Goal: Information Seeking & Learning: Find specific fact

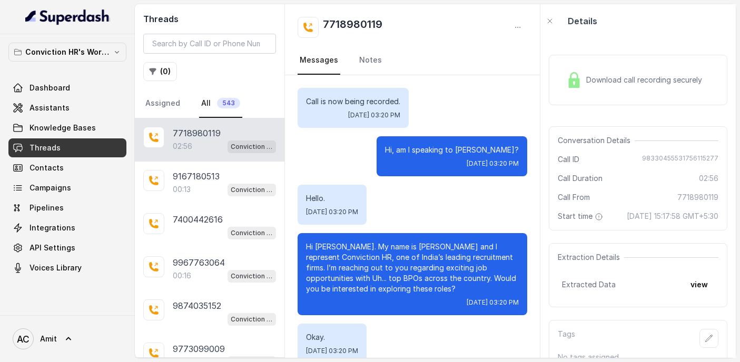
scroll to position [1624, 0]
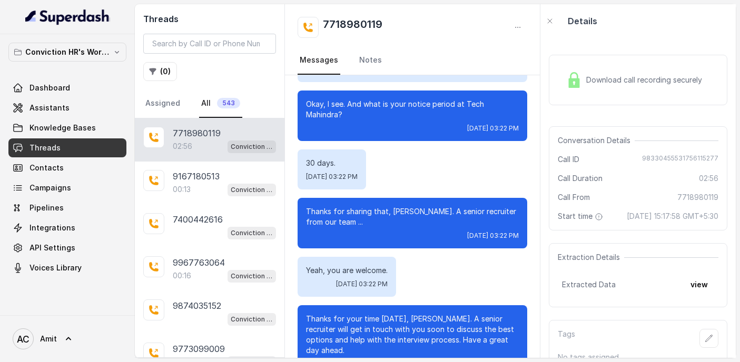
click at [195, 142] on div "02:56 Conviction HR Outbound Assistant" at bounding box center [224, 147] width 103 height 14
click at [195, 139] on p "7718980119" at bounding box center [197, 133] width 48 height 13
click at [594, 84] on span "Download call recording securely" at bounding box center [646, 80] width 120 height 11
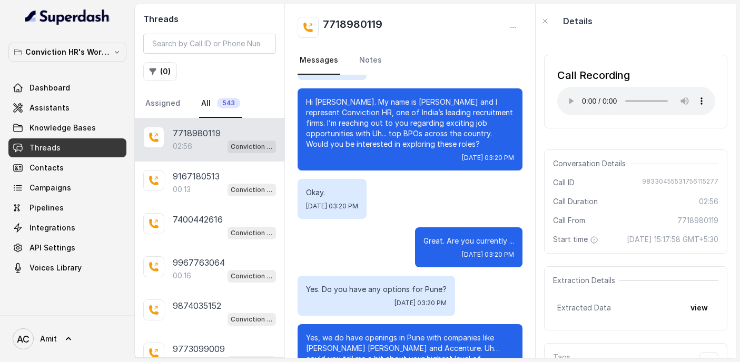
scroll to position [145, 0]
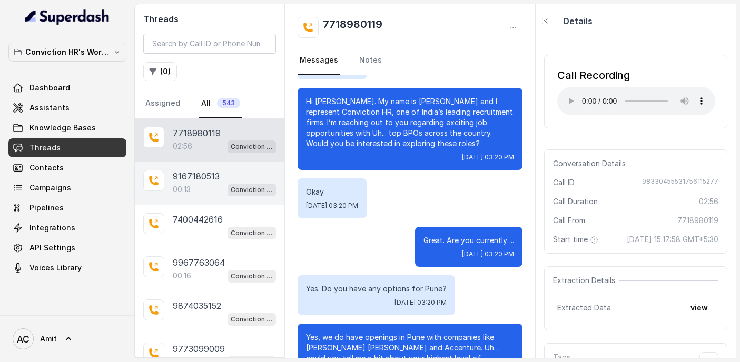
click at [192, 190] on div "00:13 Conviction HR Outbound Assistant" at bounding box center [224, 190] width 103 height 14
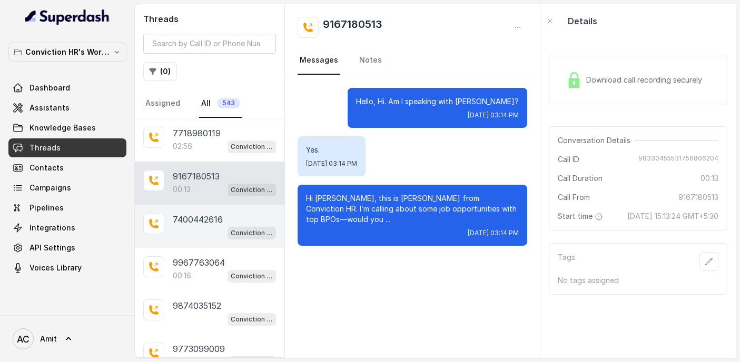
click at [193, 221] on p "7400442616" at bounding box center [198, 219] width 50 height 13
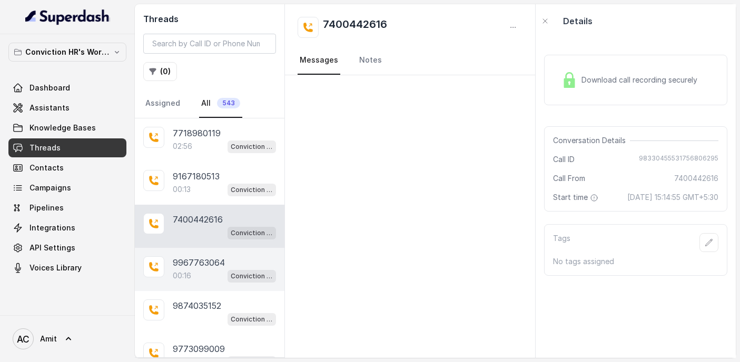
click at [205, 265] on p "9967763064" at bounding box center [199, 262] width 52 height 13
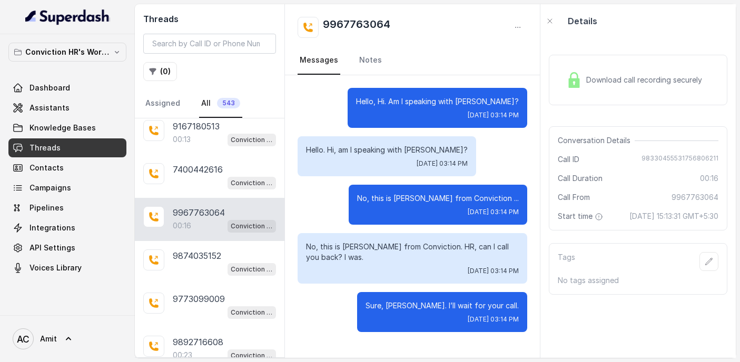
scroll to position [51, 0]
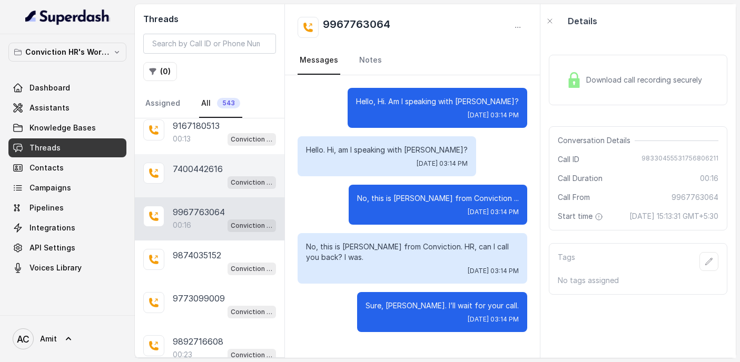
click at [195, 169] on p "7400442616" at bounding box center [198, 169] width 50 height 13
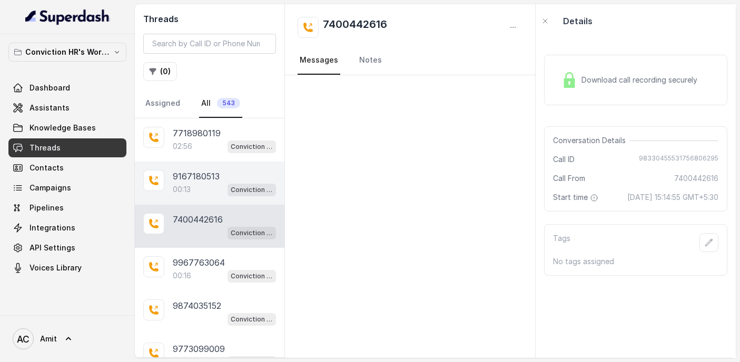
click at [195, 190] on div "00:13 Conviction HR Outbound Assistant" at bounding box center [224, 190] width 103 height 14
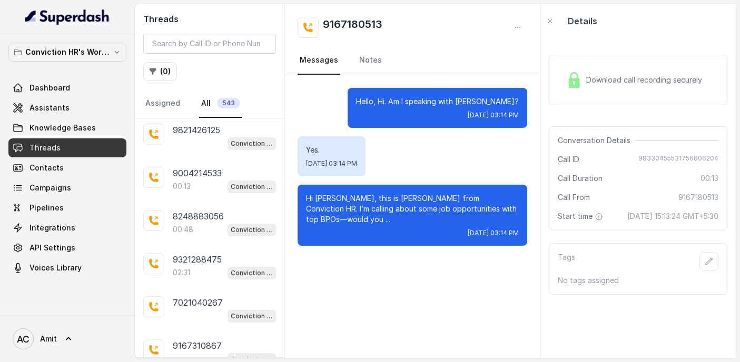
scroll to position [428, 0]
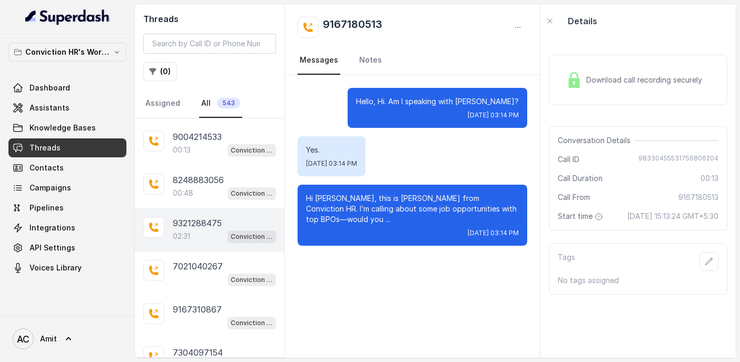
click at [189, 231] on p "02:31" at bounding box center [181, 236] width 17 height 11
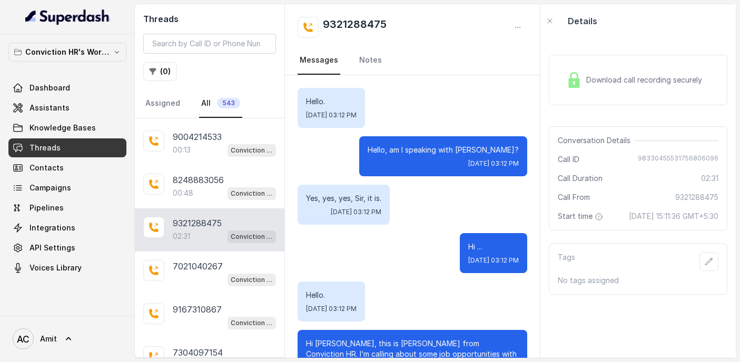
click at [637, 83] on span "Download call recording securely" at bounding box center [646, 80] width 120 height 11
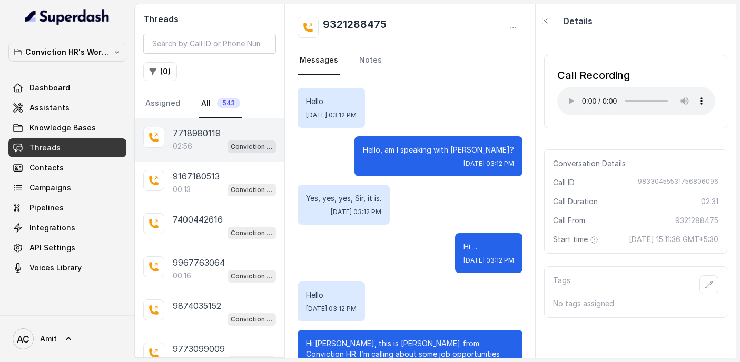
click at [180, 144] on p "02:56" at bounding box center [182, 146] width 19 height 11
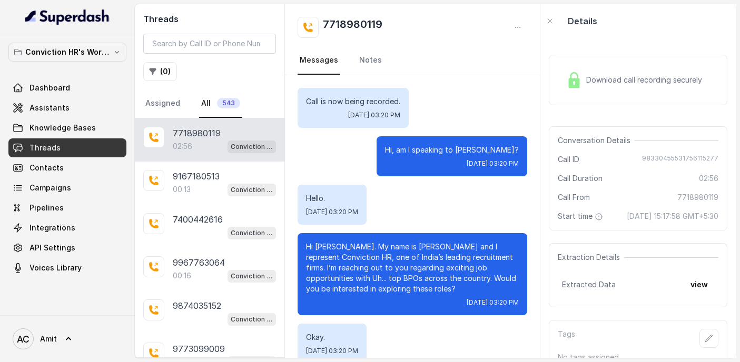
scroll to position [1624, 0]
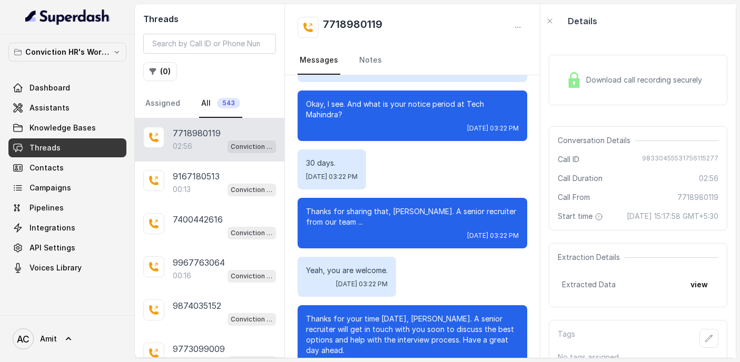
click at [320, 25] on div "7718980119" at bounding box center [340, 27] width 85 height 21
click at [308, 28] on icon at bounding box center [308, 27] width 11 height 11
click at [615, 85] on div "Download call recording securely" at bounding box center [634, 80] width 144 height 24
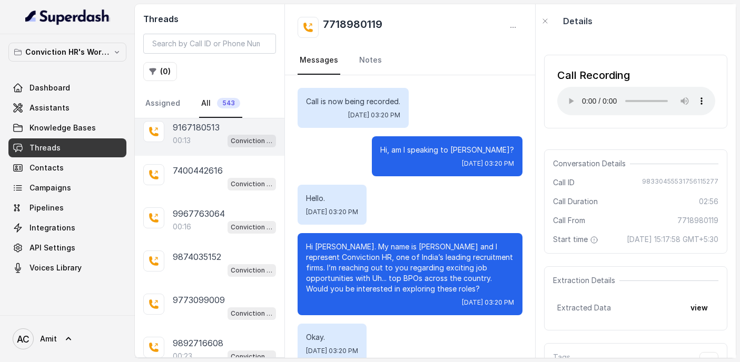
scroll to position [58, 0]
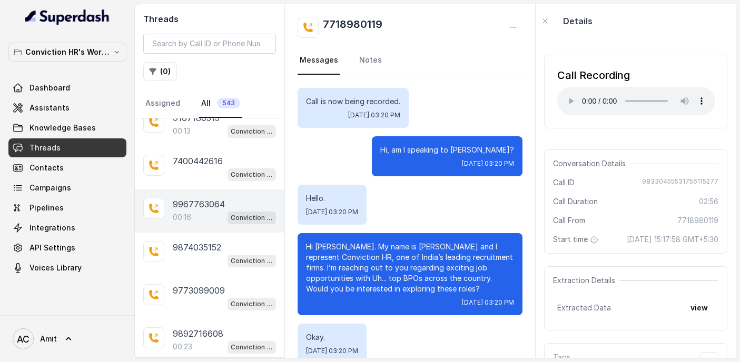
click at [196, 220] on div "00:16 Conviction HR Outbound Assistant" at bounding box center [224, 218] width 103 height 14
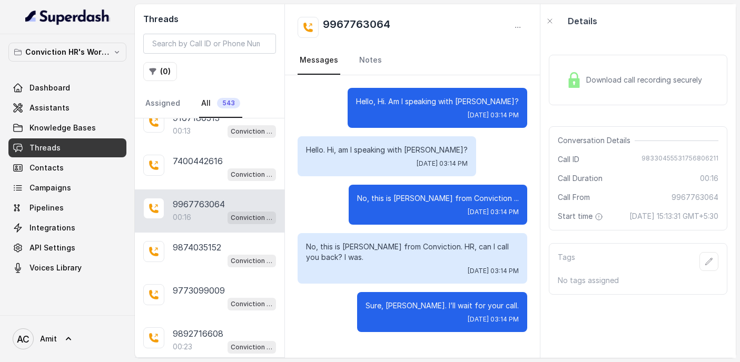
click at [581, 68] on div "Download call recording securely" at bounding box center [634, 80] width 144 height 24
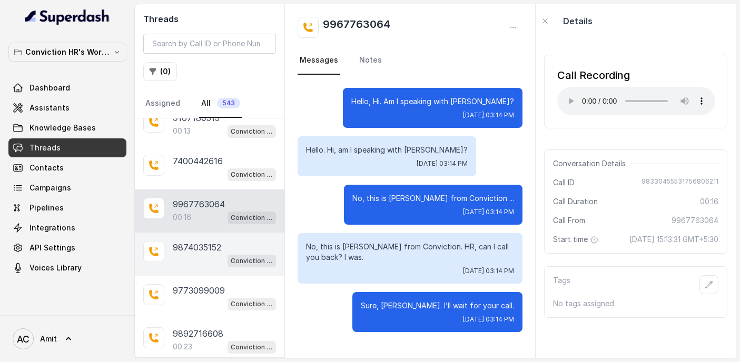
click at [182, 250] on p "9874035152" at bounding box center [197, 247] width 48 height 13
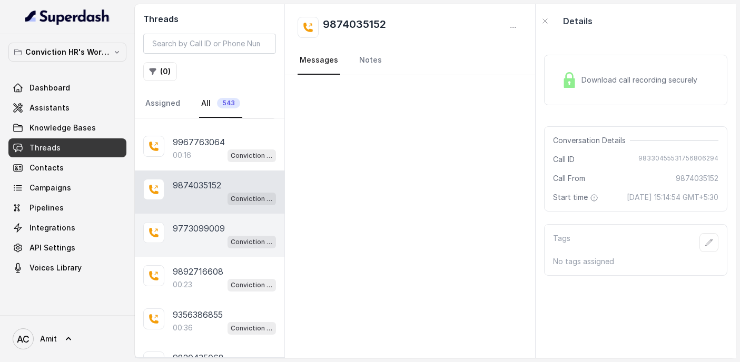
scroll to position [133, 0]
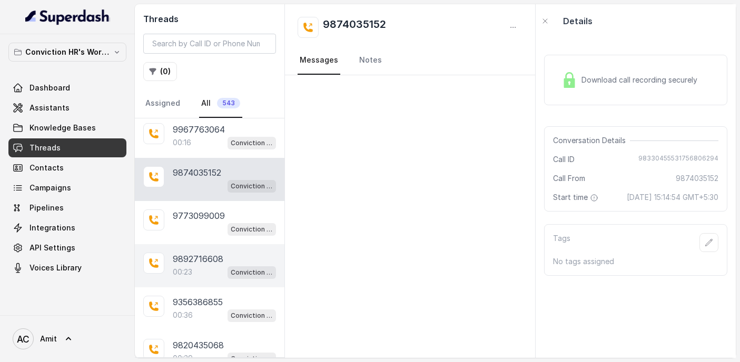
click at [185, 269] on p "00:23" at bounding box center [182, 272] width 19 height 11
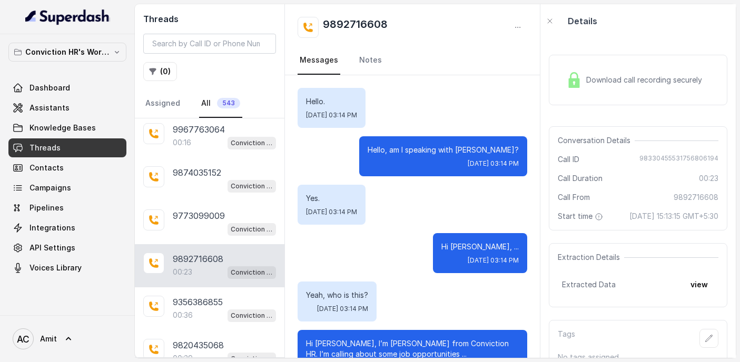
click at [573, 91] on div "Download call recording securely" at bounding box center [634, 80] width 144 height 24
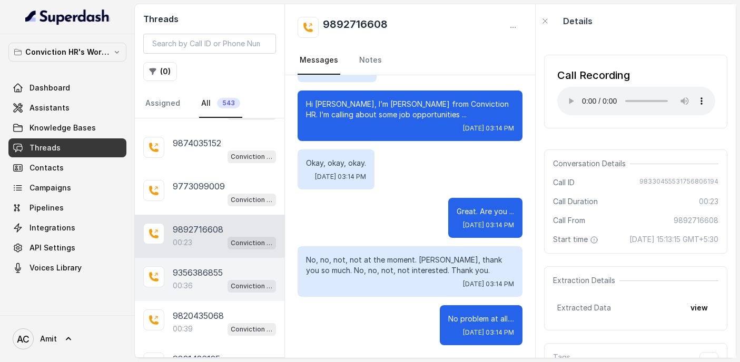
scroll to position [173, 0]
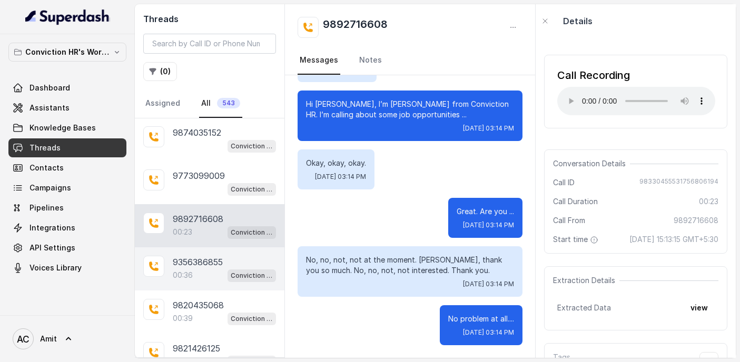
click at [196, 264] on p "9356386855" at bounding box center [198, 262] width 50 height 13
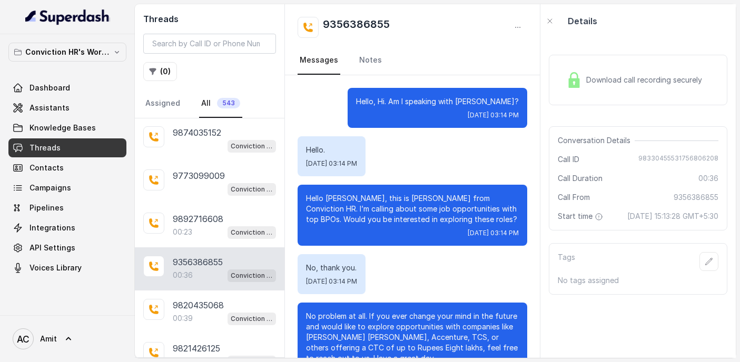
click at [588, 78] on span "Download call recording securely" at bounding box center [646, 80] width 120 height 11
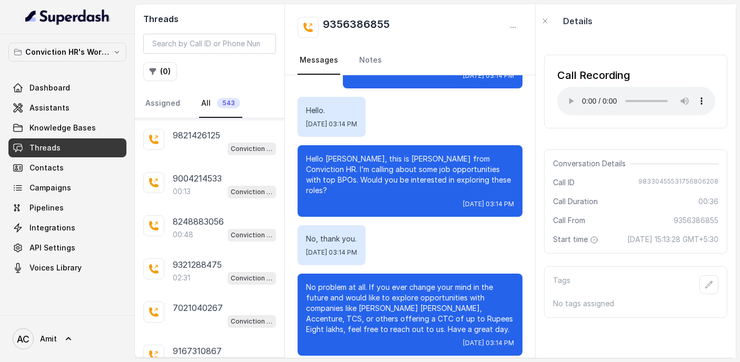
scroll to position [387, 0]
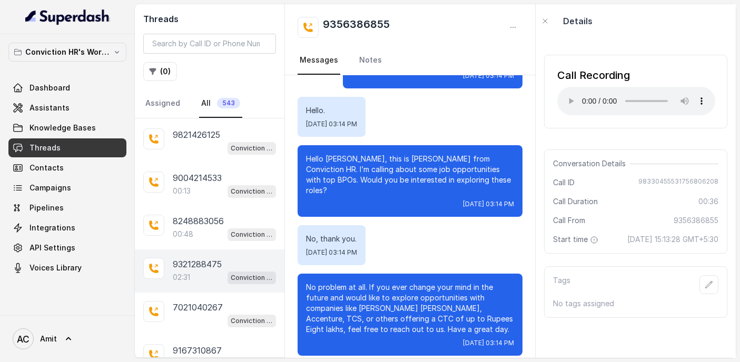
click at [202, 262] on p "9321288475" at bounding box center [197, 264] width 49 height 13
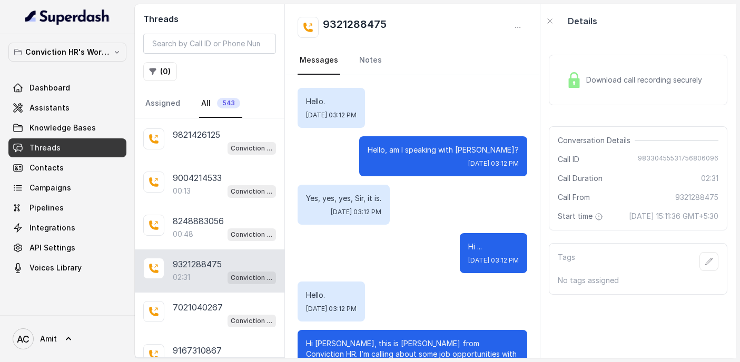
scroll to position [1626, 0]
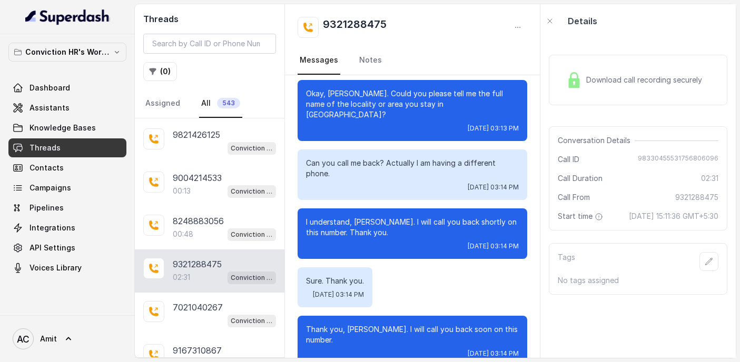
click at [640, 75] on span "Download call recording securely" at bounding box center [646, 80] width 120 height 11
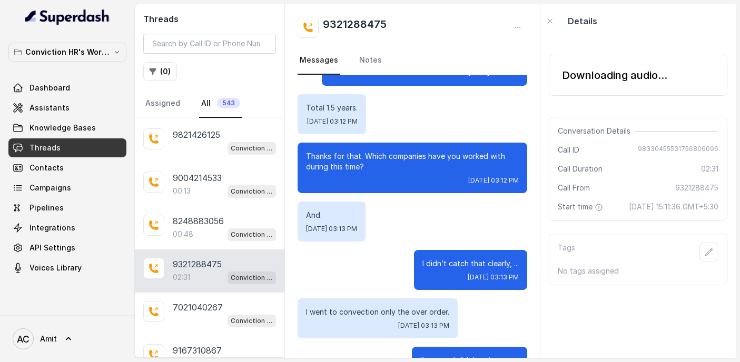
scroll to position [575, 0]
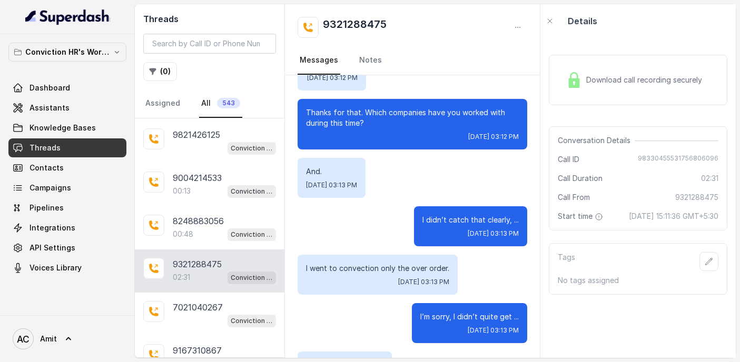
click at [666, 80] on span "Download call recording securely" at bounding box center [646, 80] width 120 height 11
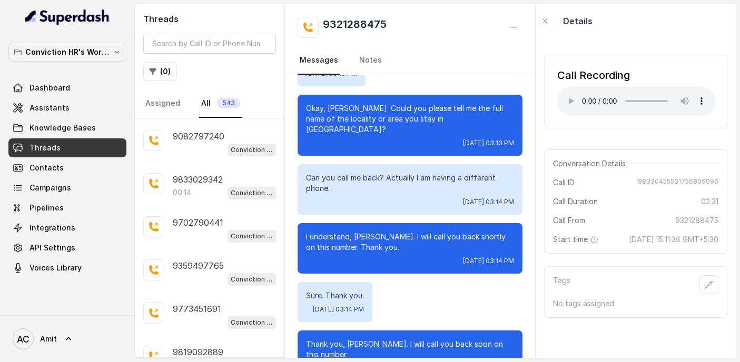
scroll to position [826, 0]
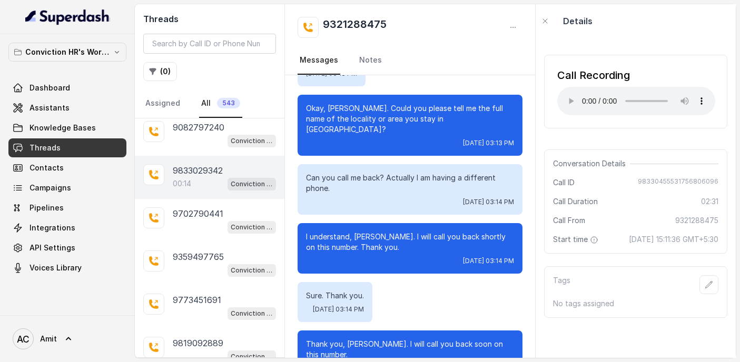
click at [192, 181] on div "00:14 Conviction HR Outbound Assistant" at bounding box center [224, 184] width 103 height 14
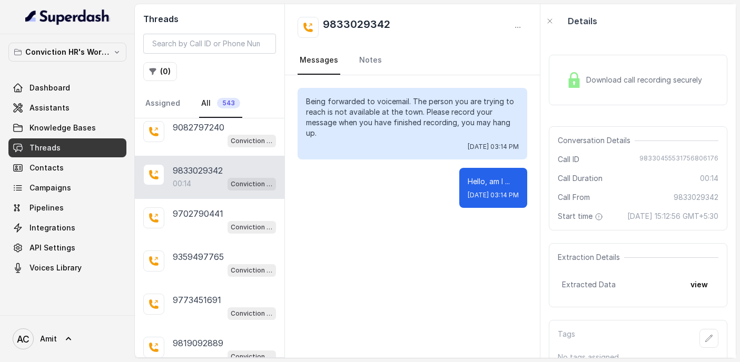
click at [627, 72] on div "Download call recording securely" at bounding box center [634, 80] width 144 height 24
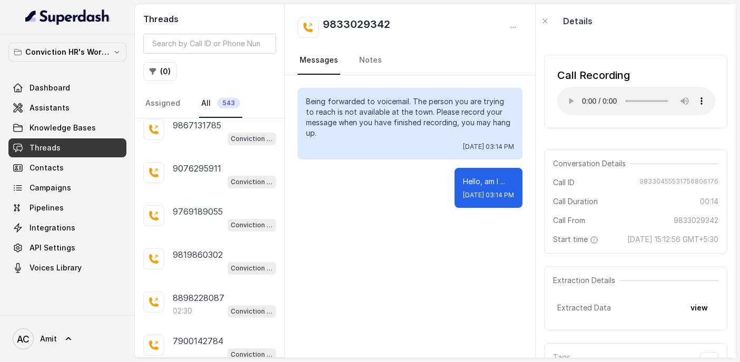
scroll to position [1359, 0]
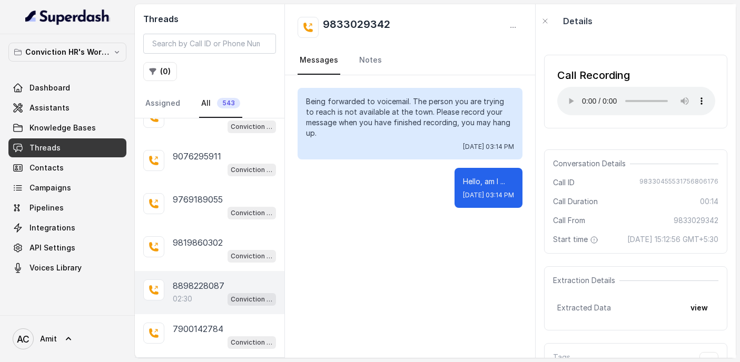
click at [202, 292] on div "02:30 Conviction HR Outbound Assistant" at bounding box center [224, 299] width 103 height 14
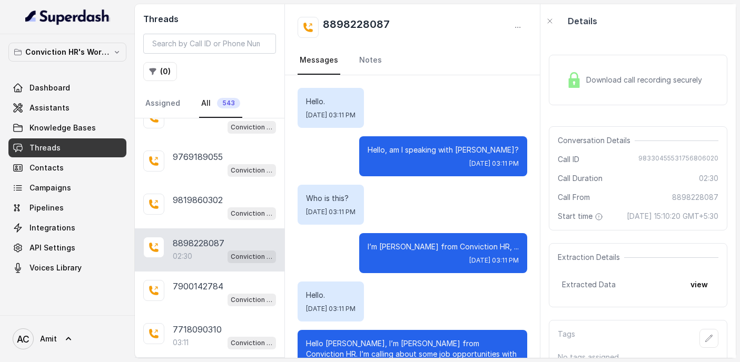
click at [592, 71] on div "Download call recording securely" at bounding box center [634, 80] width 144 height 24
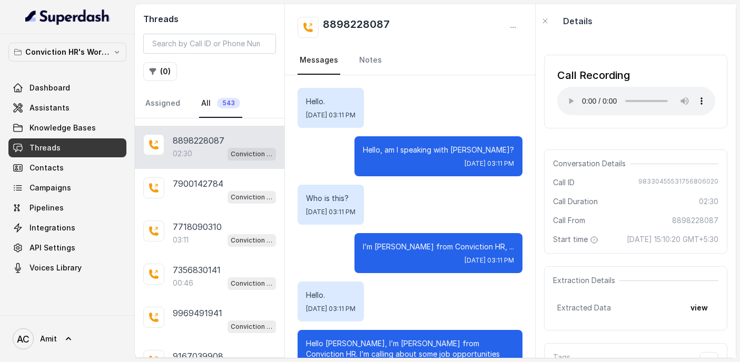
scroll to position [1519, 0]
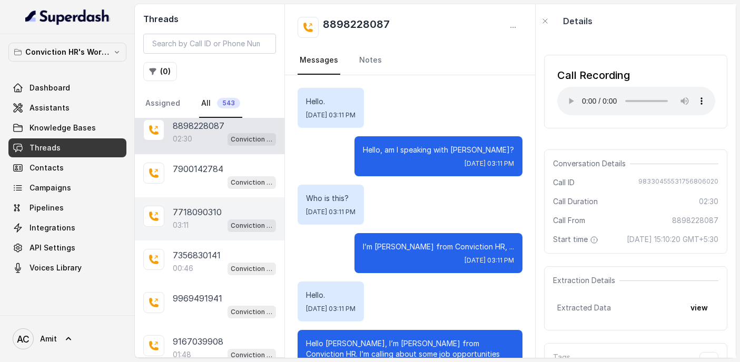
click at [201, 221] on div "03:11 Conviction HR Outbound Assistant" at bounding box center [224, 226] width 103 height 14
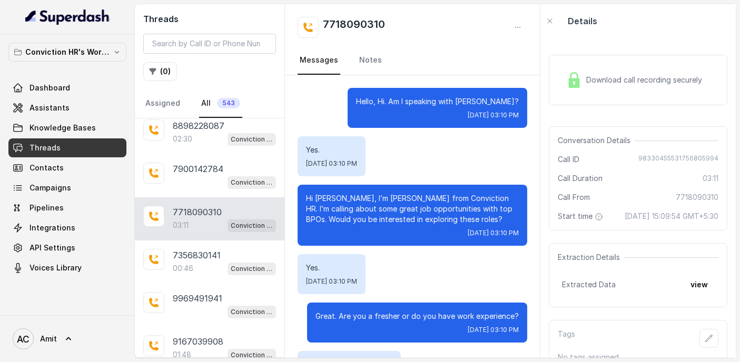
click at [603, 73] on div "Download call recording securely" at bounding box center [634, 80] width 144 height 24
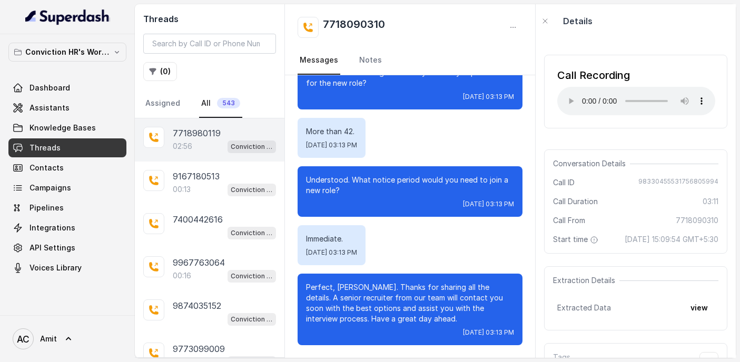
click at [176, 130] on p "7718980119" at bounding box center [197, 133] width 48 height 13
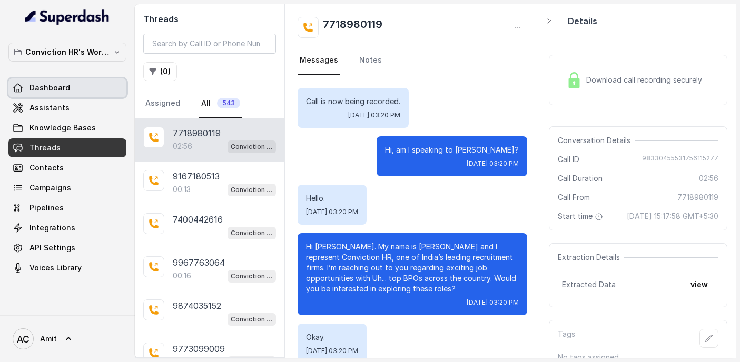
click at [55, 86] on span "Dashboard" at bounding box center [49, 88] width 41 height 11
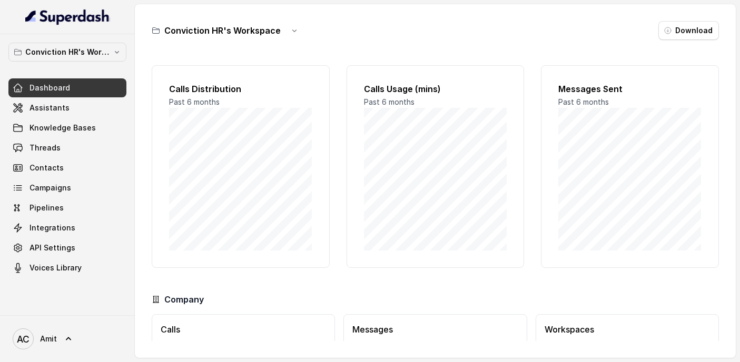
scroll to position [74, 0]
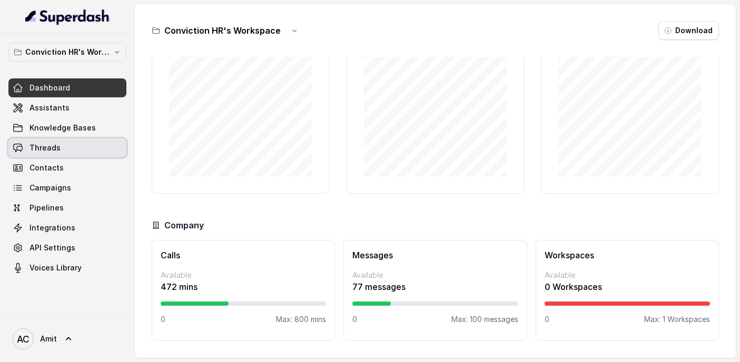
click at [84, 141] on link "Threads" at bounding box center [67, 148] width 118 height 19
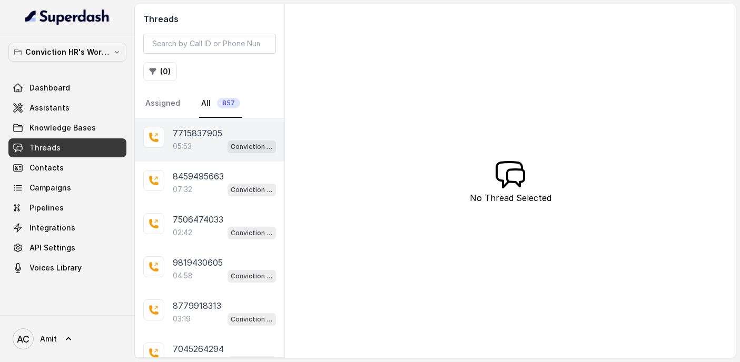
click at [185, 137] on p "7715837905" at bounding box center [198, 133] width 50 height 13
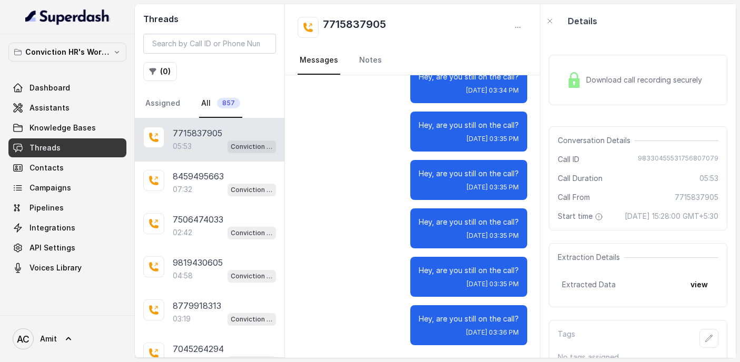
click at [199, 131] on p "7715837905" at bounding box center [198, 133] width 50 height 13
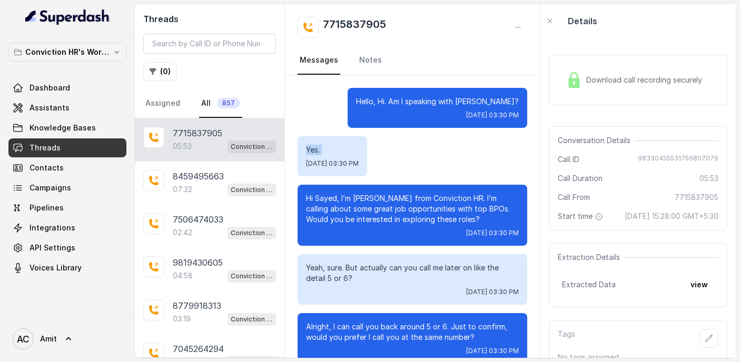
drag, startPoint x: 440, startPoint y: 144, endPoint x: 440, endPoint y: 185, distance: 41.1
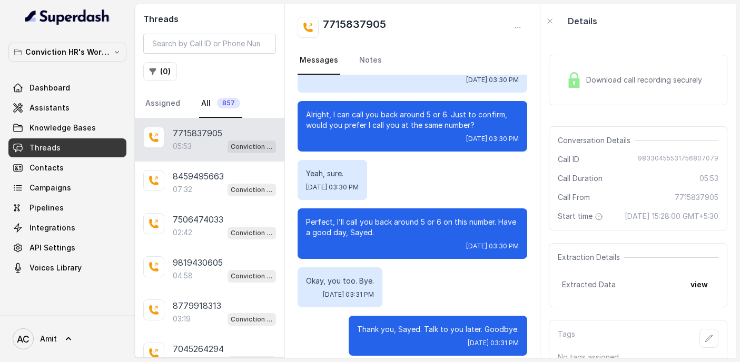
scroll to position [220, 0]
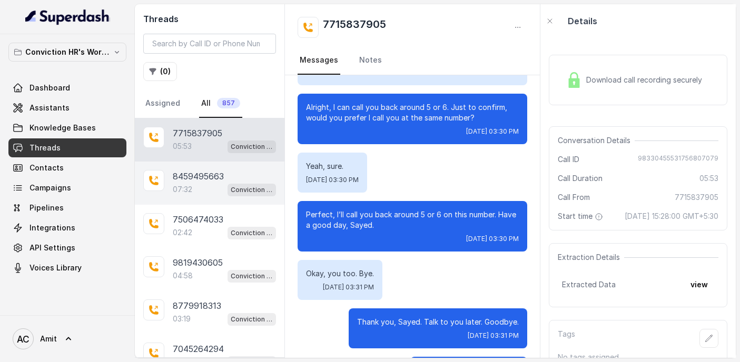
click at [186, 186] on p "07:32" at bounding box center [182, 189] width 19 height 11
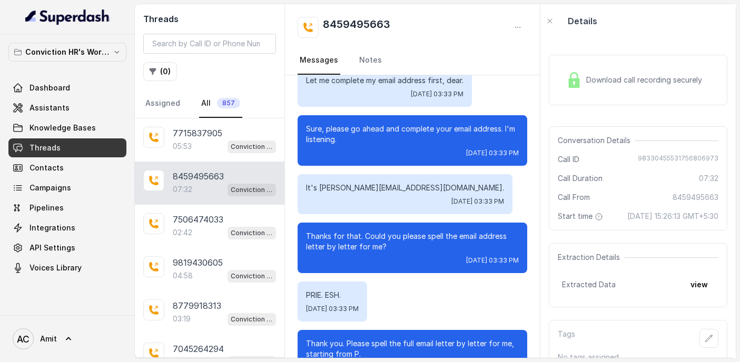
scroll to position [3485, 0]
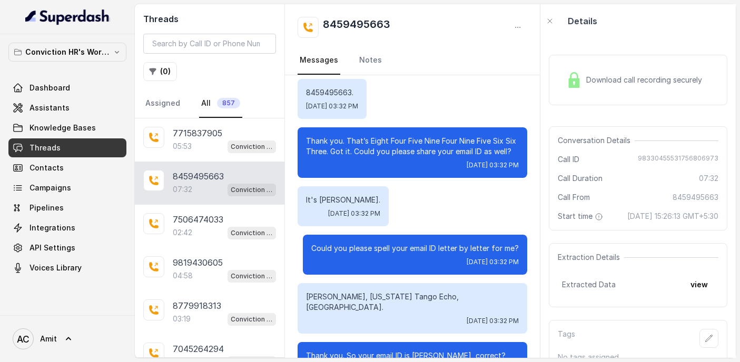
click at [612, 92] on div "Download call recording securely" at bounding box center [638, 80] width 179 height 51
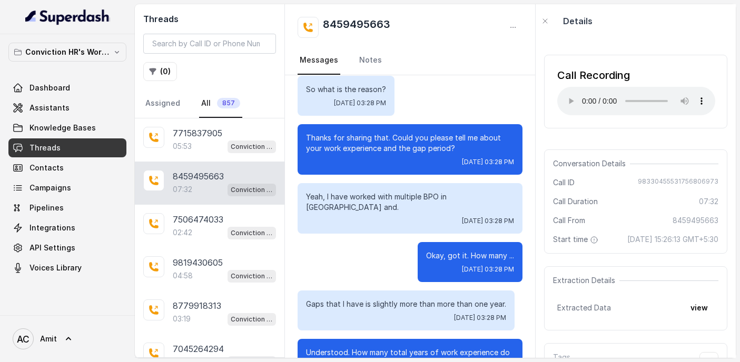
scroll to position [0, 0]
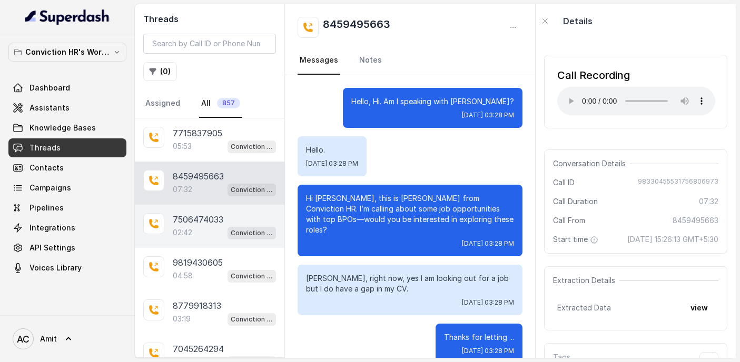
click at [191, 238] on div "02:42 Conviction HR Outbound Assistant" at bounding box center [224, 233] width 103 height 14
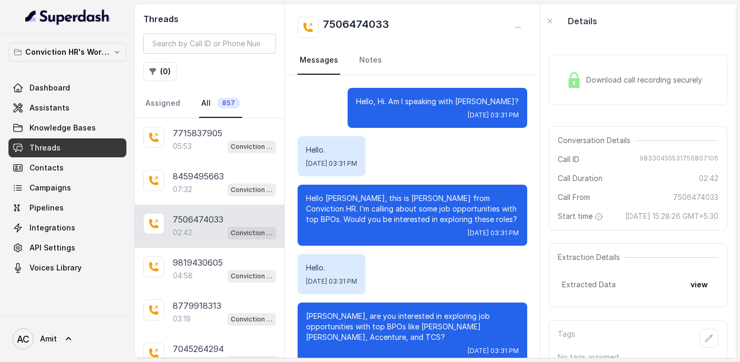
scroll to position [1263, 0]
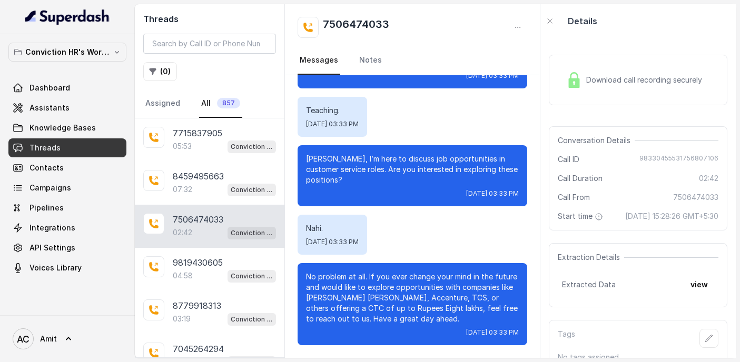
click at [202, 218] on p "7506474033" at bounding box center [198, 219] width 51 height 13
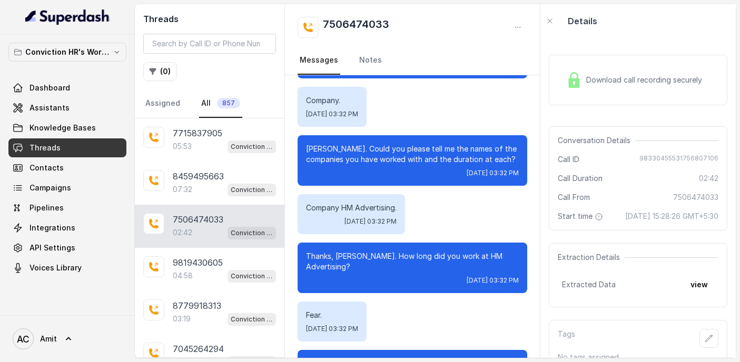
scroll to position [837, 0]
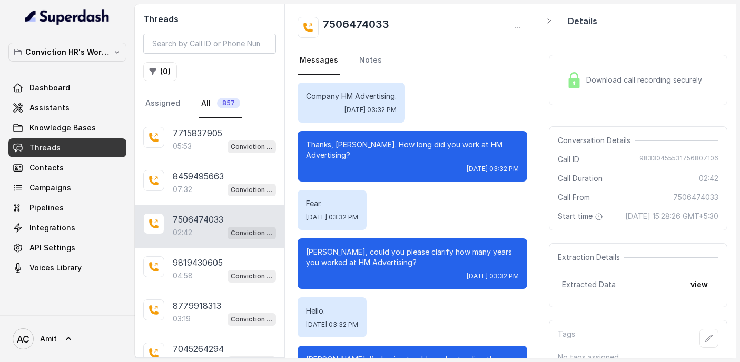
click at [616, 84] on span "Download call recording securely" at bounding box center [646, 80] width 120 height 11
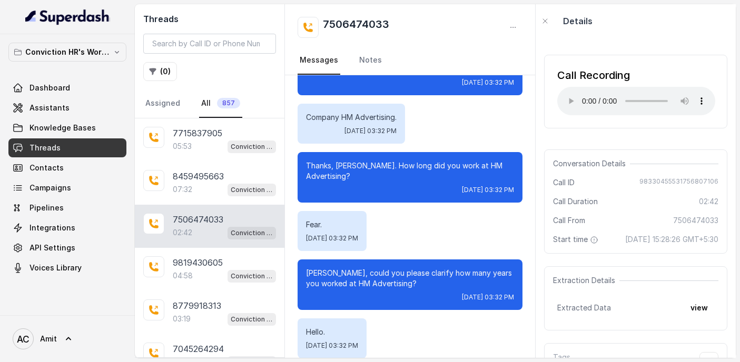
scroll to position [848, 0]
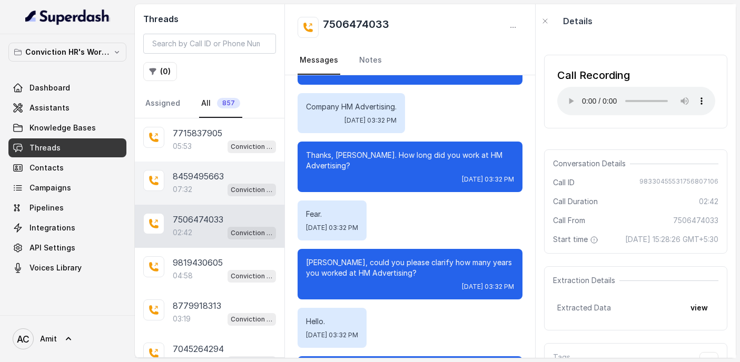
click at [206, 183] on div "07:32 Conviction HR Outbound Assistant" at bounding box center [224, 190] width 103 height 14
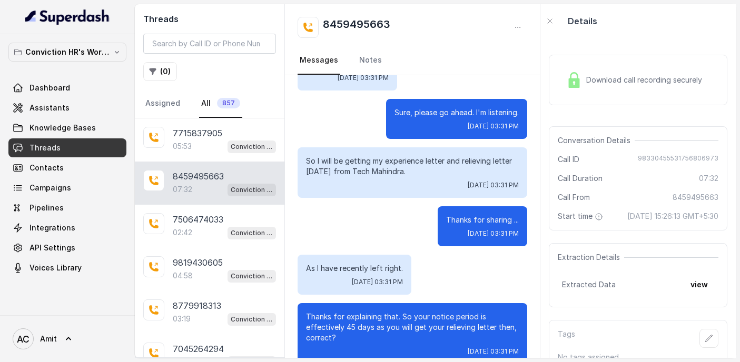
scroll to position [2907, 0]
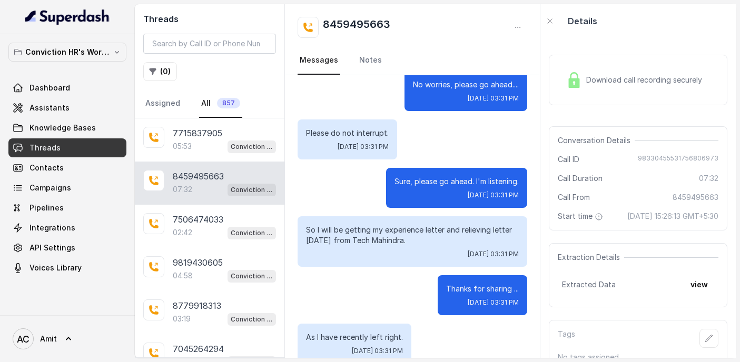
drag, startPoint x: 413, startPoint y: 202, endPoint x: 299, endPoint y: 178, distance: 117.3
click at [299, 216] on div "So I will be getting my experience letter and relieving letter [DATE] from Tech…" at bounding box center [413, 241] width 230 height 51
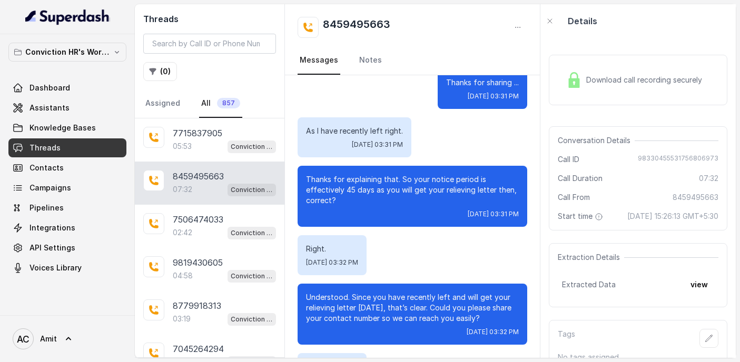
scroll to position [3114, 0]
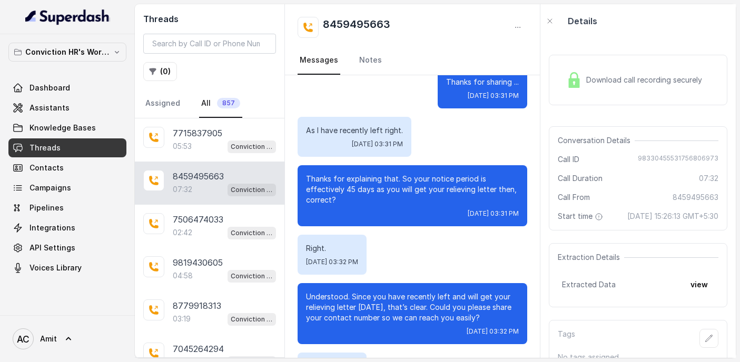
drag, startPoint x: 313, startPoint y: 255, endPoint x: 459, endPoint y: 268, distance: 146.5
click at [459, 292] on p "Understood. Since you have recently left and will get your relieving letter [DA…" at bounding box center [412, 308] width 213 height 32
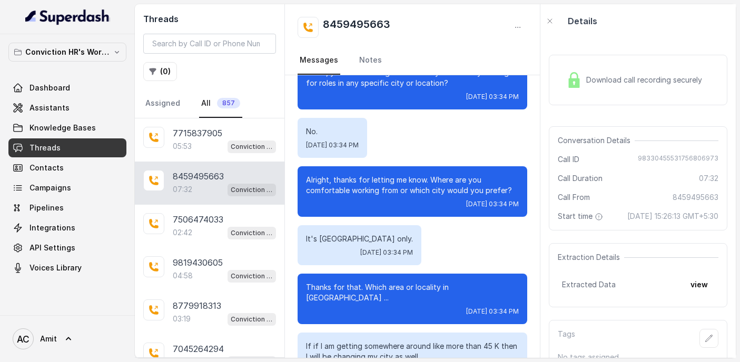
scroll to position [4789, 0]
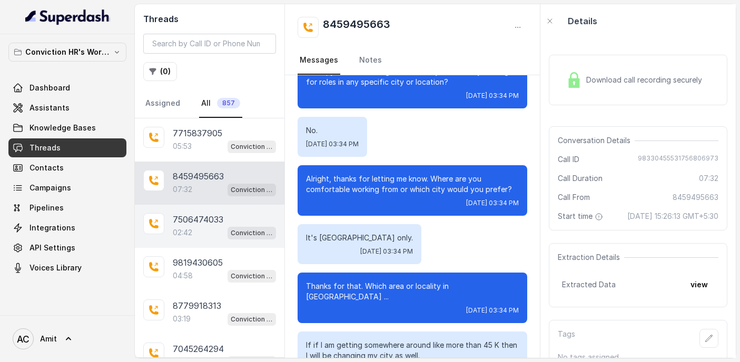
click at [204, 216] on p "7506474033" at bounding box center [198, 219] width 51 height 13
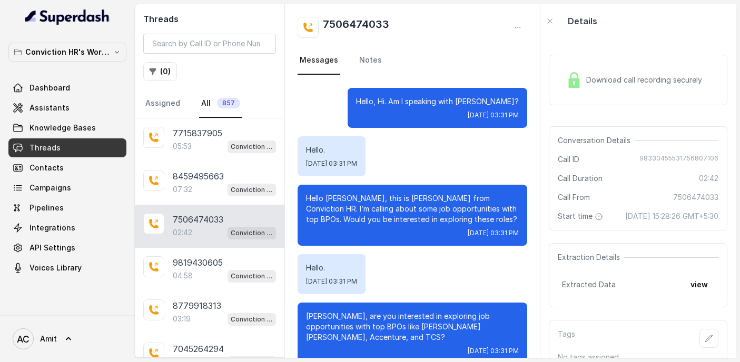
scroll to position [1263, 0]
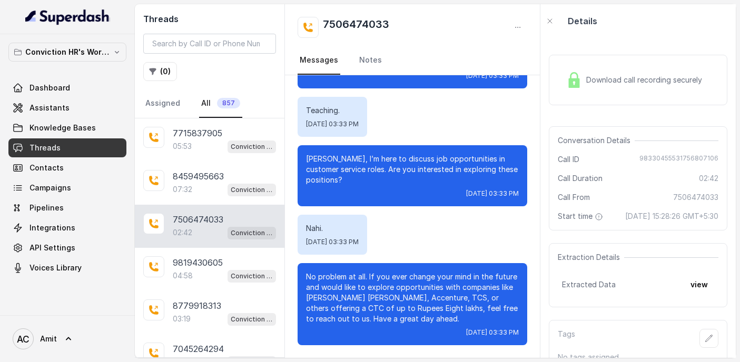
click at [644, 95] on div "Download call recording securely" at bounding box center [638, 80] width 179 height 51
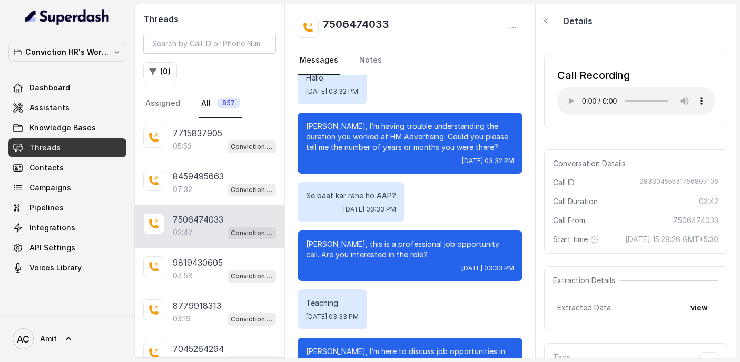
scroll to position [1274, 0]
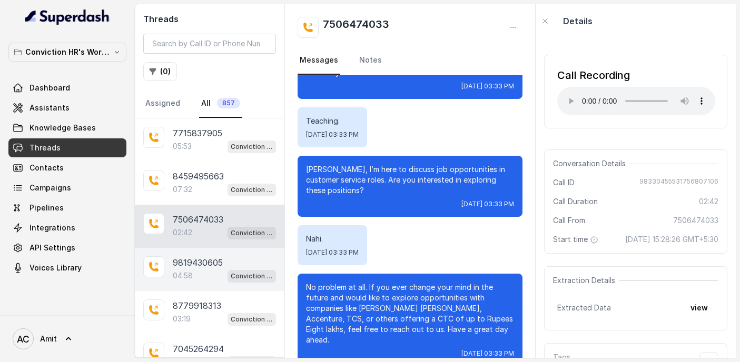
click at [198, 273] on div "04:58 Conviction HR Outbound Assistant" at bounding box center [224, 276] width 103 height 14
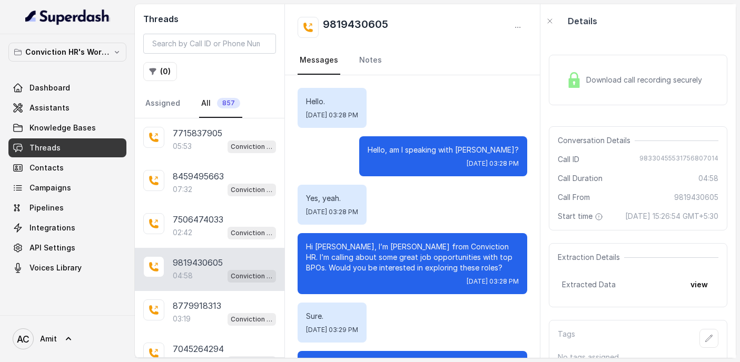
scroll to position [2860, 0]
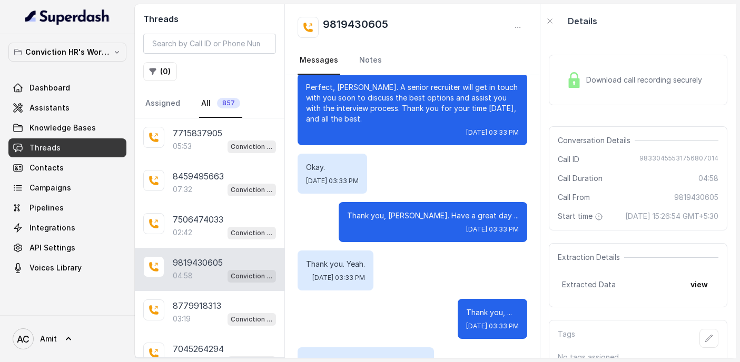
click at [599, 88] on div "Download call recording securely" at bounding box center [634, 80] width 144 height 24
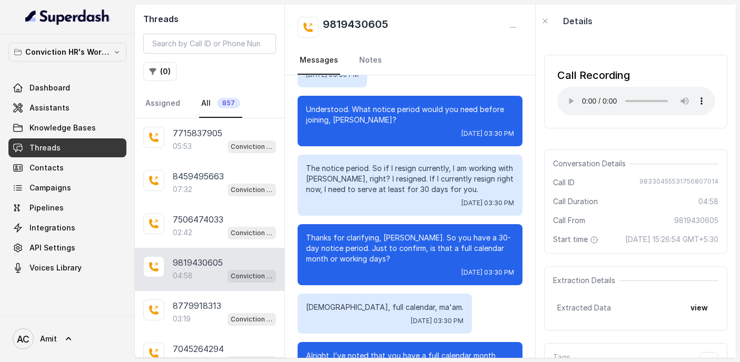
scroll to position [1414, 0]
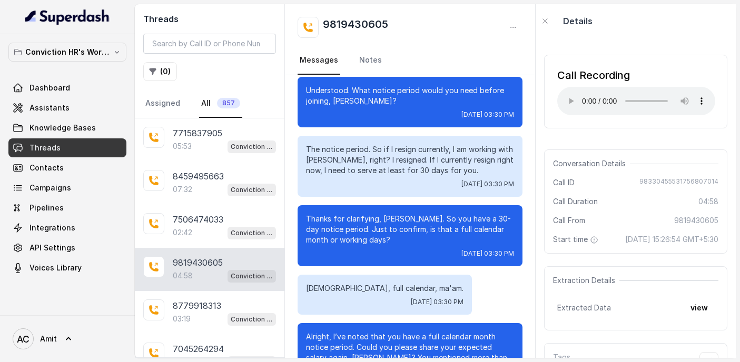
click at [349, 130] on div "Hello. [DATE] 03:28 PM Hello, am I speaking with [PERSON_NAME]? [DATE] 03:28 PM…" at bounding box center [410, 259] width 250 height 3196
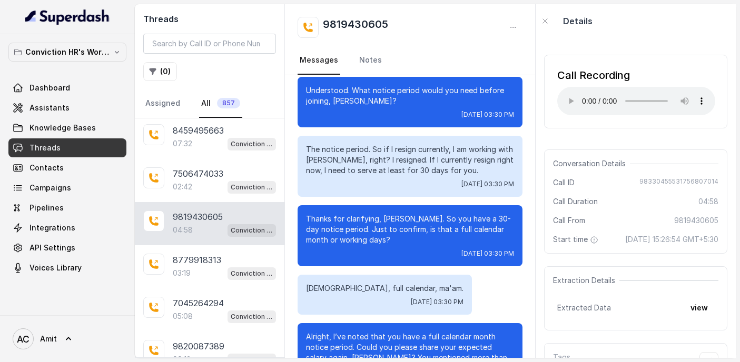
scroll to position [47, 0]
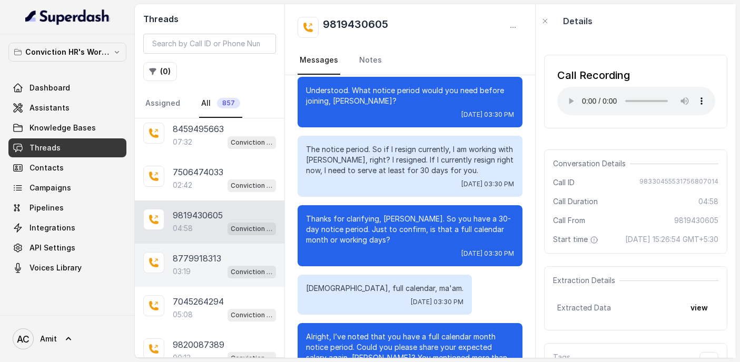
click at [193, 260] on p "8779918313" at bounding box center [197, 258] width 48 height 13
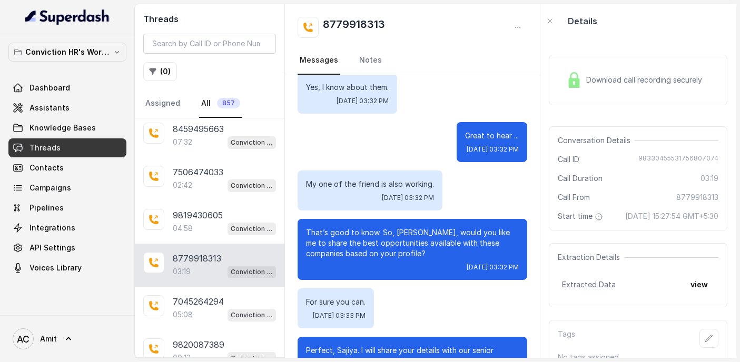
scroll to position [1503, 0]
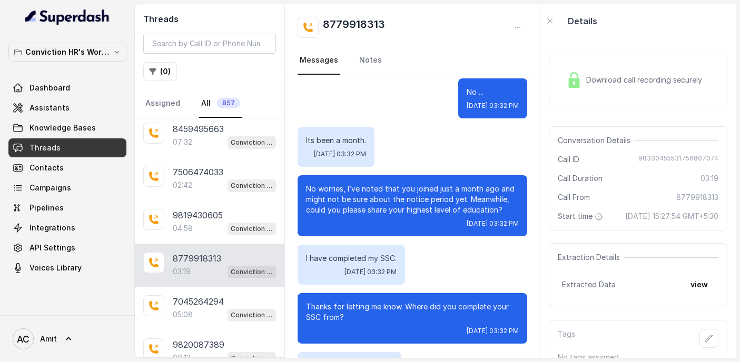
click at [626, 74] on div "Download call recording securely" at bounding box center [634, 80] width 144 height 24
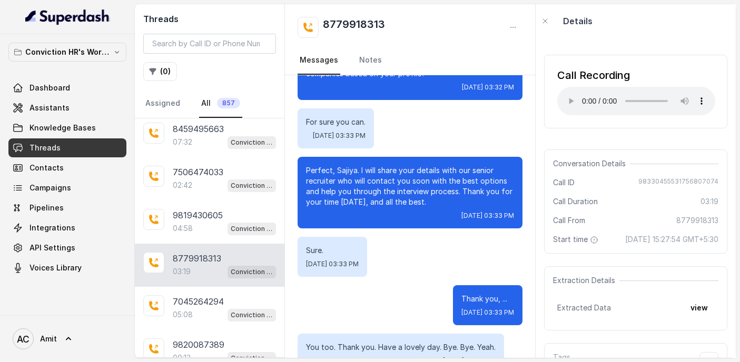
scroll to position [2157, 0]
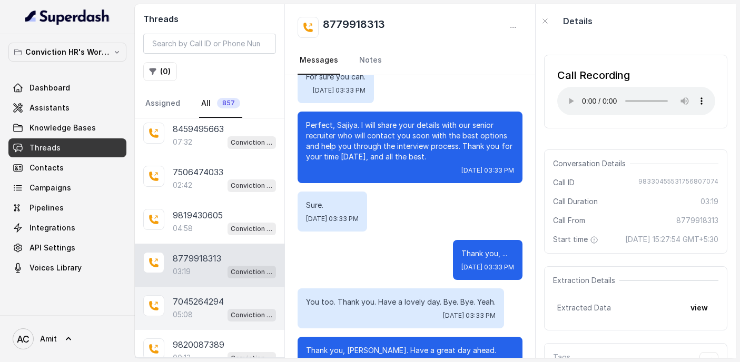
click at [202, 291] on div "7045264294 05:08 Conviction HR Outbound Assistant" at bounding box center [210, 308] width 150 height 43
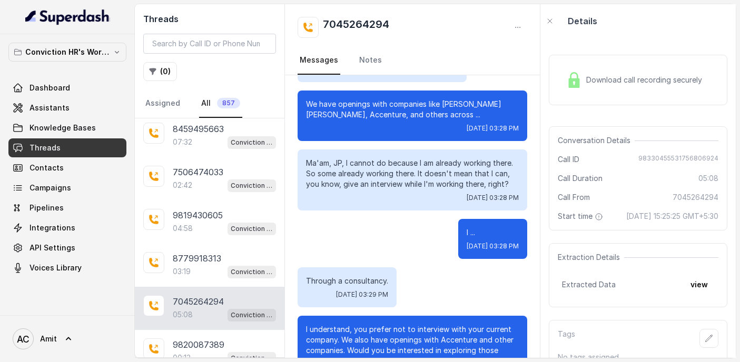
scroll to position [1023, 0]
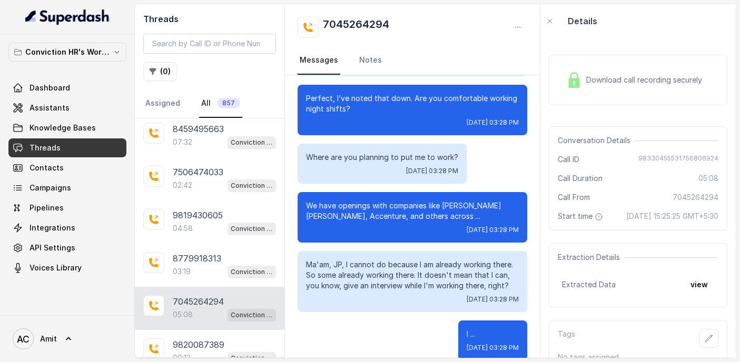
click at [585, 97] on div "Download call recording securely" at bounding box center [638, 80] width 179 height 51
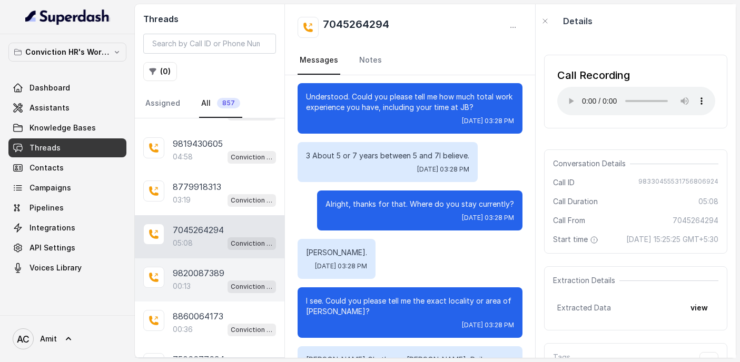
scroll to position [146, 0]
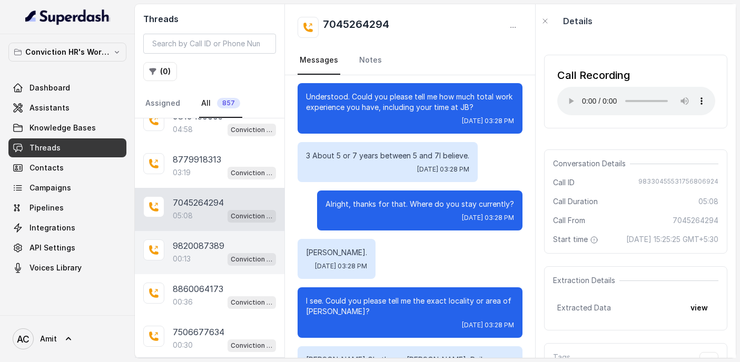
click at [193, 259] on div "00:13 Conviction HR Outbound Assistant" at bounding box center [224, 259] width 103 height 14
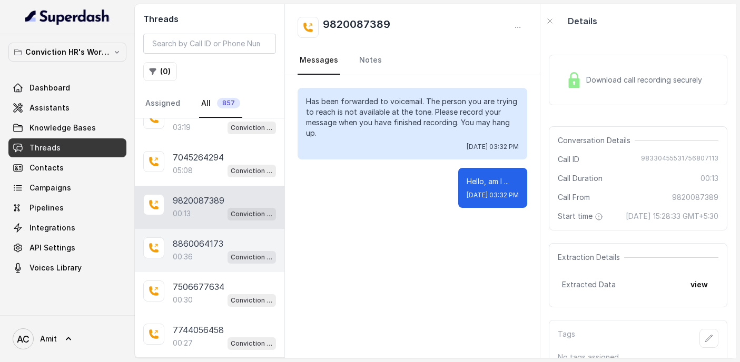
scroll to position [197, 0]
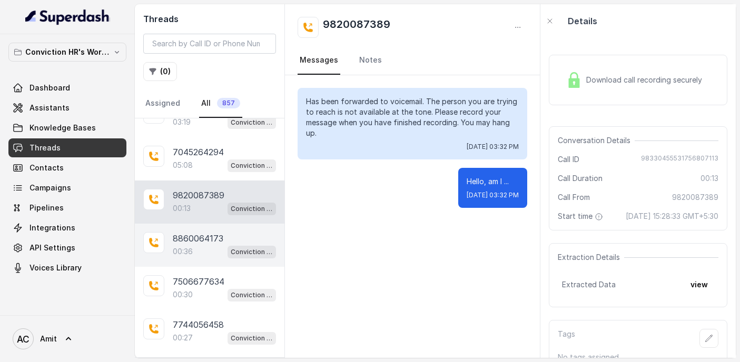
click at [184, 240] on p "8860064173" at bounding box center [198, 238] width 51 height 13
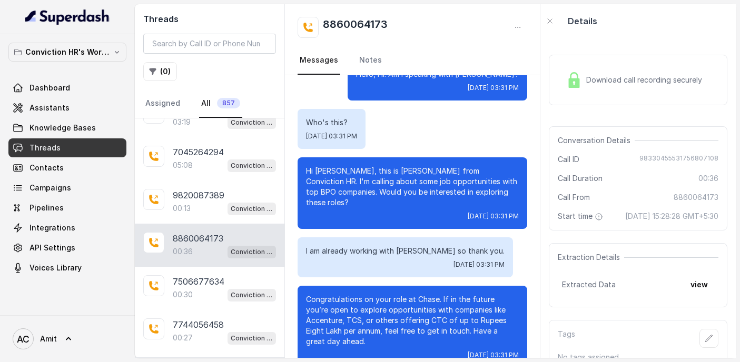
scroll to position [39, 0]
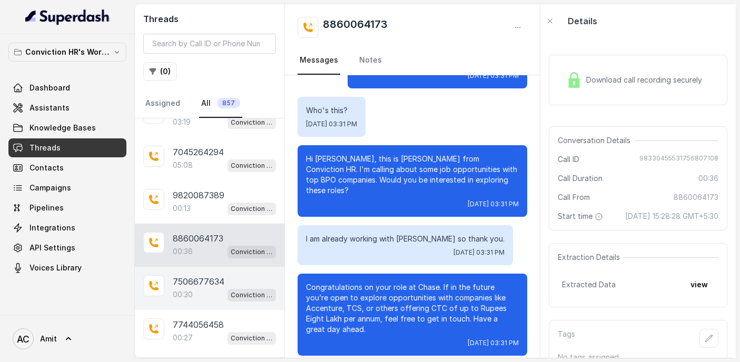
click at [175, 295] on p "00:30" at bounding box center [183, 295] width 20 height 11
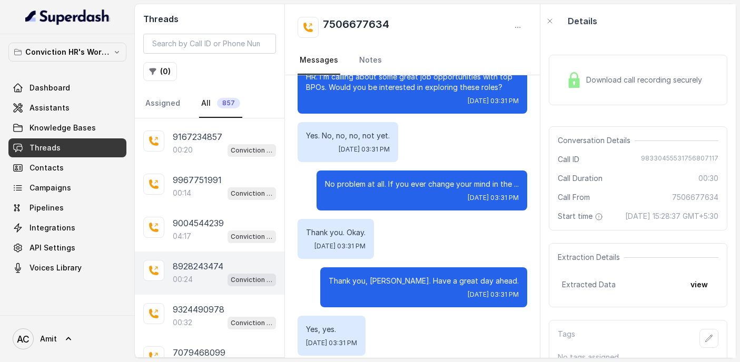
scroll to position [648, 0]
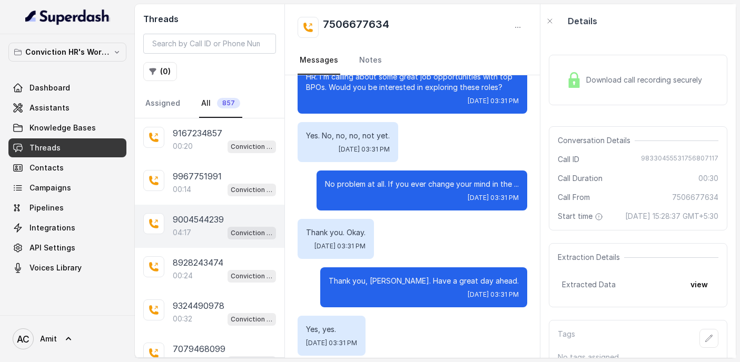
click at [180, 228] on p "04:17" at bounding box center [182, 233] width 18 height 11
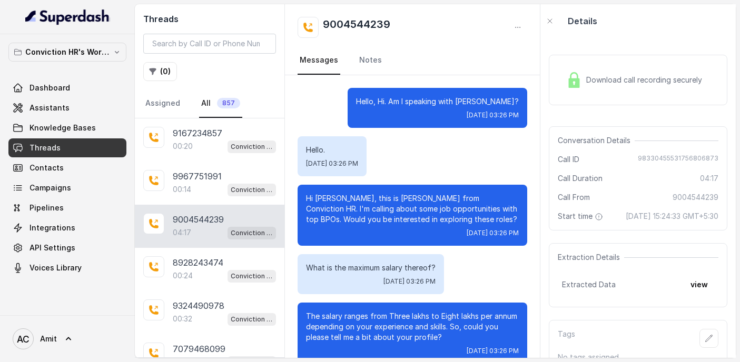
click at [660, 64] on div "Download call recording securely" at bounding box center [638, 80] width 179 height 51
click at [599, 75] on span "Download call recording securely" at bounding box center [646, 80] width 120 height 11
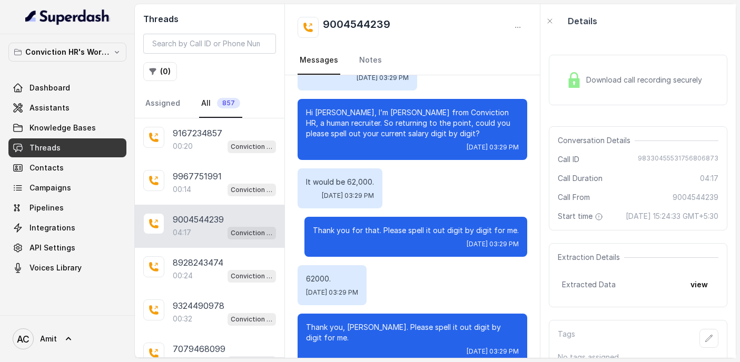
scroll to position [2280, 0]
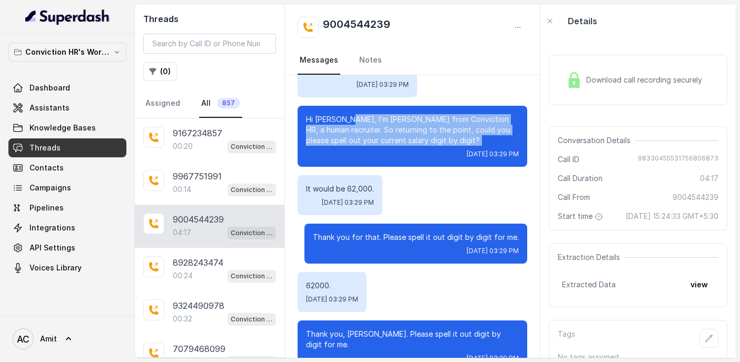
drag, startPoint x: 345, startPoint y: 97, endPoint x: 406, endPoint y: 126, distance: 66.9
click at [407, 126] on div "Hi [PERSON_NAME], I’m [PERSON_NAME] from Conviction HR, a human recruiter. So r…" at bounding box center [413, 136] width 230 height 61
click at [376, 121] on p "Hi [PERSON_NAME], I’m [PERSON_NAME] from Conviction HR, a human recruiter. So r…" at bounding box center [412, 130] width 213 height 32
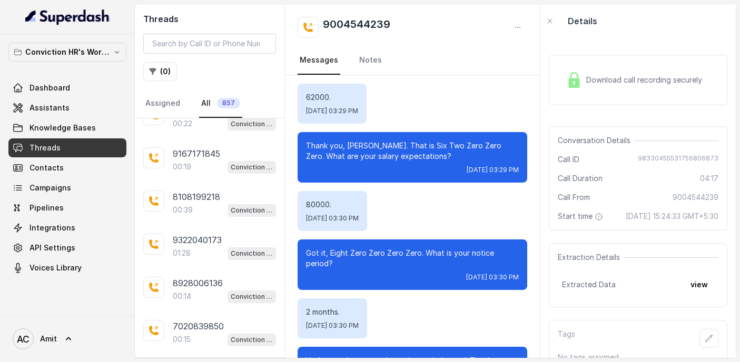
scroll to position [1022, 0]
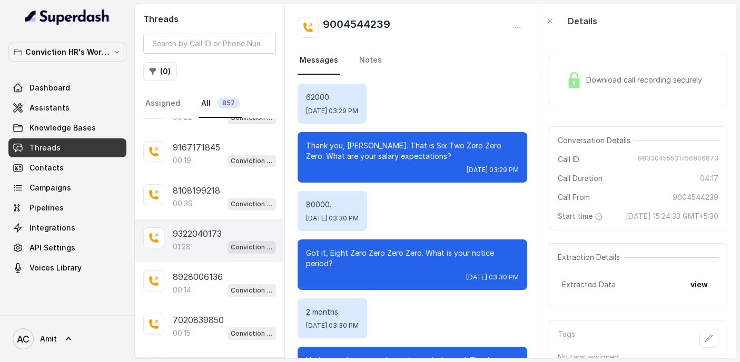
click at [209, 241] on div "01:28 Conviction HR Outbound Assistant" at bounding box center [224, 247] width 103 height 14
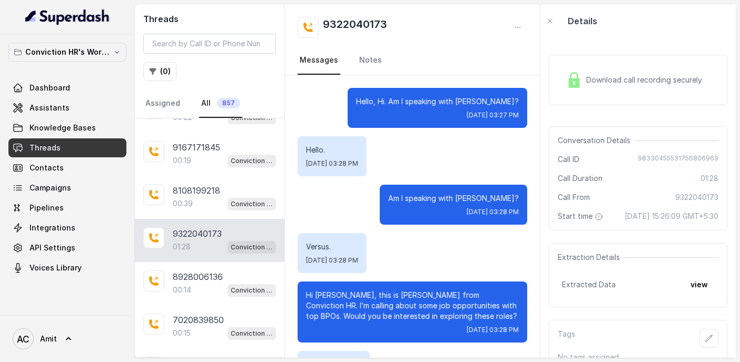
click at [588, 94] on div "Download call recording securely" at bounding box center [638, 80] width 179 height 51
click at [621, 94] on div "Download call recording securely" at bounding box center [638, 80] width 179 height 51
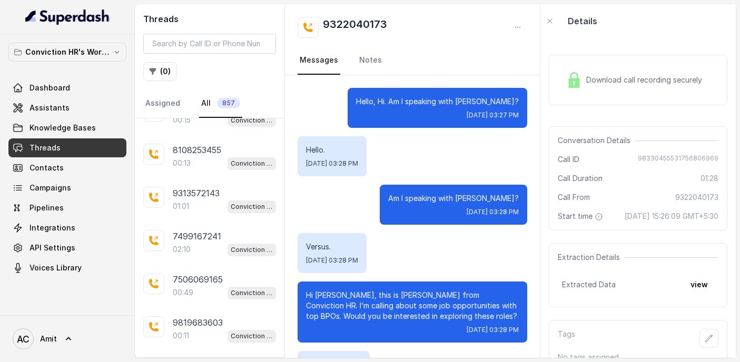
scroll to position [1238, 0]
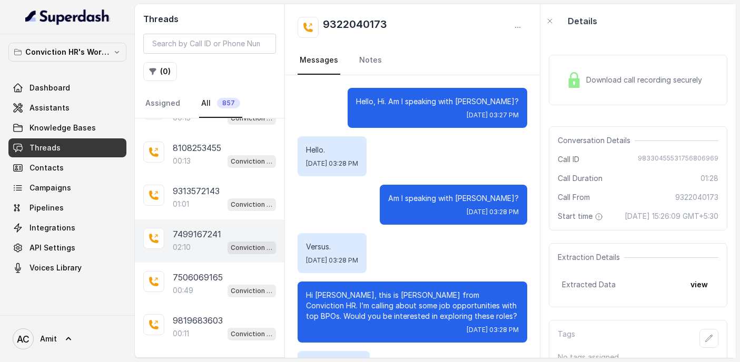
click at [204, 241] on div "02:10 Conviction HR Outbound Assistant" at bounding box center [224, 248] width 103 height 14
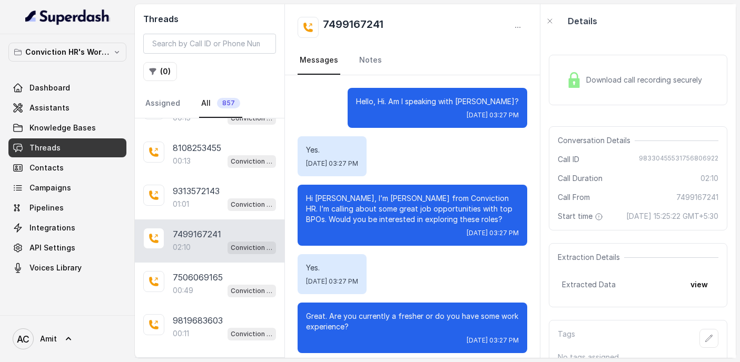
scroll to position [1255, 0]
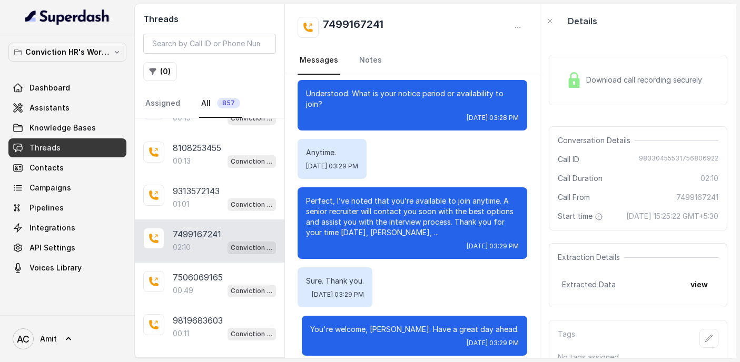
click at [608, 98] on div "Download call recording securely" at bounding box center [638, 80] width 179 height 51
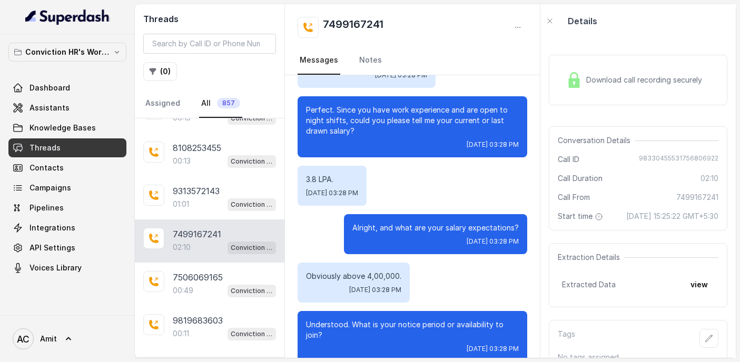
scroll to position [1040, 0]
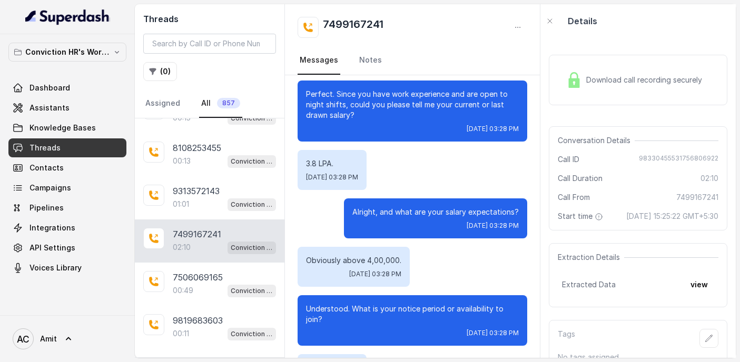
click at [621, 87] on div "Download call recording securely" at bounding box center [634, 80] width 144 height 24
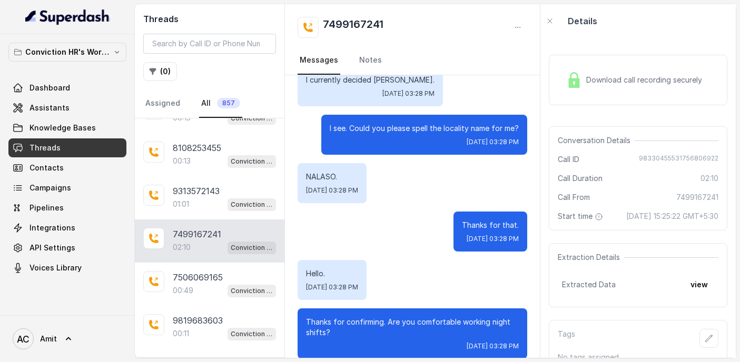
scroll to position [706, 0]
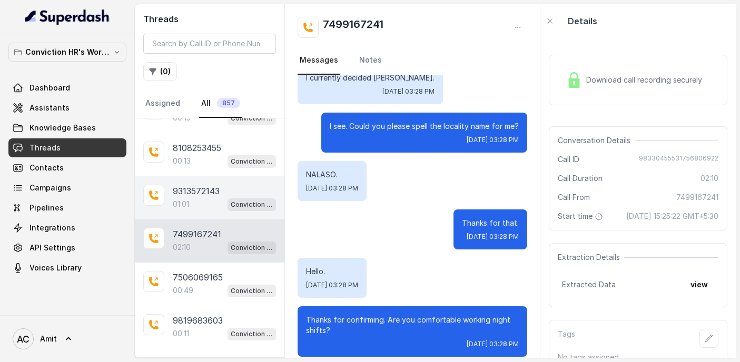
click at [212, 185] on p "9313572143" at bounding box center [196, 191] width 47 height 13
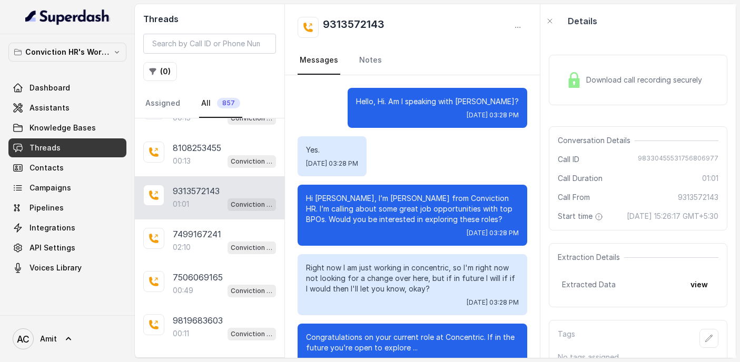
scroll to position [459, 0]
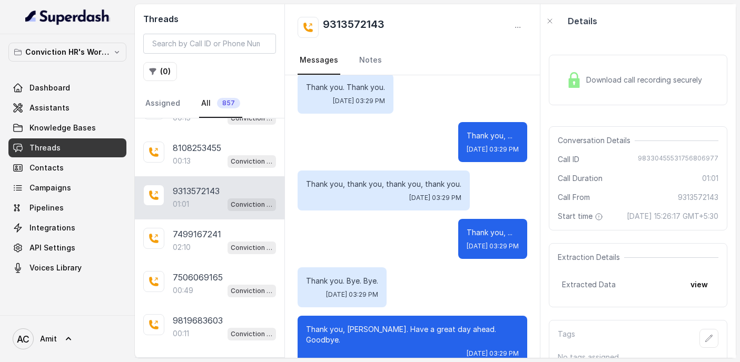
click at [619, 91] on div "Download call recording securely" at bounding box center [634, 80] width 144 height 24
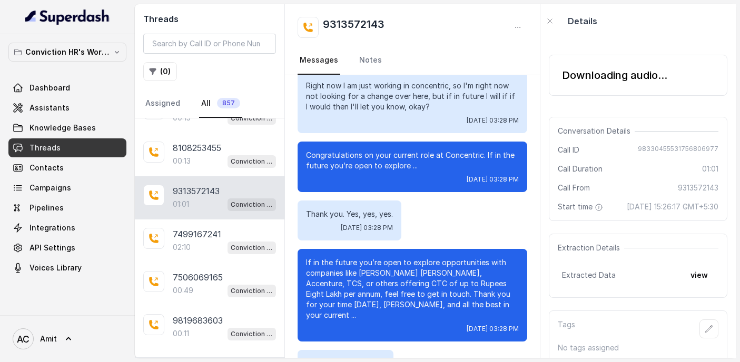
scroll to position [185, 0]
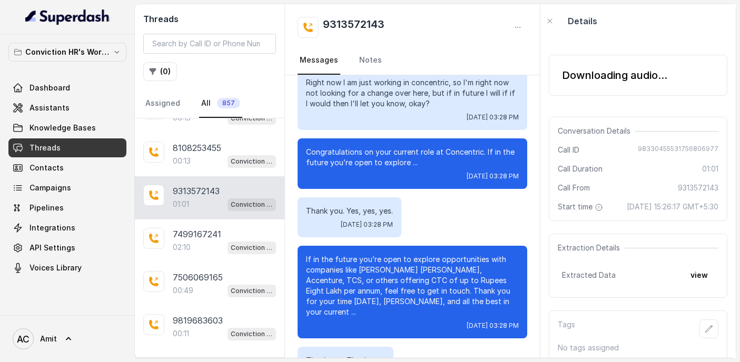
click at [218, 185] on p "9313572143" at bounding box center [196, 191] width 47 height 13
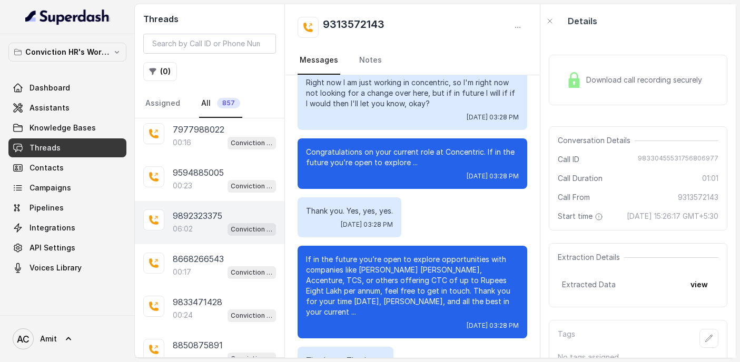
scroll to position [1622, 0]
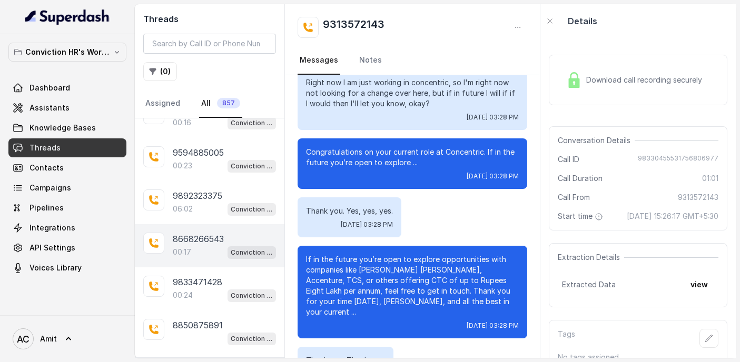
click at [204, 224] on div "8668266543 00:17 Conviction HR Outbound Assistant" at bounding box center [210, 245] width 150 height 43
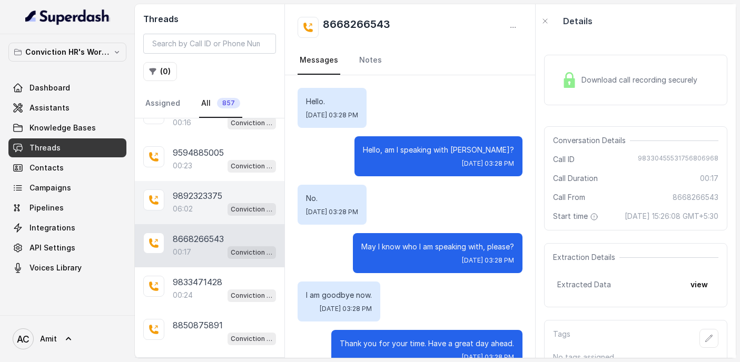
scroll to position [25, 0]
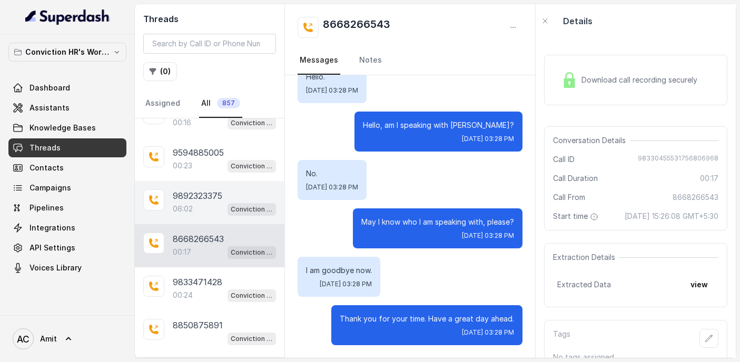
click at [200, 202] on div "06:02 Conviction HR Outbound Assistant" at bounding box center [224, 209] width 103 height 14
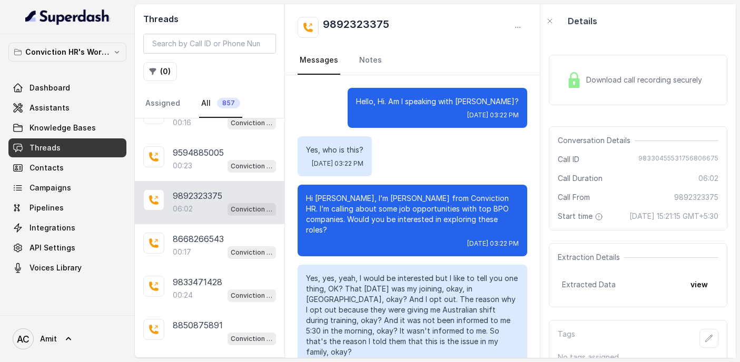
scroll to position [3909, 0]
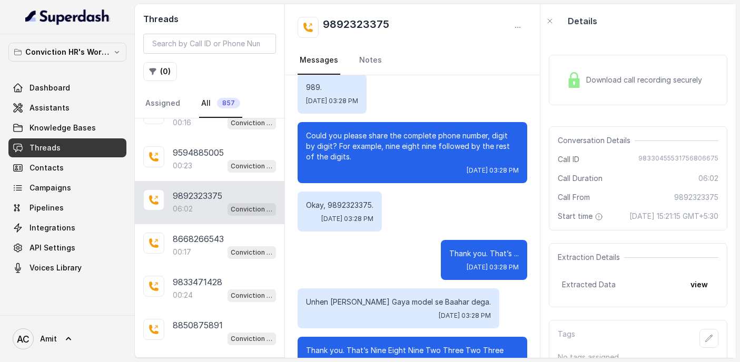
click at [621, 75] on span "Download call recording securely" at bounding box center [646, 80] width 120 height 11
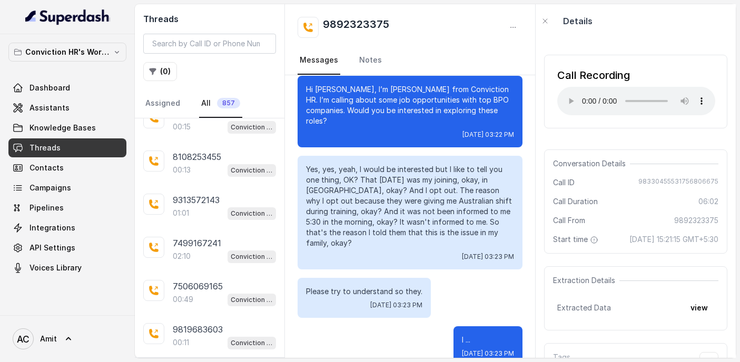
scroll to position [1226, 0]
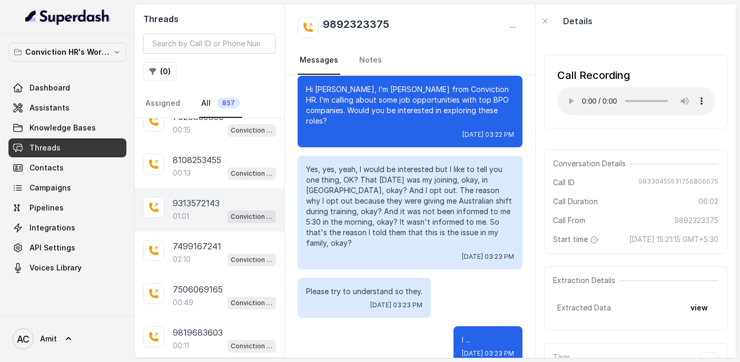
click at [185, 211] on p "01:01" at bounding box center [181, 216] width 16 height 11
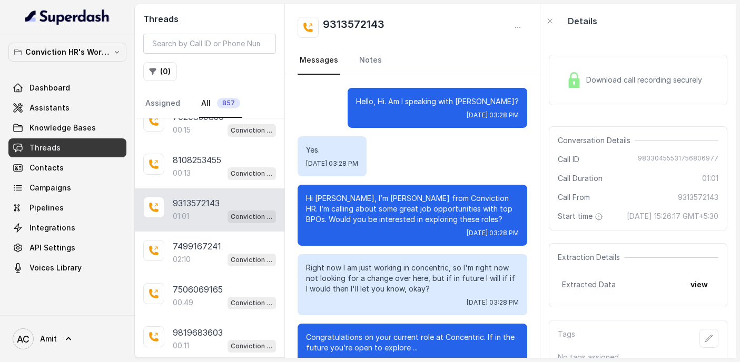
click at [577, 60] on div "Download call recording securely" at bounding box center [638, 80] width 179 height 51
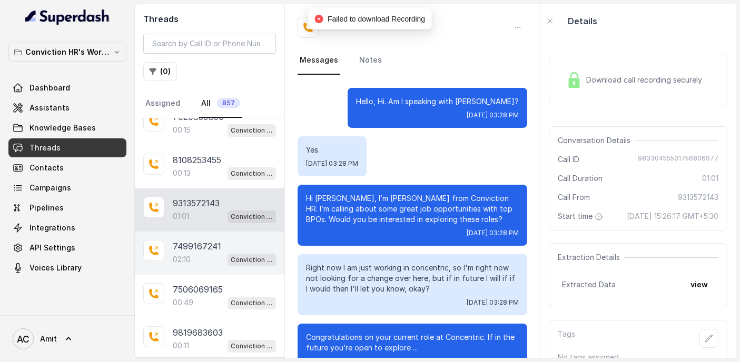
click at [176, 240] on p "7499167241" at bounding box center [197, 246] width 48 height 13
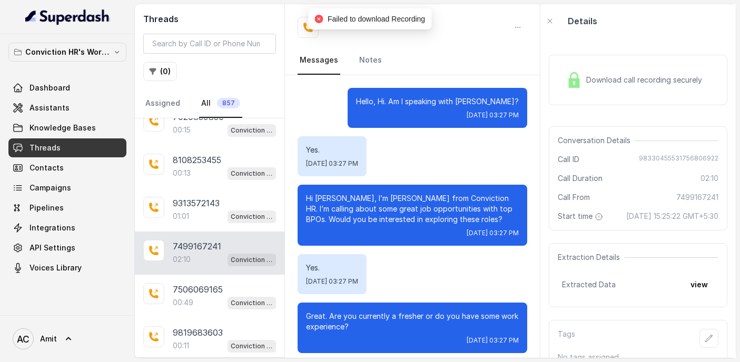
scroll to position [1255, 0]
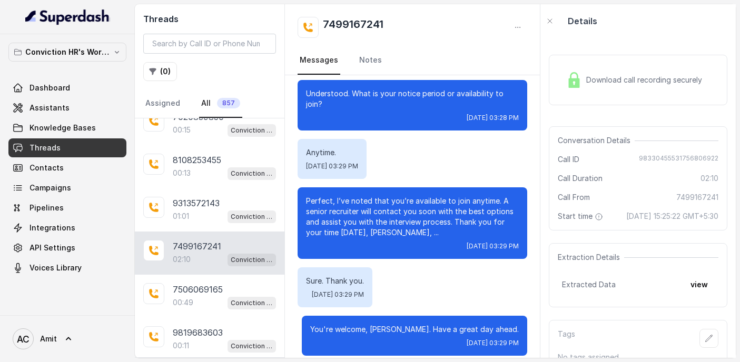
click at [568, 67] on div "Download call recording securely" at bounding box center [638, 80] width 179 height 51
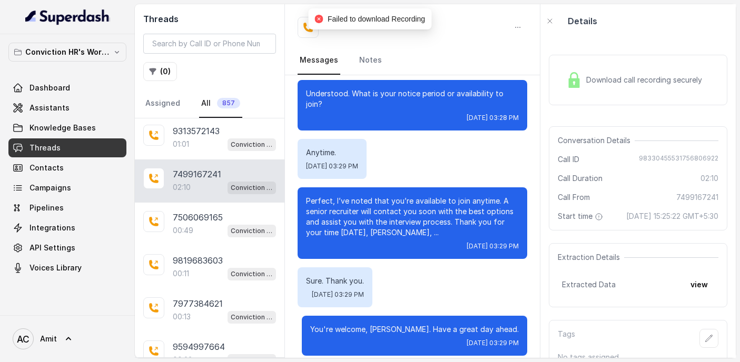
scroll to position [1305, 0]
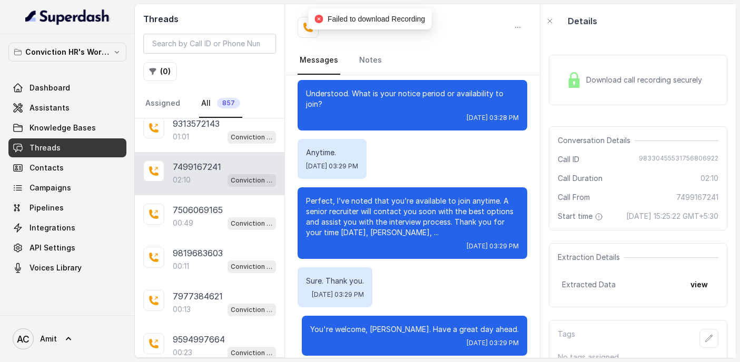
click at [204, 239] on div "9819683603 00:11 Conviction HR Outbound Assistant" at bounding box center [210, 260] width 150 height 43
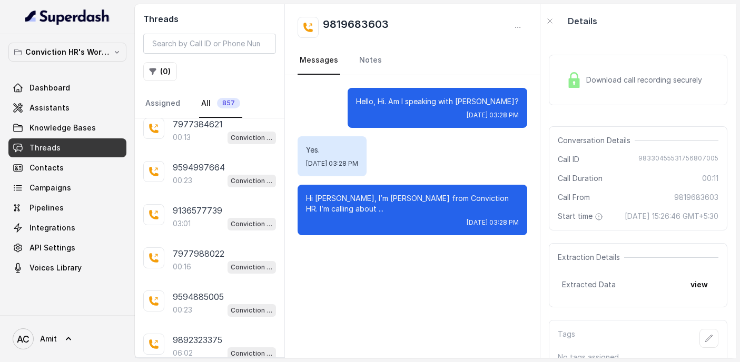
scroll to position [1482, 0]
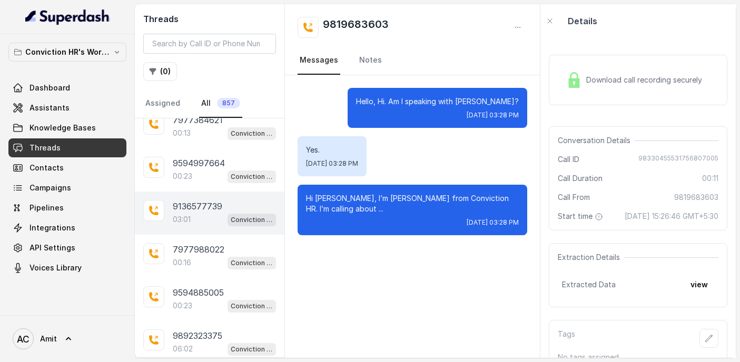
click at [196, 213] on div "03:01 Conviction HR Outbound Assistant" at bounding box center [224, 220] width 103 height 14
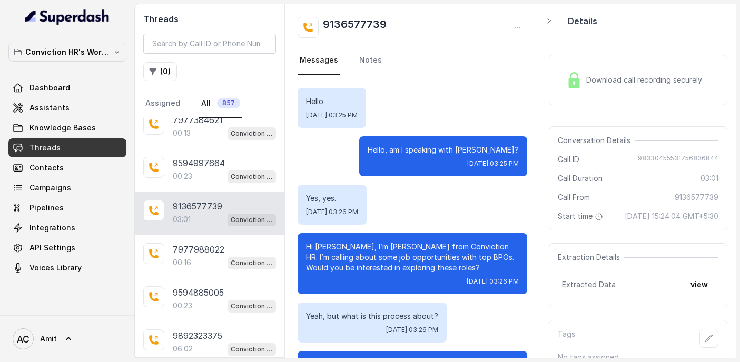
click at [597, 65] on div "Download call recording securely" at bounding box center [638, 80] width 179 height 51
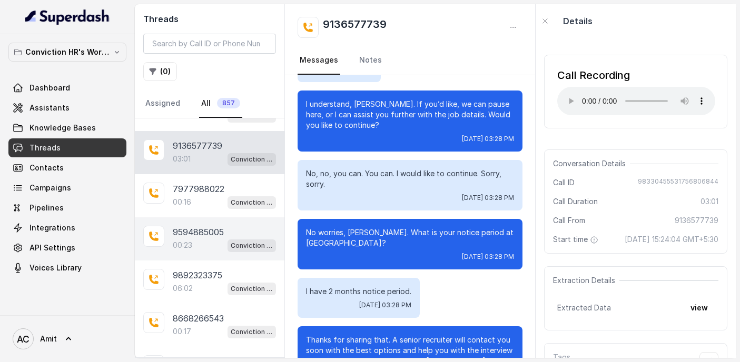
scroll to position [1550, 0]
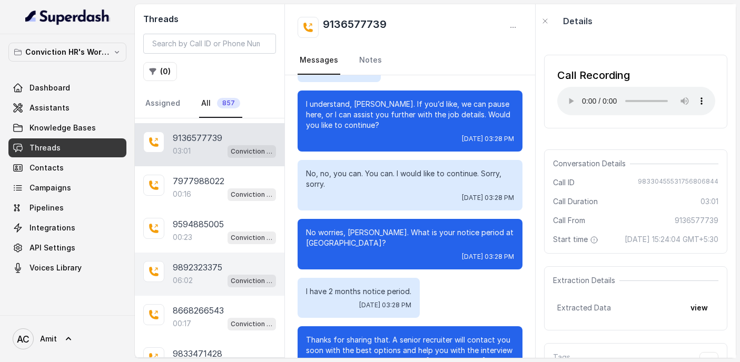
click at [193, 279] on div "9892323375 06:02 Conviction HR Outbound Assistant" at bounding box center [210, 274] width 150 height 43
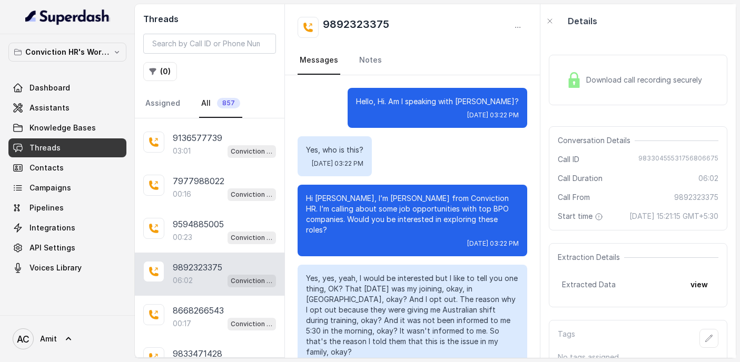
scroll to position [3909, 0]
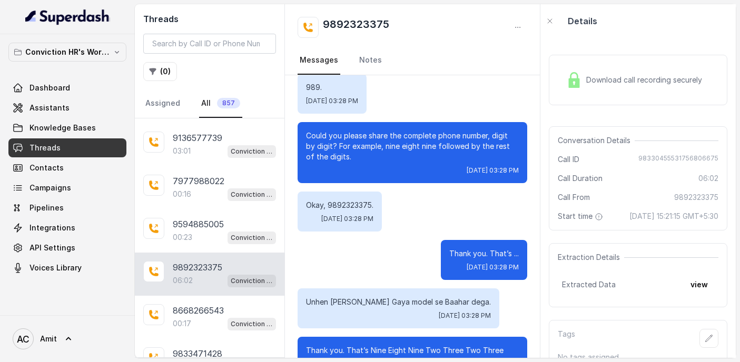
click at [207, 274] on div "06:02 Conviction HR Outbound Assistant" at bounding box center [224, 281] width 103 height 14
click at [590, 84] on span "Download call recording securely" at bounding box center [646, 80] width 120 height 11
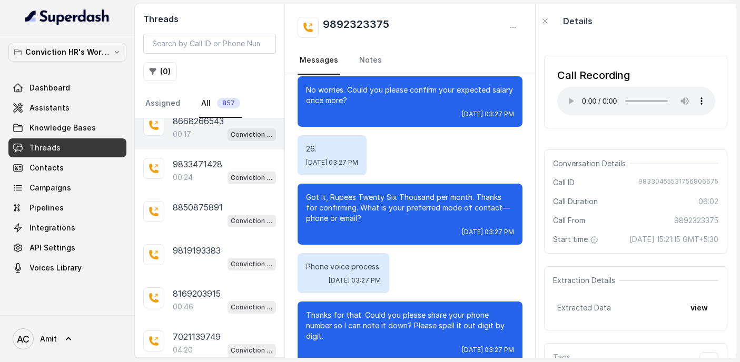
scroll to position [1773, 0]
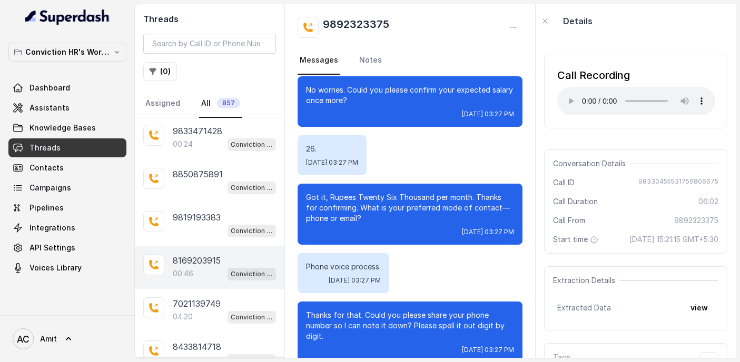
click at [194, 267] on div "00:46 Conviction HR Outbound Assistant" at bounding box center [224, 274] width 103 height 14
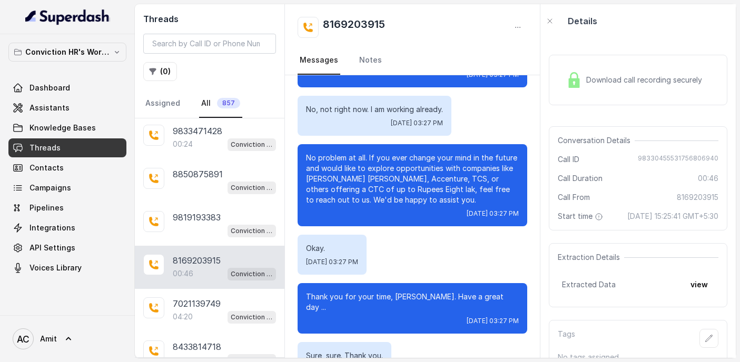
scroll to position [221, 0]
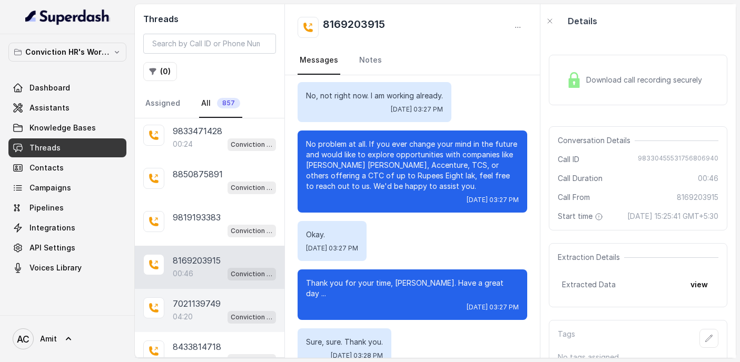
click at [184, 298] on p "7021139749" at bounding box center [197, 304] width 48 height 13
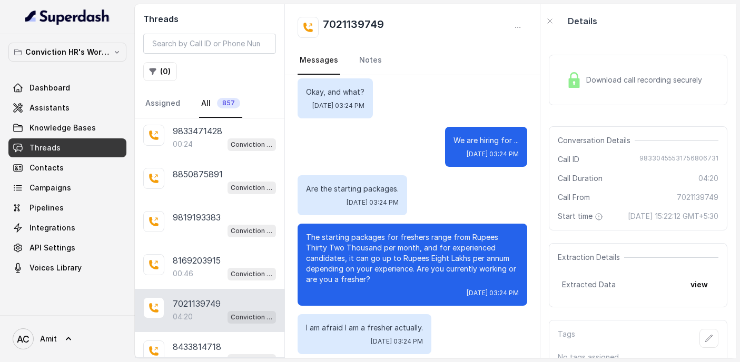
scroll to position [295, 0]
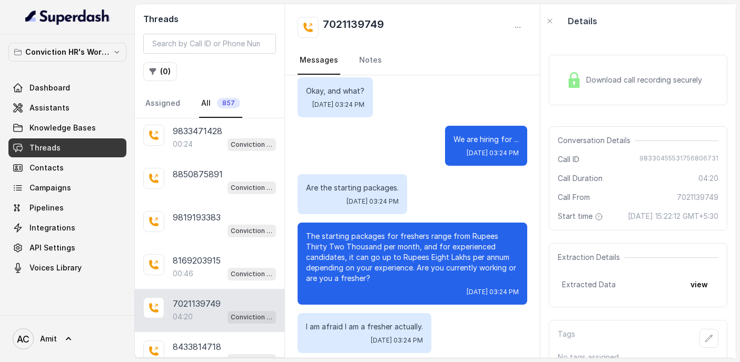
click at [620, 38] on div "Download call recording securely Conversation Details Call ID [PHONE_NUMBER] Ca…" at bounding box center [637, 198] width 195 height 320
click at [606, 81] on span "Download call recording securely" at bounding box center [646, 80] width 120 height 11
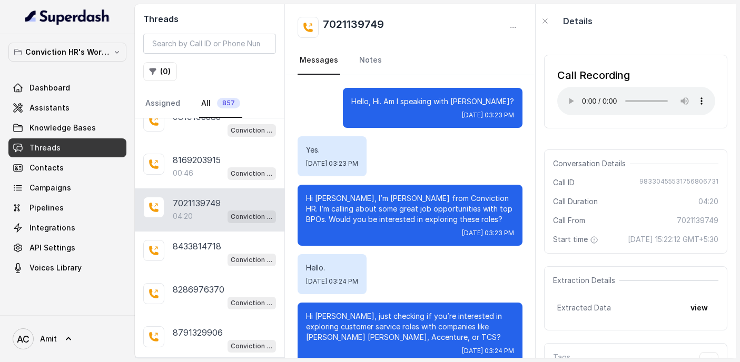
scroll to position [1937, 0]
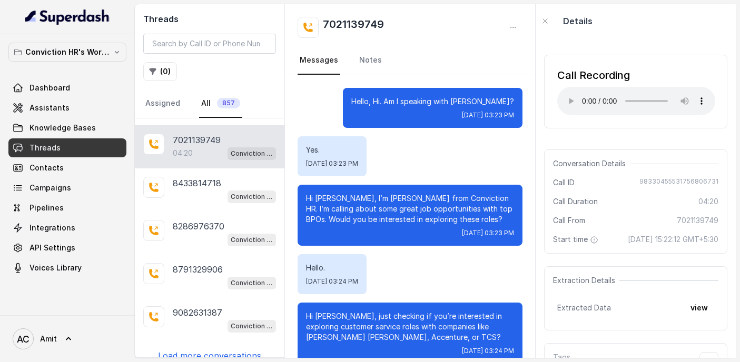
click at [197, 350] on p "Load more conversations" at bounding box center [209, 356] width 103 height 13
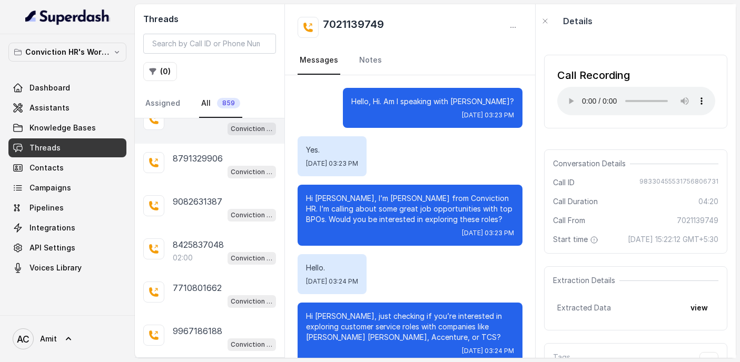
scroll to position [2149, 0]
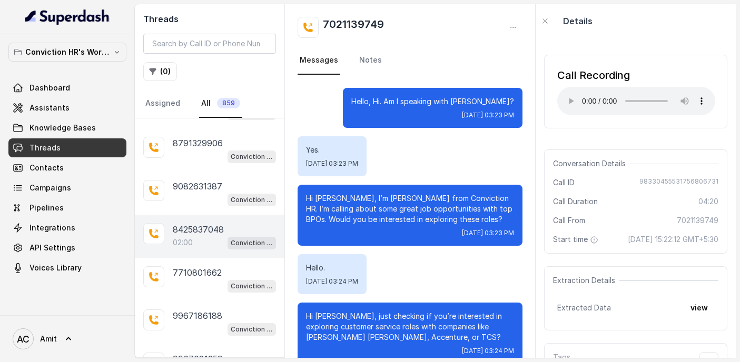
click at [184, 238] on p "02:00" at bounding box center [183, 243] width 20 height 11
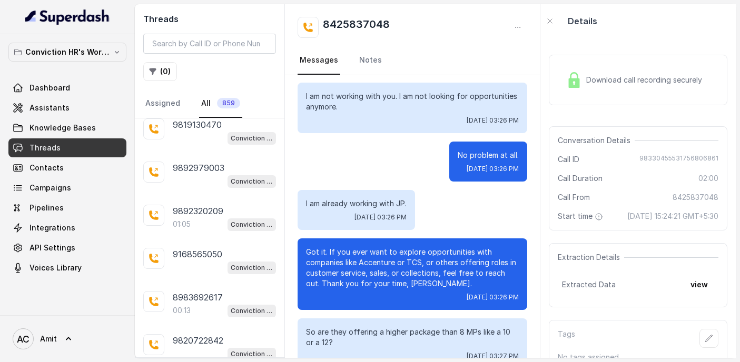
scroll to position [2687, 0]
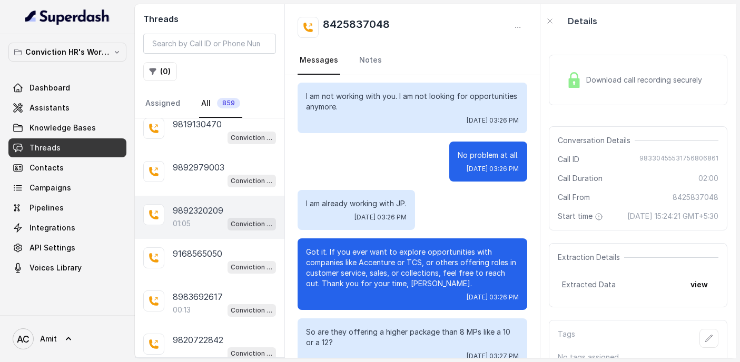
click at [203, 204] on p "9892320209" at bounding box center [198, 210] width 51 height 13
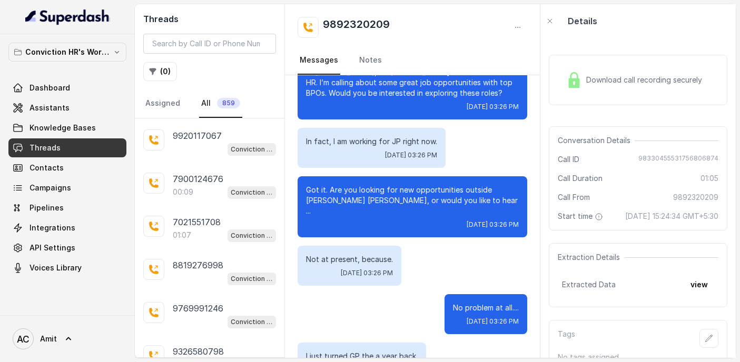
scroll to position [3239, 0]
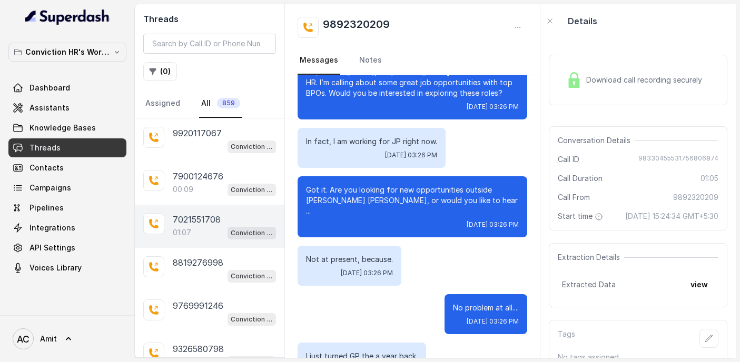
click at [189, 228] on p "01:07" at bounding box center [182, 233] width 18 height 11
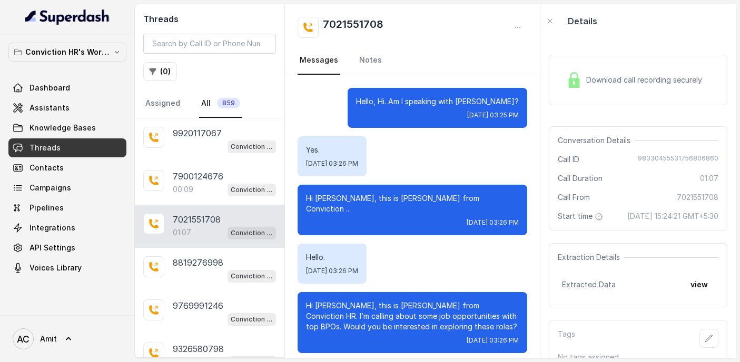
click at [583, 87] on div "Download call recording securely" at bounding box center [634, 80] width 144 height 24
click at [182, 228] on p "01:07" at bounding box center [182, 233] width 18 height 11
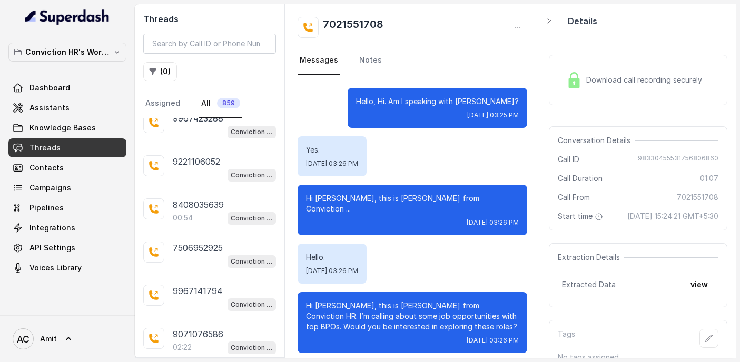
scroll to position [4083, 0]
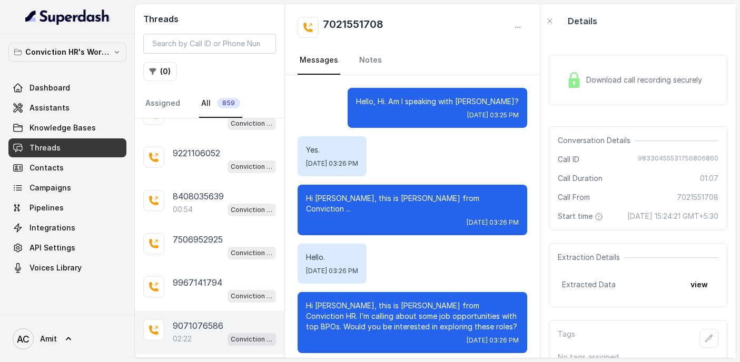
click at [180, 334] on p "02:22" at bounding box center [182, 339] width 19 height 11
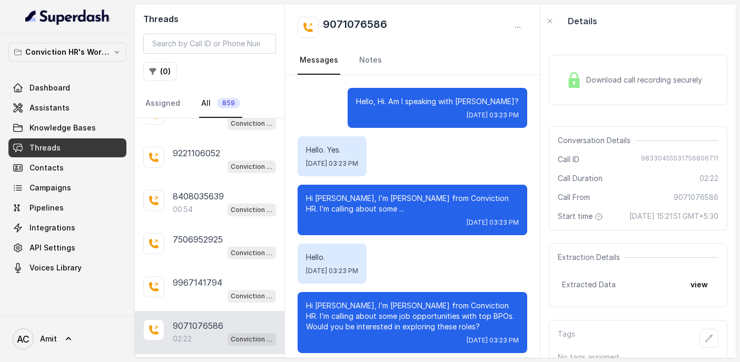
click at [639, 76] on span "Download call recording securely" at bounding box center [646, 80] width 120 height 11
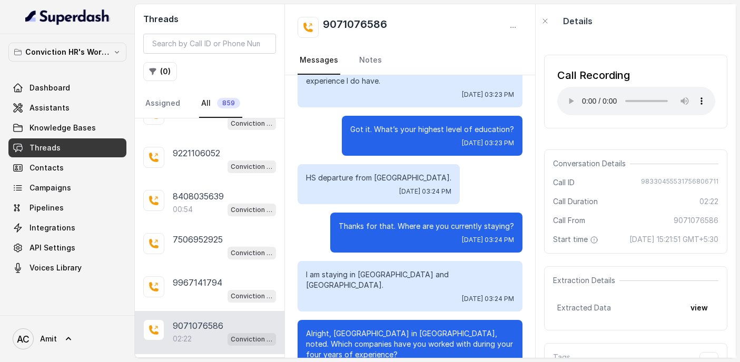
scroll to position [469, 0]
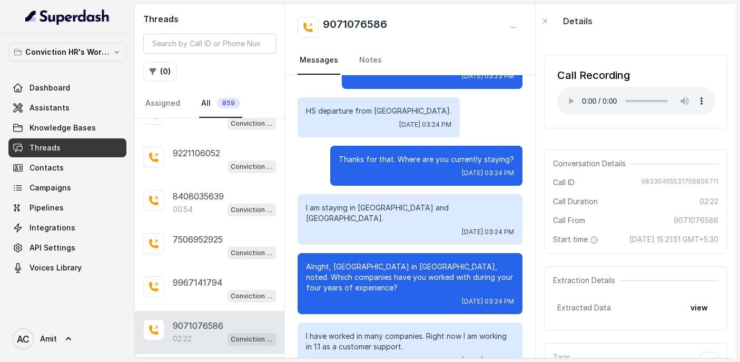
click at [175, 362] on p "Load more conversations" at bounding box center [209, 369] width 103 height 13
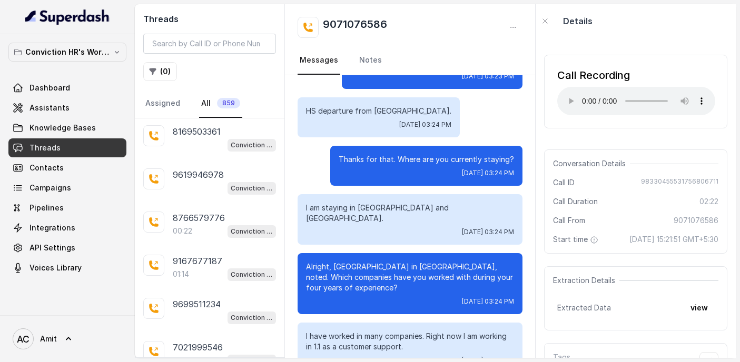
scroll to position [5631, 0]
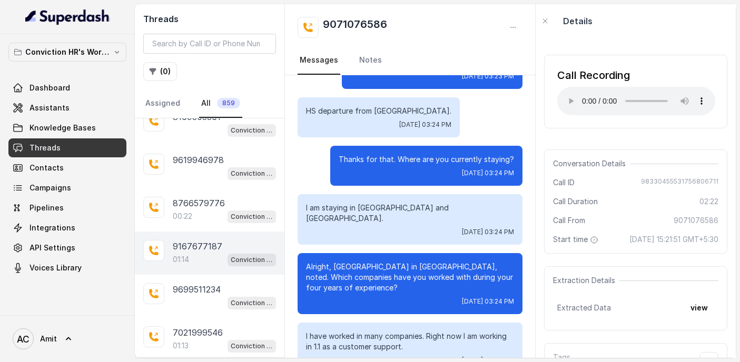
click at [192, 253] on div "01:14 Conviction HR Outbound Assistant" at bounding box center [224, 260] width 103 height 14
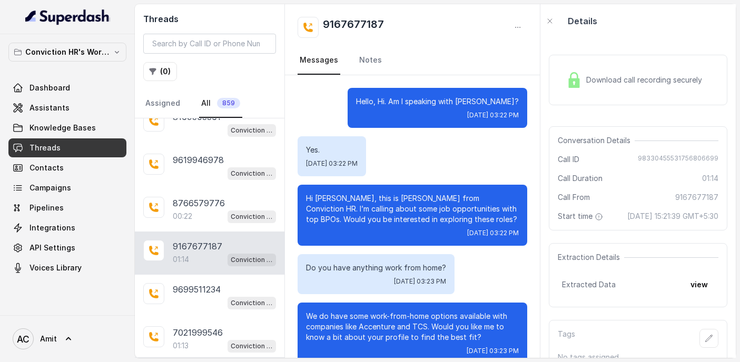
scroll to position [459, 0]
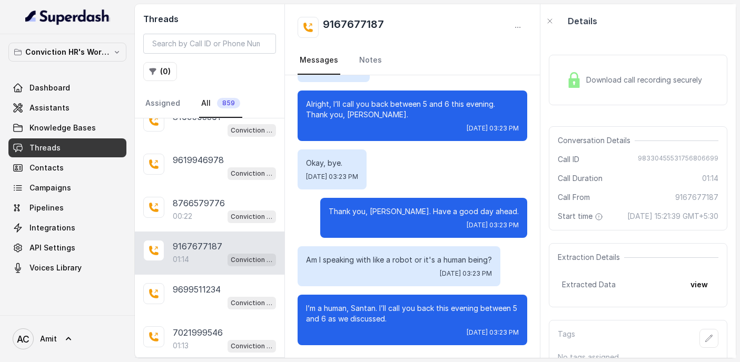
click at [192, 253] on div "01:14 Conviction HR Outbound Assistant" at bounding box center [224, 260] width 103 height 14
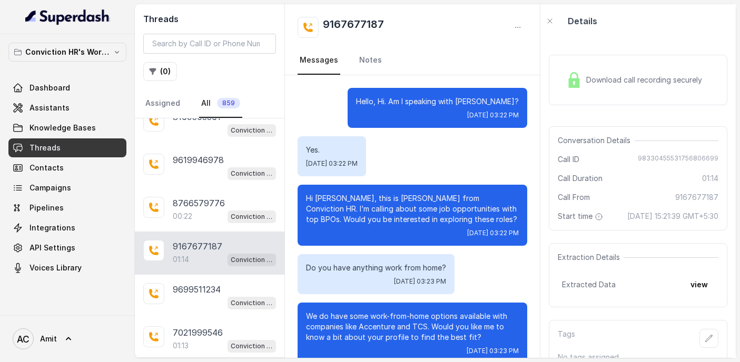
click at [588, 72] on div "Download call recording securely" at bounding box center [634, 80] width 144 height 24
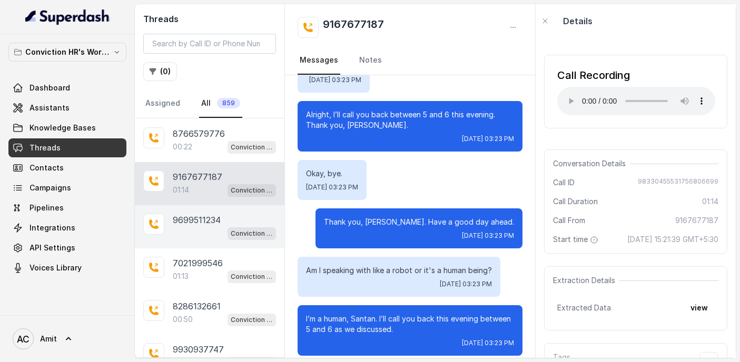
scroll to position [5702, 0]
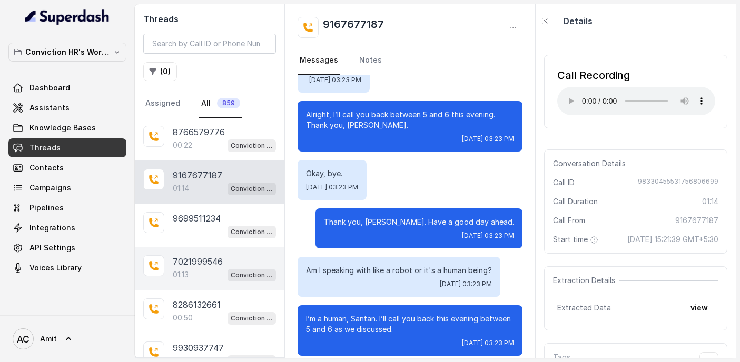
click at [204, 268] on div "01:13 Conviction HR Outbound Assistant" at bounding box center [224, 275] width 103 height 14
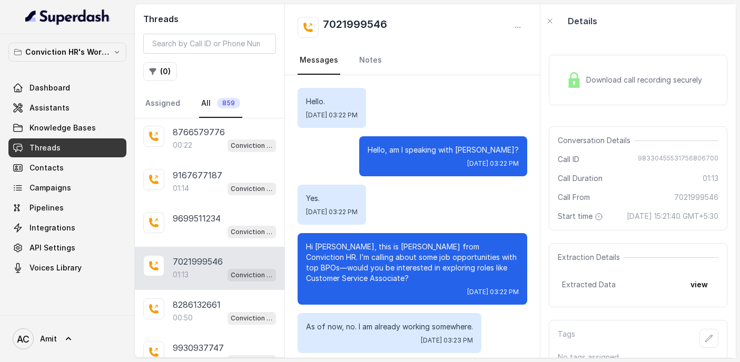
click at [588, 87] on div "Download call recording securely" at bounding box center [634, 80] width 144 height 24
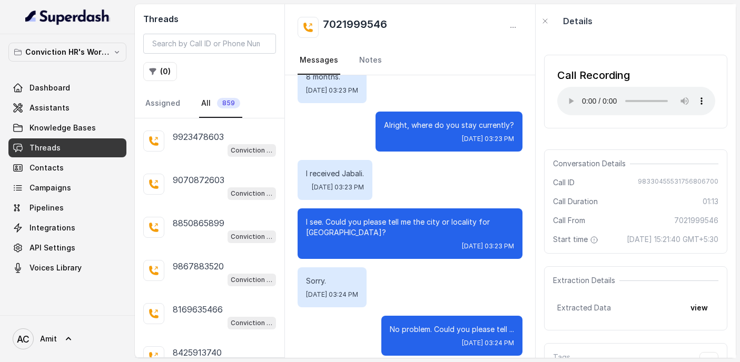
scroll to position [6229, 0]
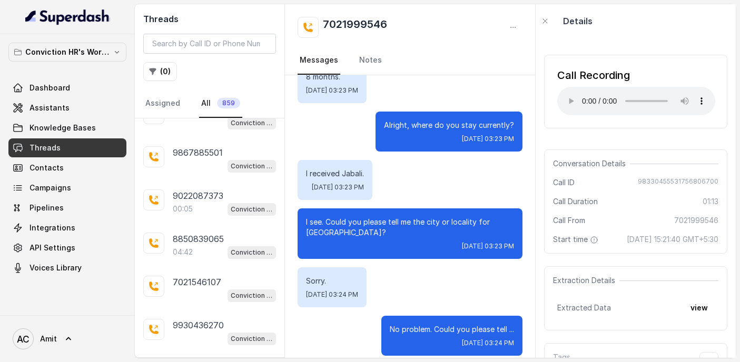
scroll to position [6519, 0]
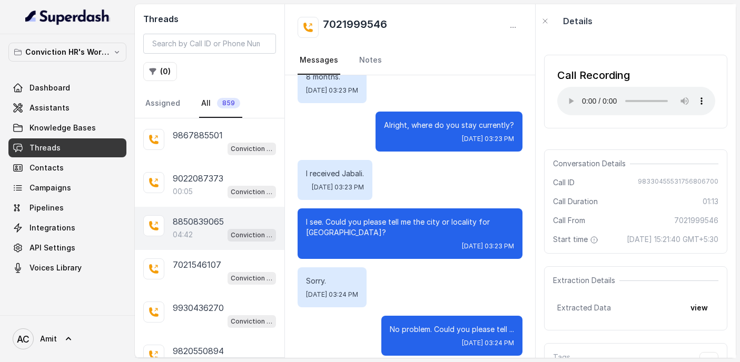
click at [194, 215] on p "8850839065" at bounding box center [198, 221] width 51 height 13
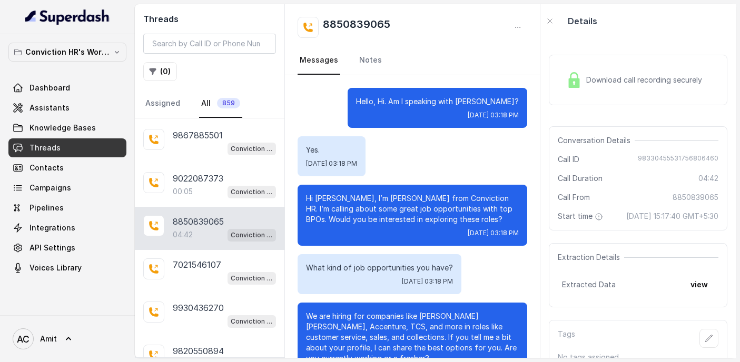
scroll to position [3113, 0]
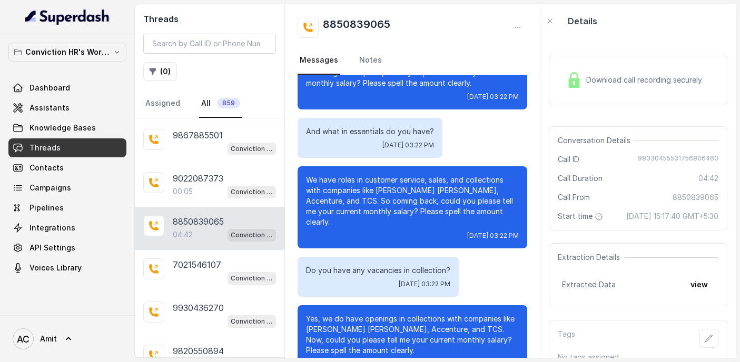
click at [455, 75] on div "8850839065 Messages Notes" at bounding box center [412, 39] width 255 height 71
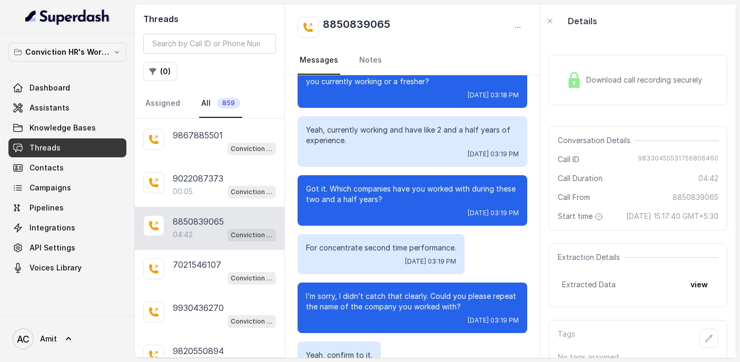
scroll to position [0, 0]
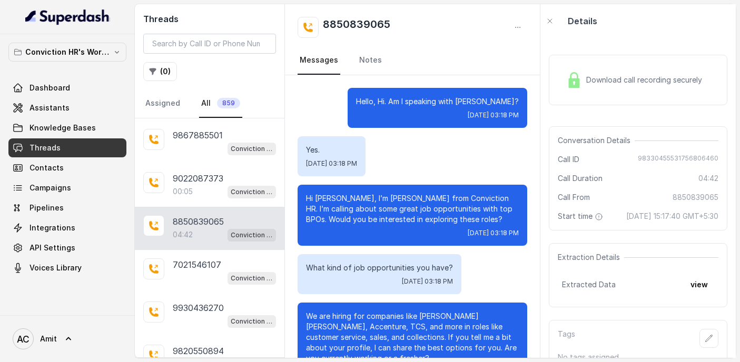
click at [579, 72] on img at bounding box center [574, 80] width 16 height 16
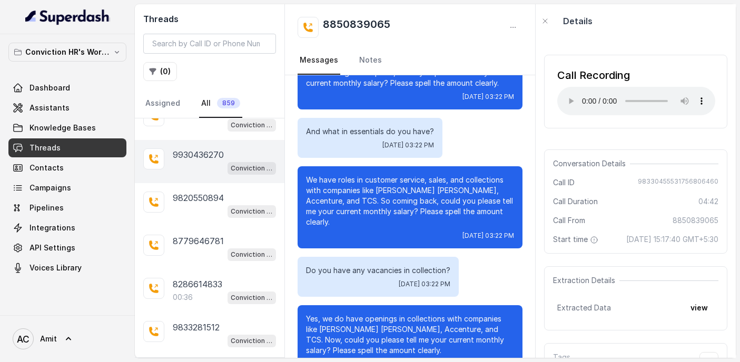
scroll to position [6673, 0]
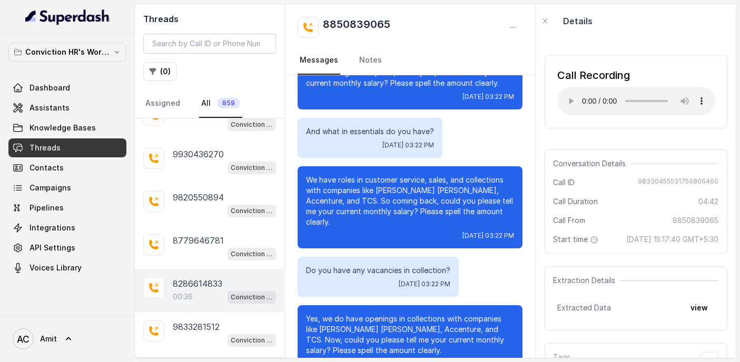
click at [195, 290] on div "00:36 Conviction HR Outbound Assistant" at bounding box center [224, 297] width 103 height 14
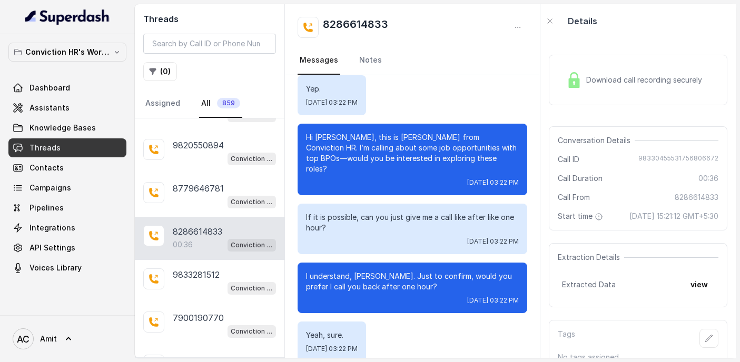
scroll to position [6728, 0]
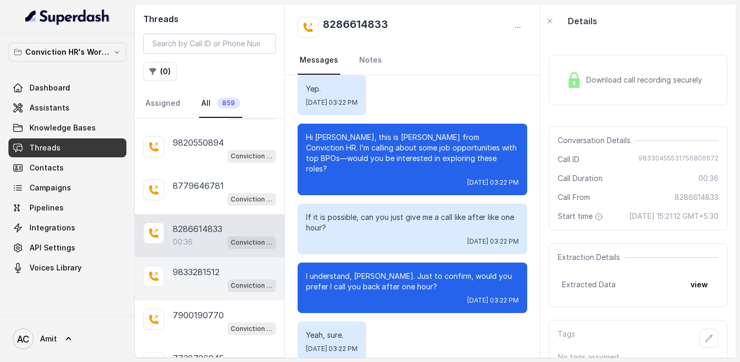
click at [205, 266] on p "9833281512" at bounding box center [196, 272] width 47 height 13
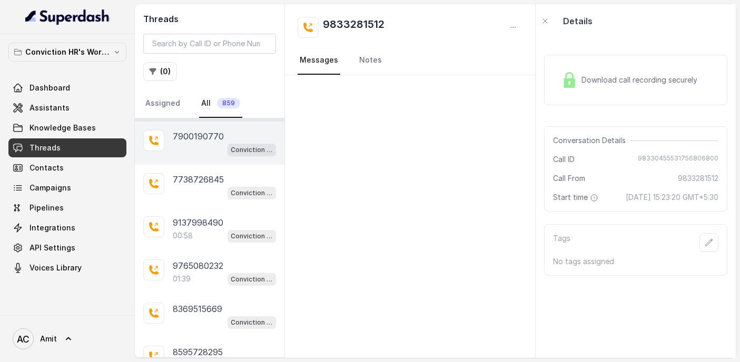
scroll to position [7018, 0]
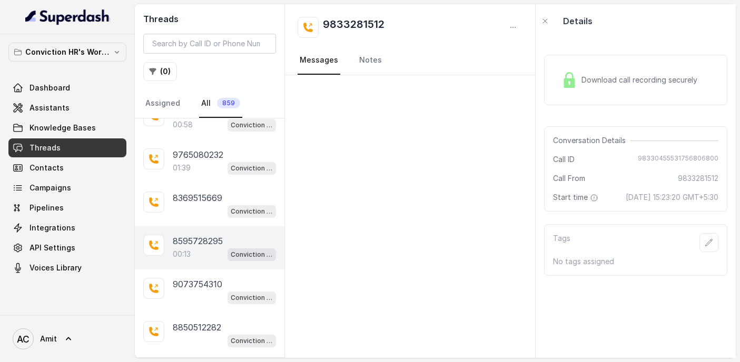
click at [183, 235] on p "8595728295" at bounding box center [198, 241] width 50 height 13
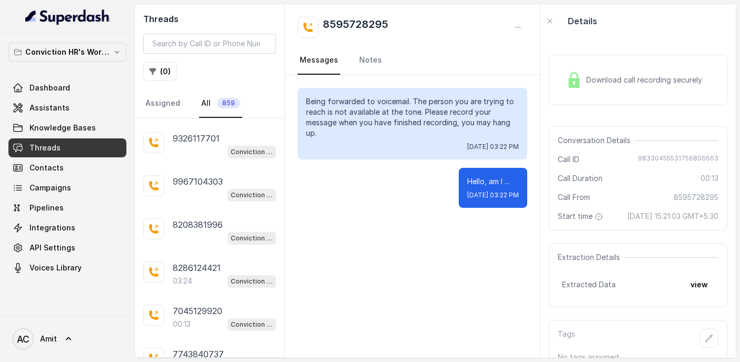
scroll to position [7424, 0]
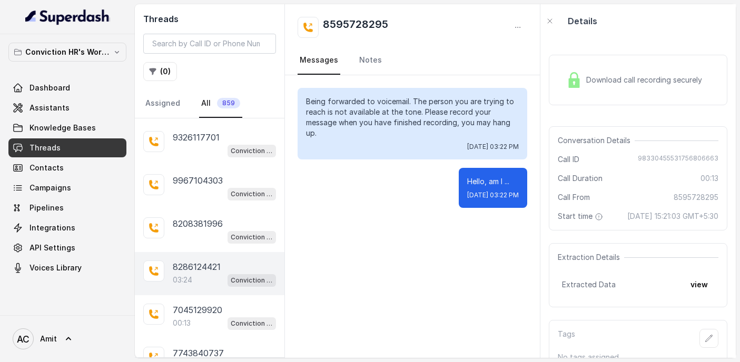
click at [198, 261] on p "8286124421" at bounding box center [197, 267] width 48 height 13
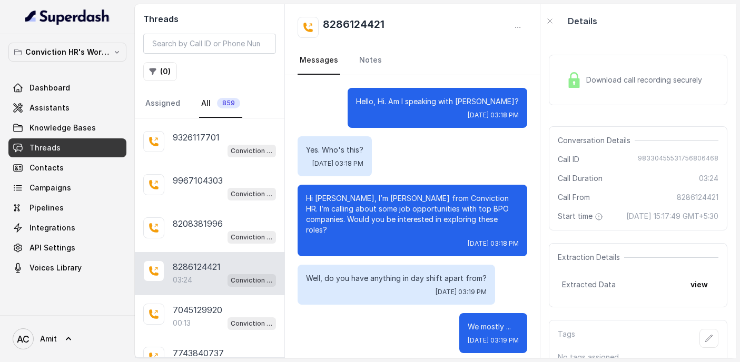
scroll to position [2233, 0]
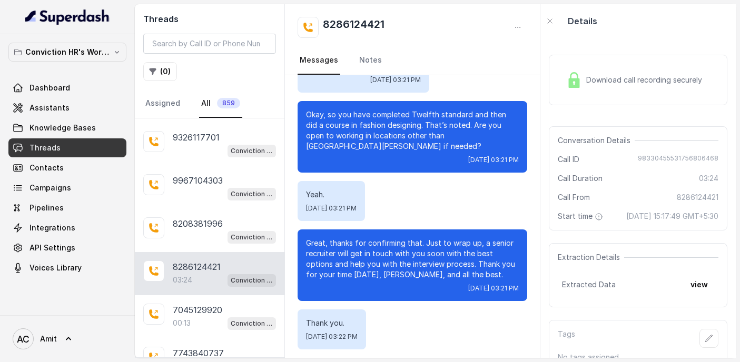
click at [625, 67] on div "Download call recording securely" at bounding box center [638, 80] width 179 height 51
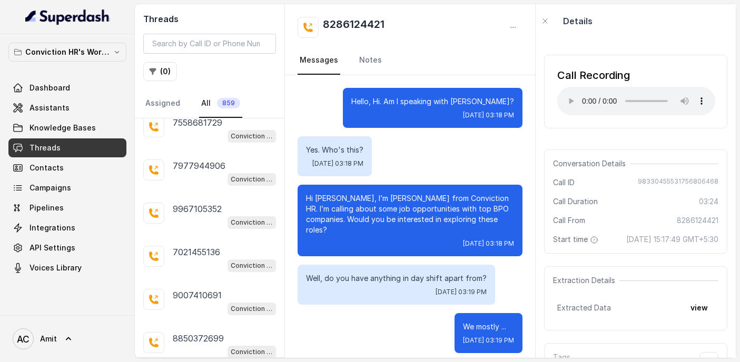
scroll to position [8375, 0]
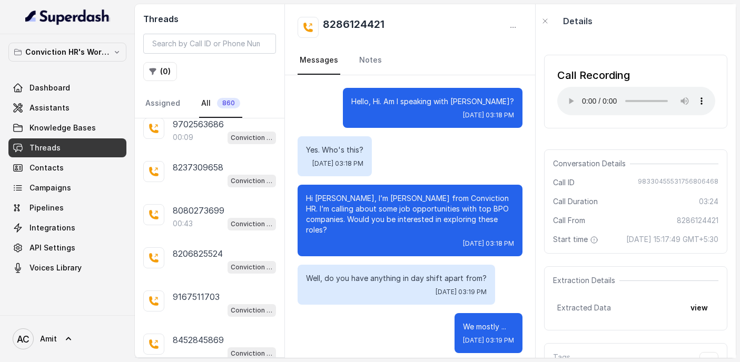
scroll to position [8995, 0]
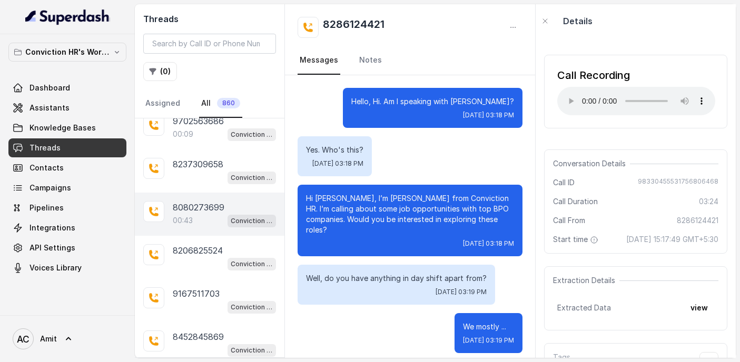
click at [195, 214] on div "00:43 Conviction HR Outbound Assistant" at bounding box center [224, 221] width 103 height 14
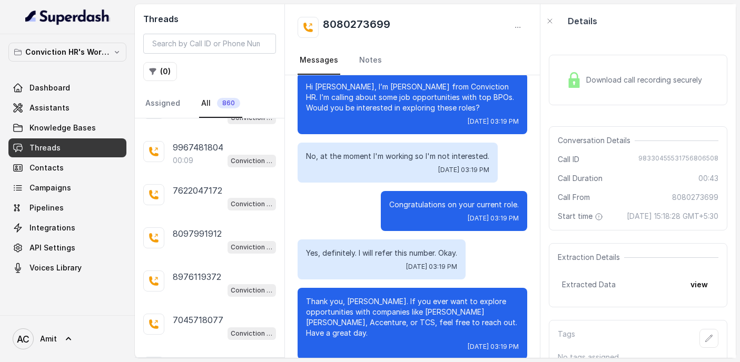
scroll to position [115, 0]
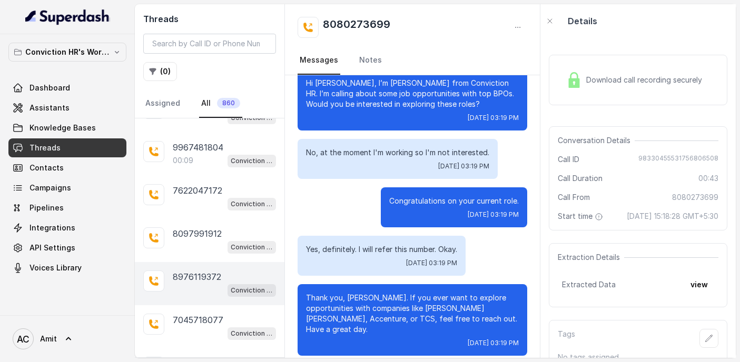
click at [188, 262] on div "8976119372 Conviction HR Outbound Assistant" at bounding box center [210, 283] width 150 height 43
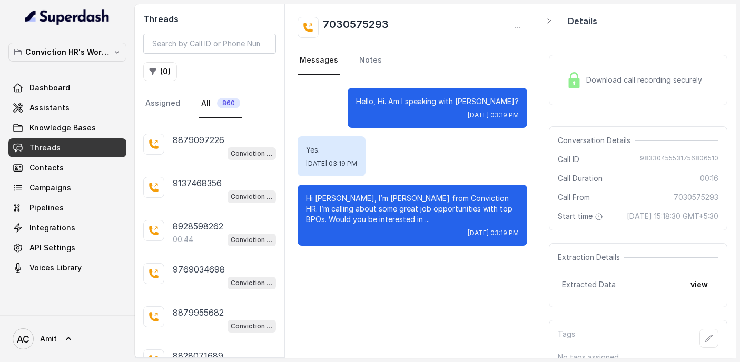
scroll to position [10417, 0]
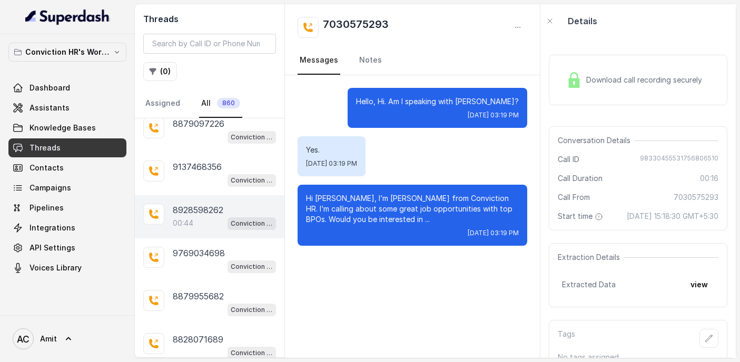
click at [191, 195] on div "8928598262 00:44 Conviction HR Outbound Assistant" at bounding box center [210, 216] width 150 height 43
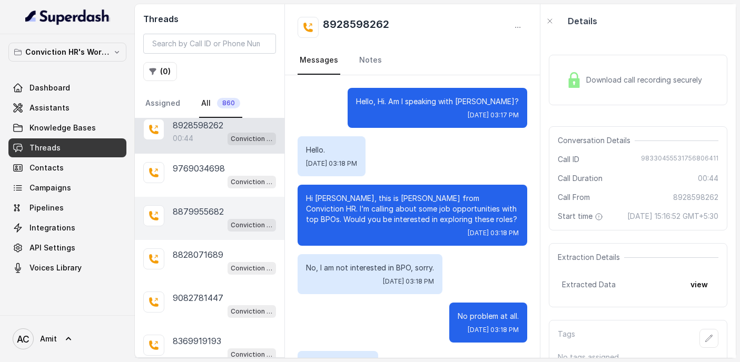
scroll to position [10521, 0]
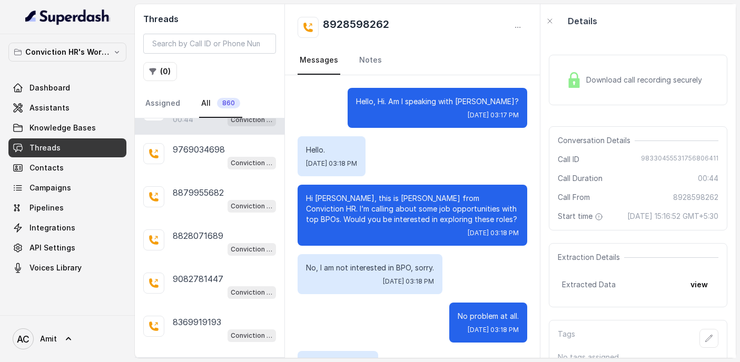
click at [199, 349] on div "7715837905 05:53 Conviction HR Outbound Assistant 8459495663 07:32 Conviction H…" at bounding box center [210, 237] width 150 height 239
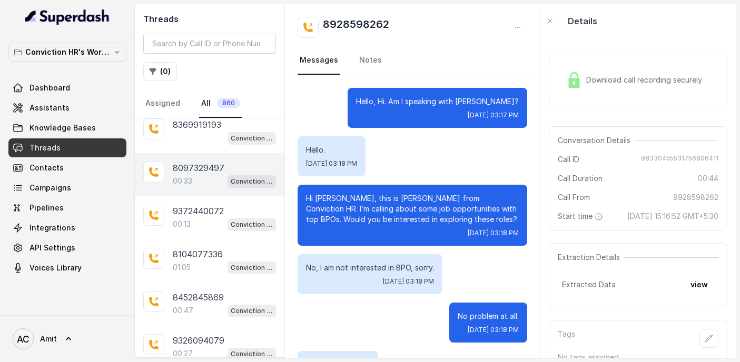
scroll to position [10718, 0]
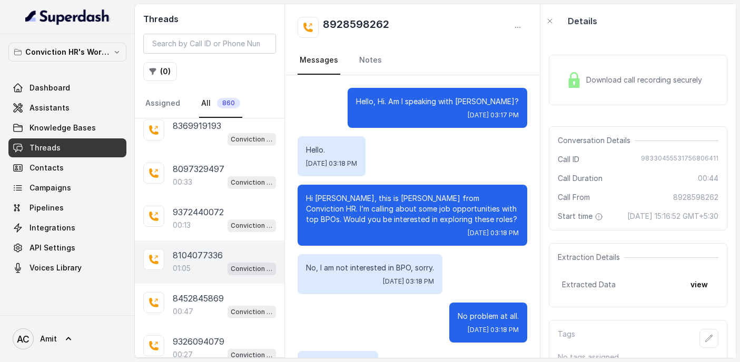
click at [187, 263] on p "01:05" at bounding box center [182, 268] width 18 height 11
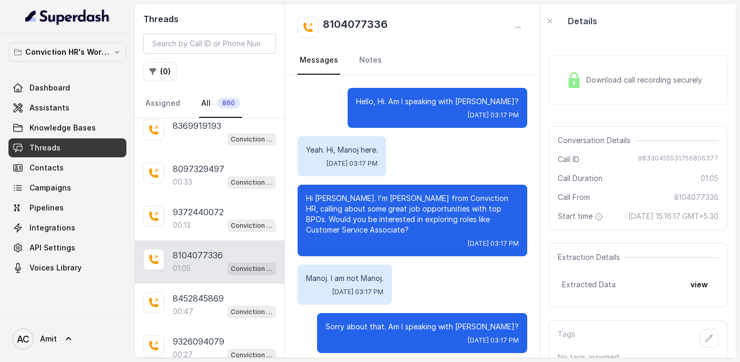
click at [599, 90] on div "Download call recording securely" at bounding box center [634, 80] width 144 height 24
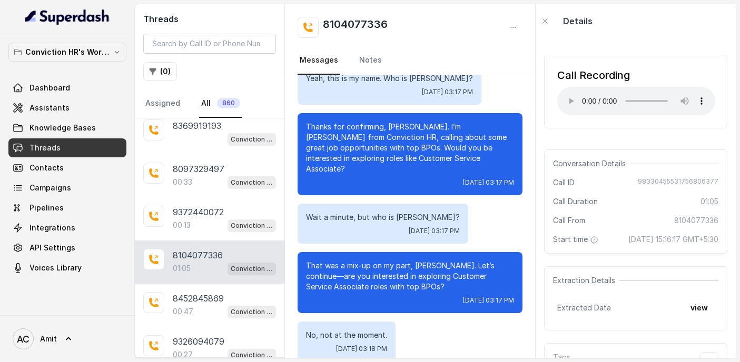
scroll to position [351, 0]
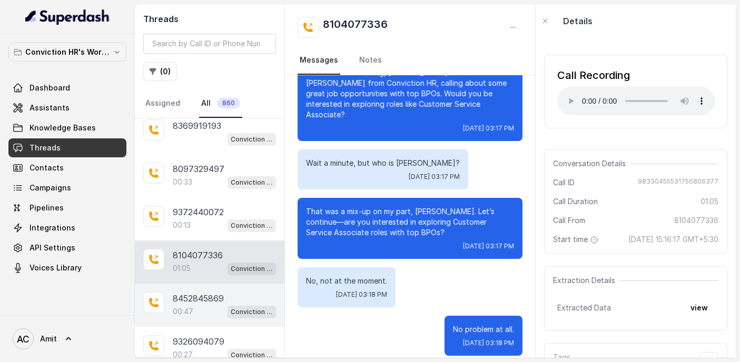
click at [203, 292] on p "8452845869" at bounding box center [198, 298] width 51 height 13
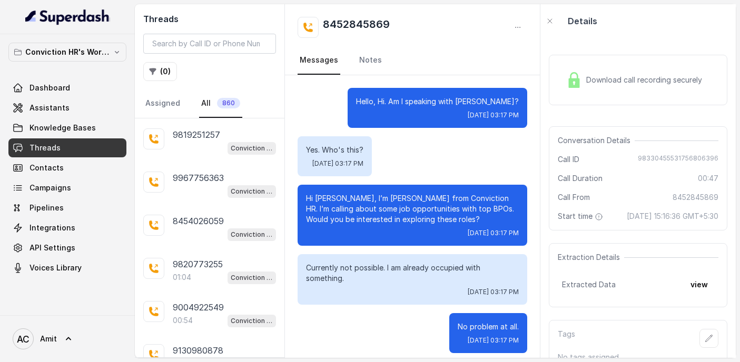
scroll to position [11182, 0]
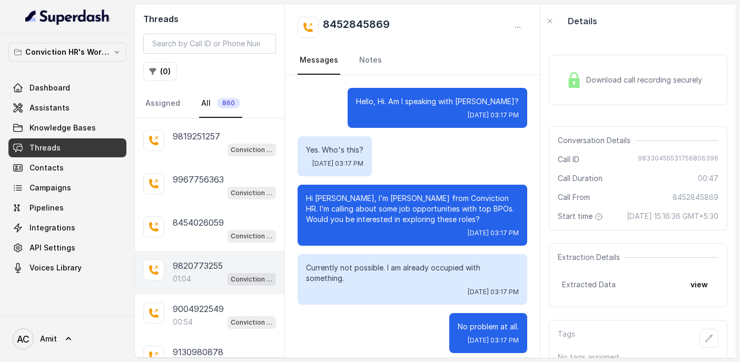
click at [190, 272] on div "01:04 Conviction HR Outbound Assistant" at bounding box center [224, 279] width 103 height 14
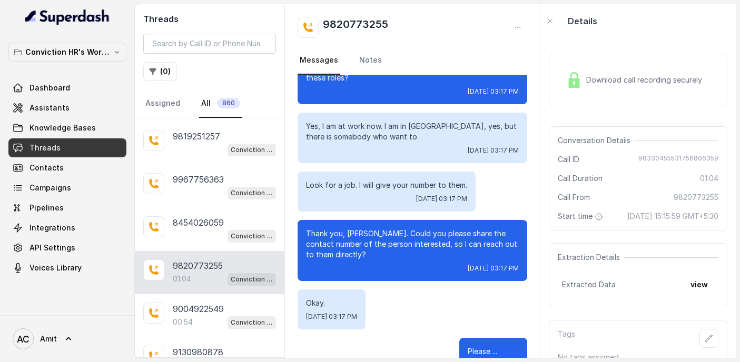
scroll to position [348, 0]
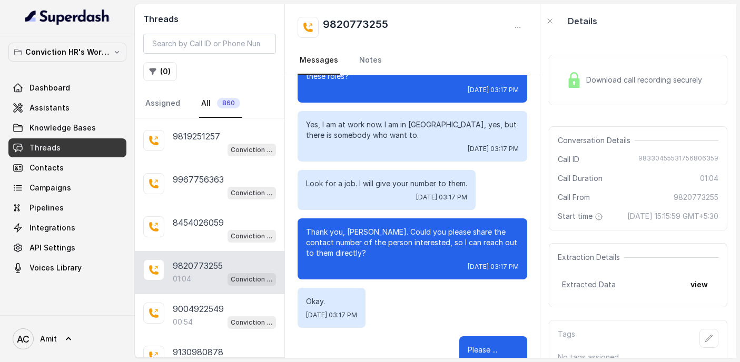
click at [215, 272] on div "01:04 Conviction HR Outbound Assistant" at bounding box center [224, 279] width 103 height 14
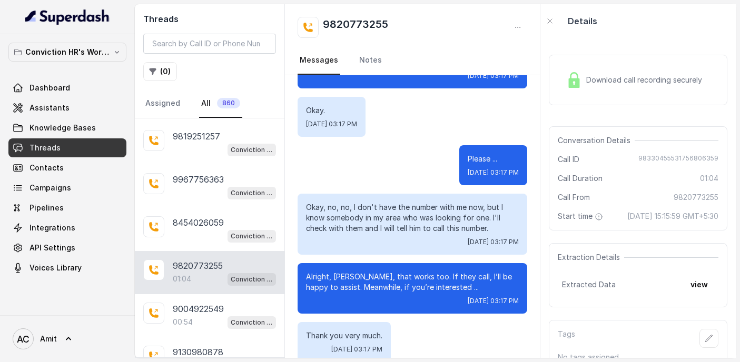
scroll to position [536, 0]
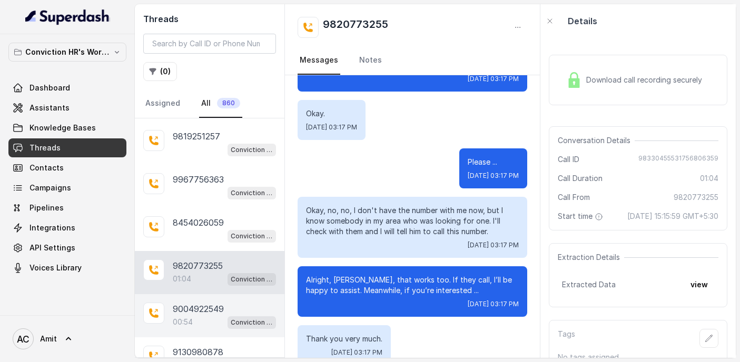
click at [223, 315] on div "00:54 Conviction HR Outbound Assistant" at bounding box center [224, 322] width 103 height 14
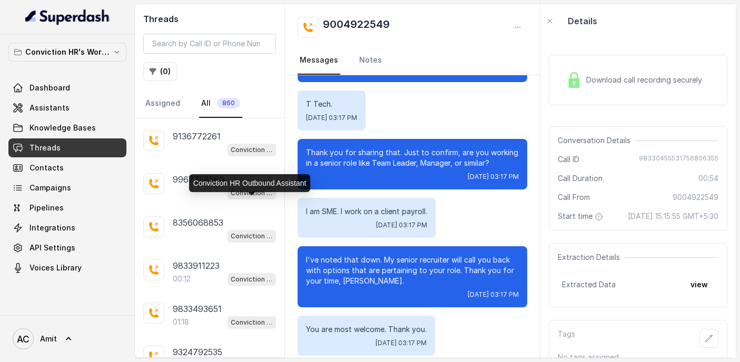
scroll to position [11794, 0]
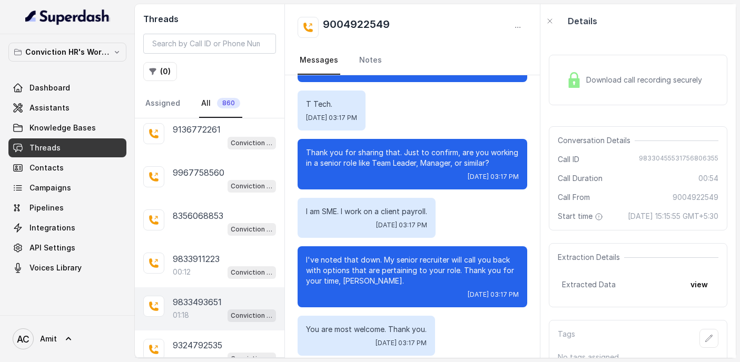
click at [191, 296] on p "9833493651" at bounding box center [197, 302] width 49 height 13
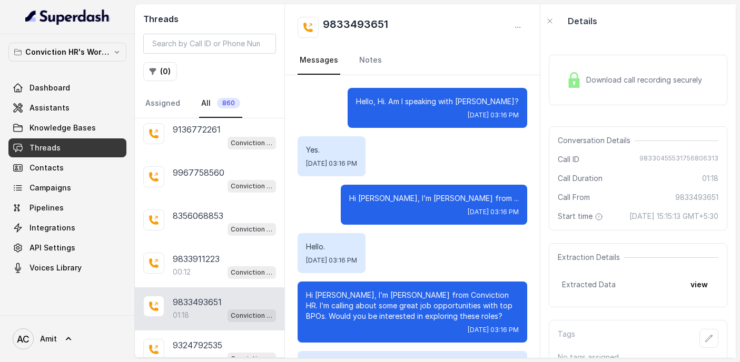
click at [590, 91] on div "Download call recording securely" at bounding box center [634, 80] width 144 height 24
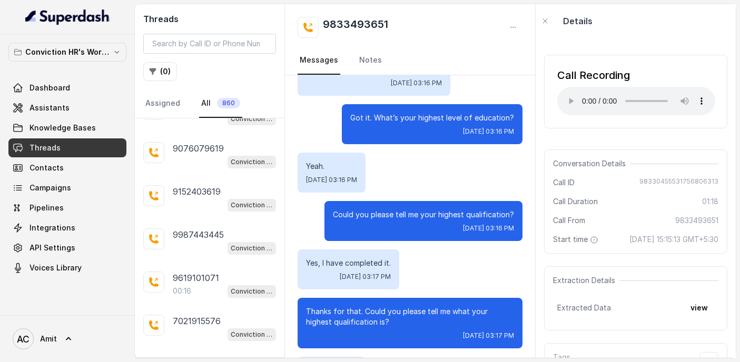
scroll to position [12166, 0]
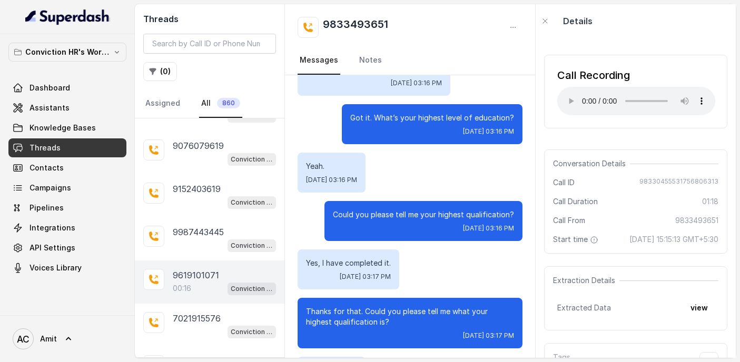
click at [193, 282] on div "00:16 Conviction HR Outbound Assistant" at bounding box center [224, 289] width 103 height 14
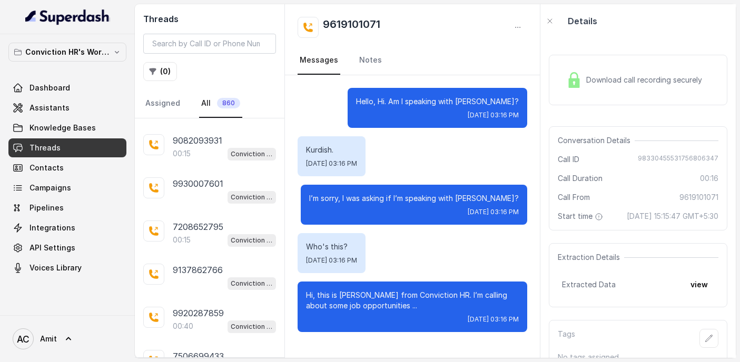
scroll to position [12490, 0]
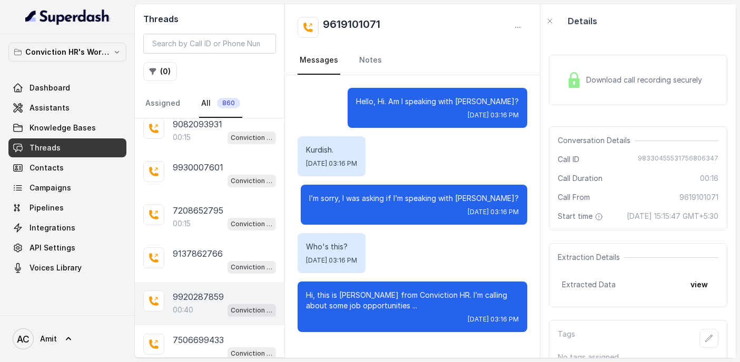
click at [182, 305] on p "00:40" at bounding box center [183, 310] width 21 height 11
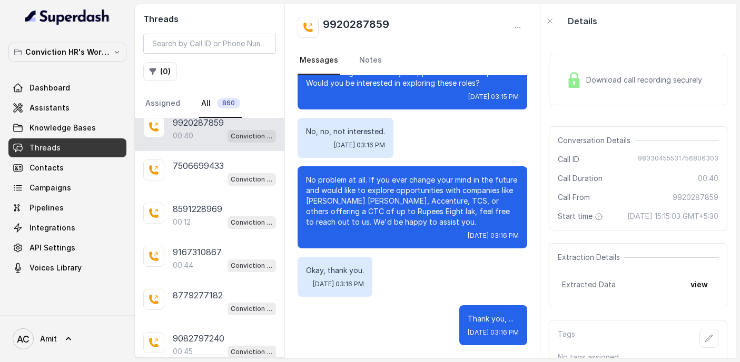
scroll to position [12667, 0]
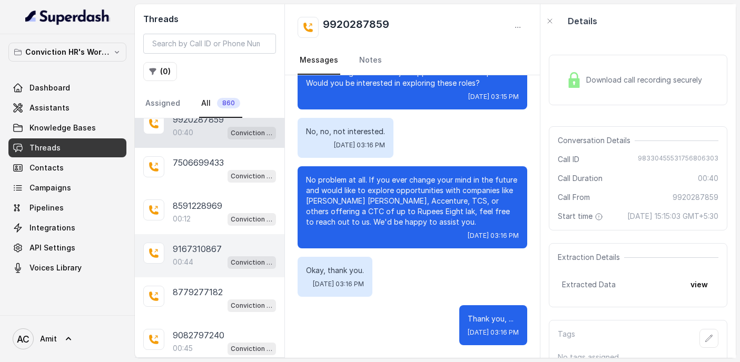
click at [179, 243] on p "9167310867" at bounding box center [197, 249] width 49 height 13
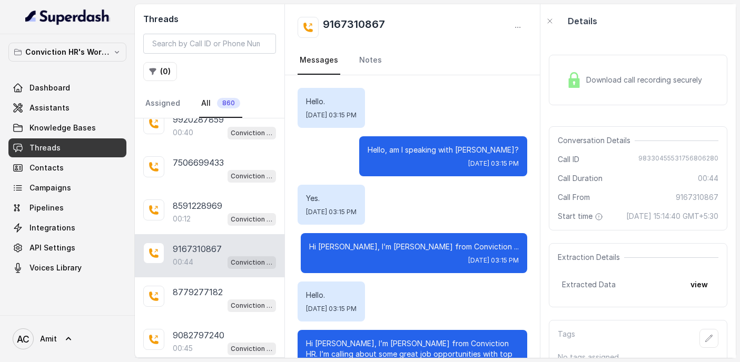
scroll to position [261, 0]
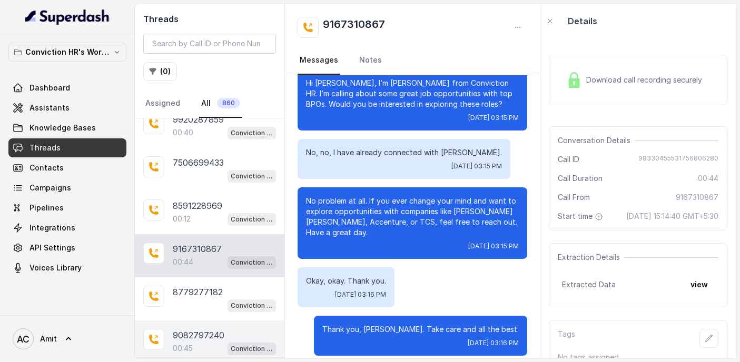
click at [205, 342] on div "00:45 Conviction HR Outbound Assistant" at bounding box center [224, 349] width 103 height 14
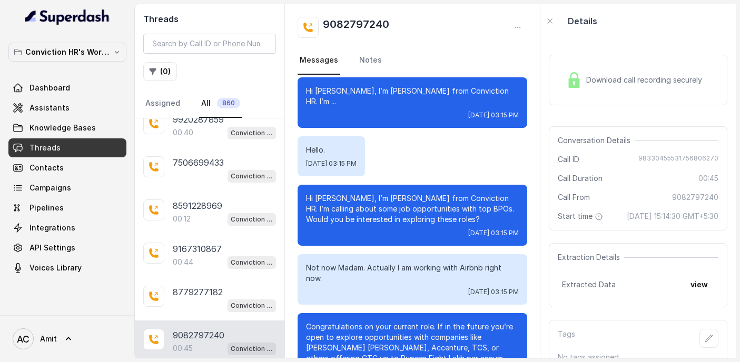
scroll to position [244, 0]
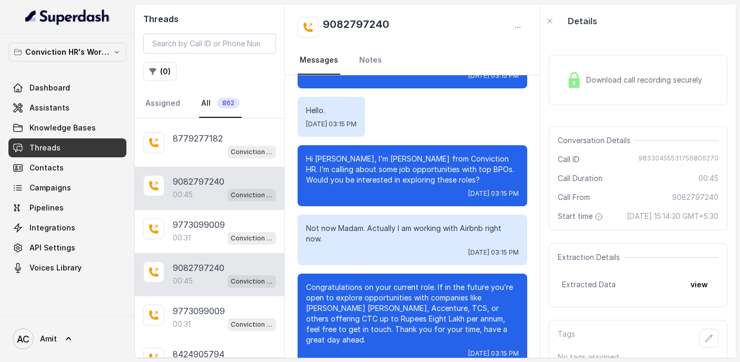
scroll to position [12823, 0]
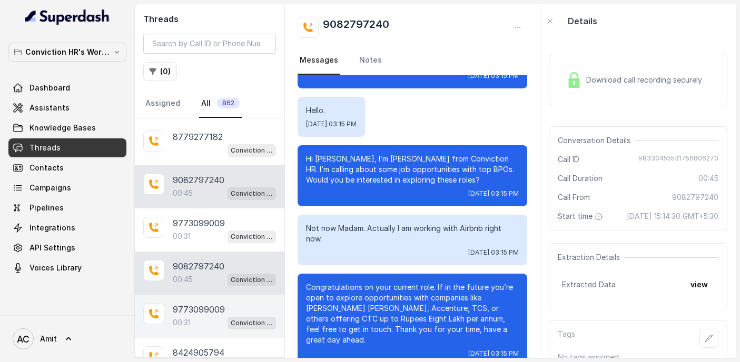
click at [168, 295] on div "9773099009 00:31 Conviction HR Outbound Assistant" at bounding box center [210, 316] width 150 height 43
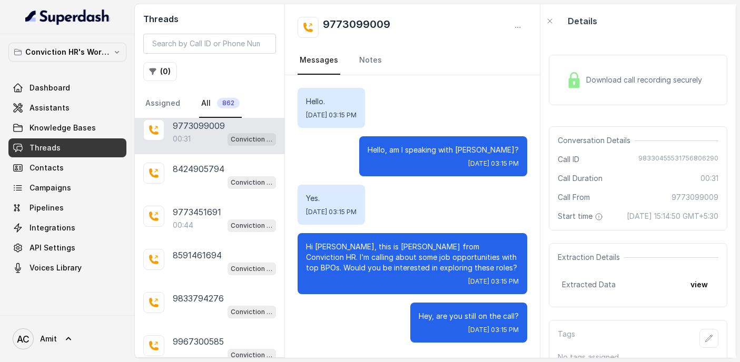
scroll to position [13007, 0]
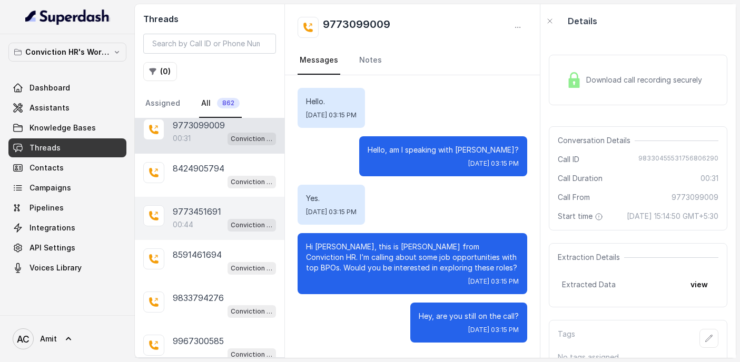
click at [186, 220] on p "00:44" at bounding box center [183, 225] width 21 height 11
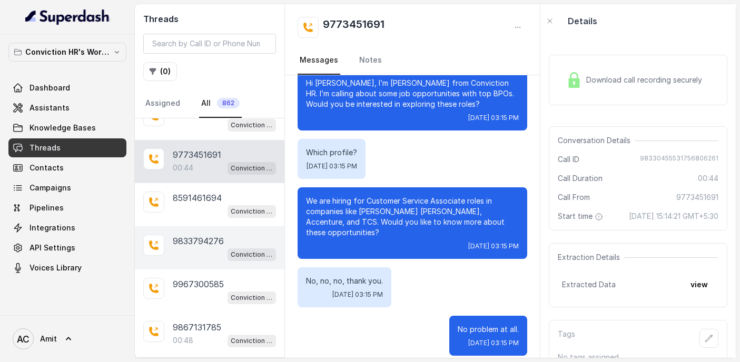
scroll to position [13072, 0]
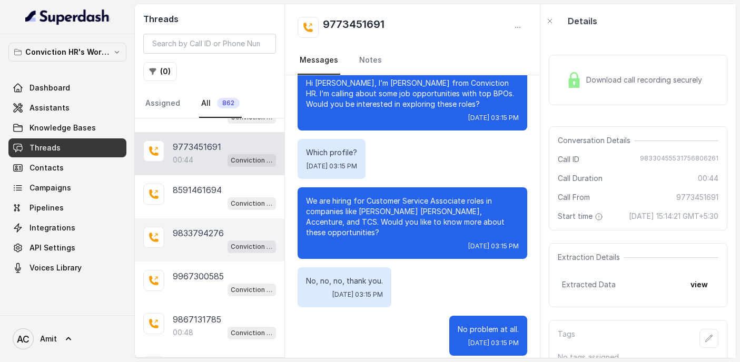
click at [200, 305] on div "9867131785 00:48 Conviction HR Outbound Assistant" at bounding box center [210, 326] width 150 height 43
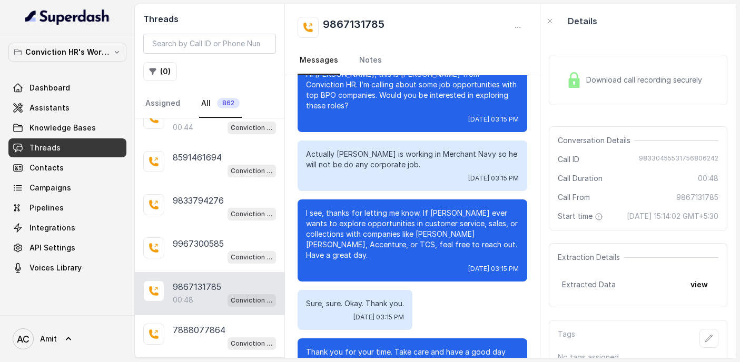
scroll to position [123, 0]
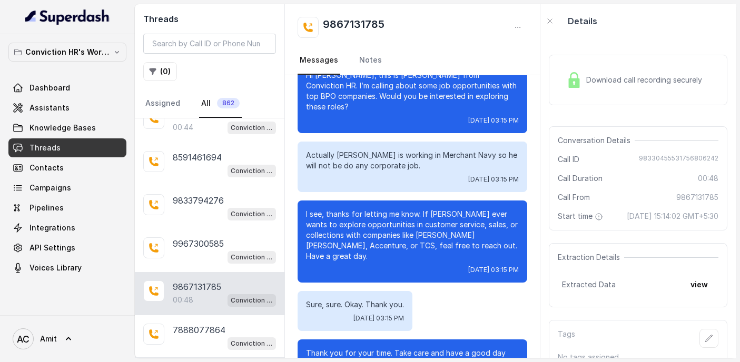
click at [633, 78] on span "Download call recording securely" at bounding box center [646, 80] width 120 height 11
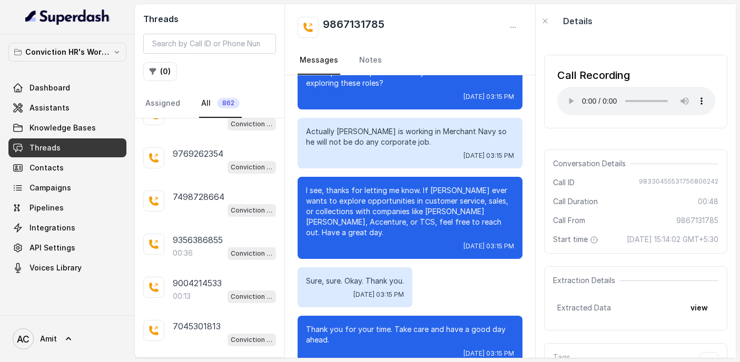
scroll to position [13985, 0]
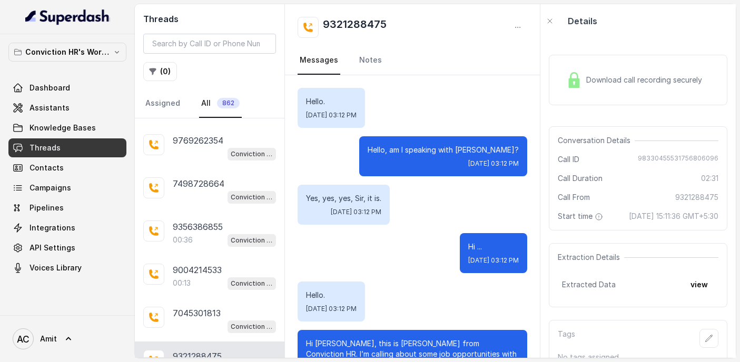
scroll to position [1626, 0]
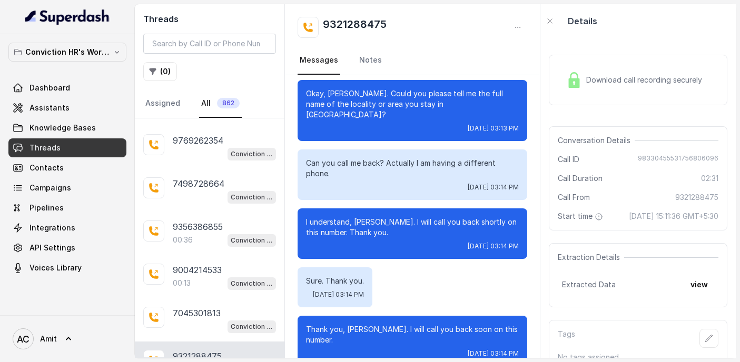
click at [640, 85] on div "Download call recording securely" at bounding box center [634, 80] width 144 height 24
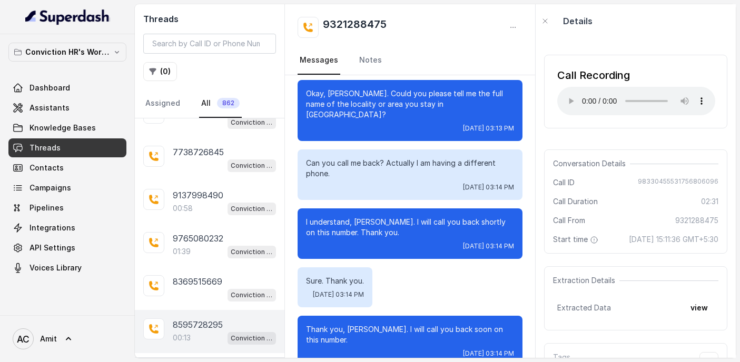
scroll to position [6930, 0]
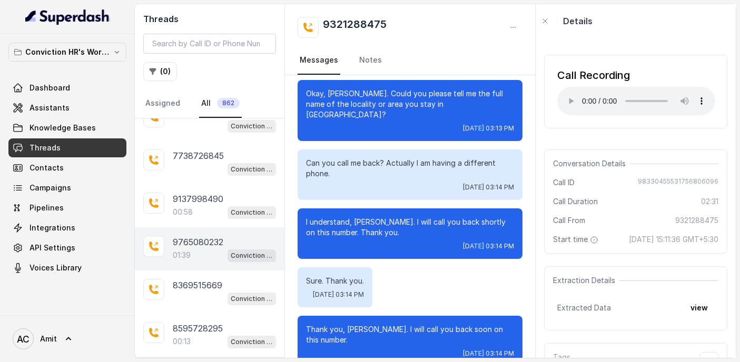
click at [214, 249] on div "01:39 Conviction HR Outbound Assistant" at bounding box center [224, 256] width 103 height 14
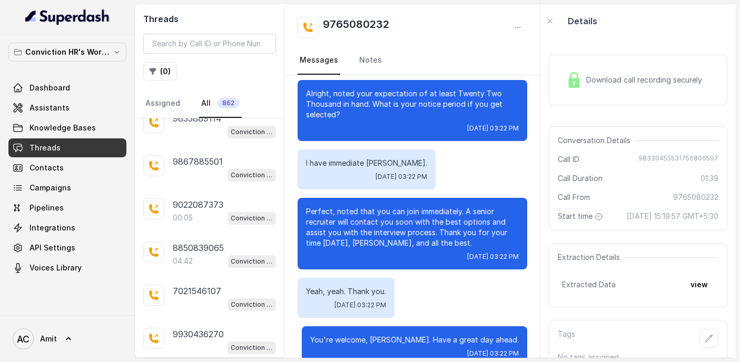
scroll to position [6486, 0]
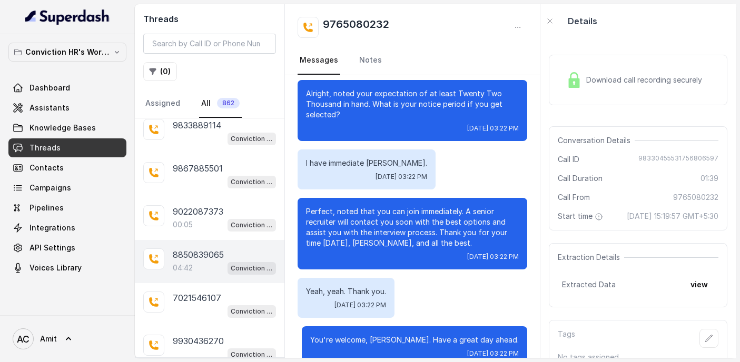
click at [203, 261] on div "04:42 Conviction HR Outbound Assistant" at bounding box center [224, 268] width 103 height 14
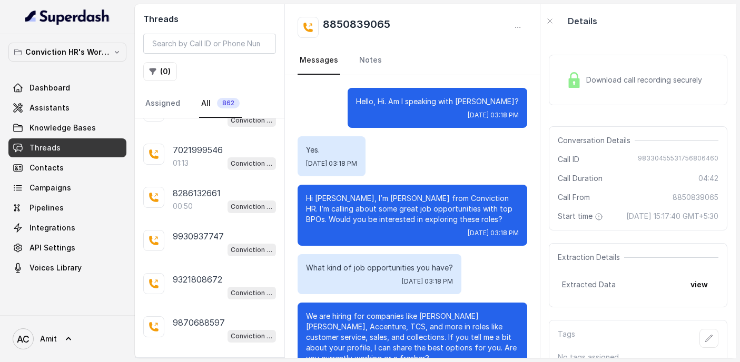
scroll to position [5811, 0]
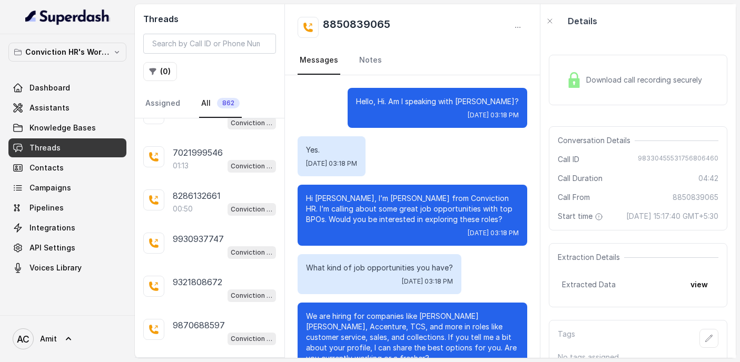
click at [646, 75] on span "Download call recording securely" at bounding box center [646, 80] width 120 height 11
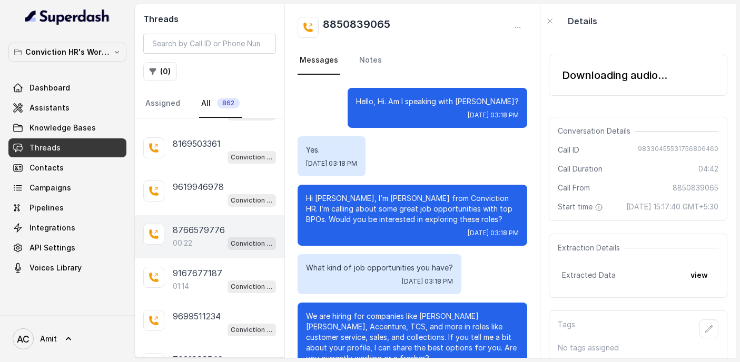
scroll to position [5603, 0]
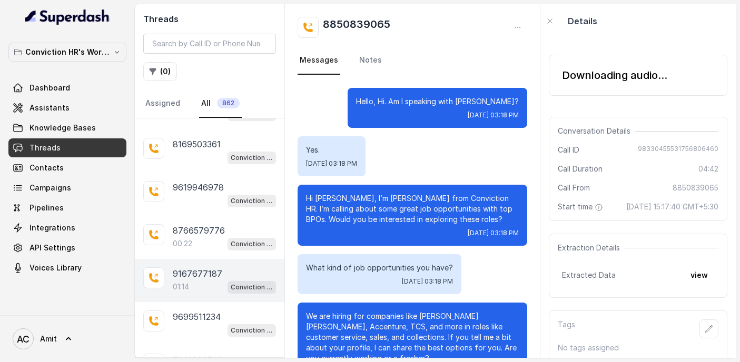
click at [190, 268] on p "9167677187" at bounding box center [198, 274] width 50 height 13
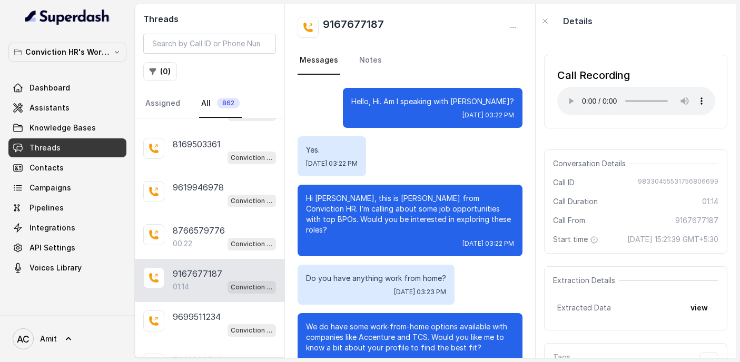
click at [628, 75] on div "Call Recording" at bounding box center [636, 75] width 158 height 15
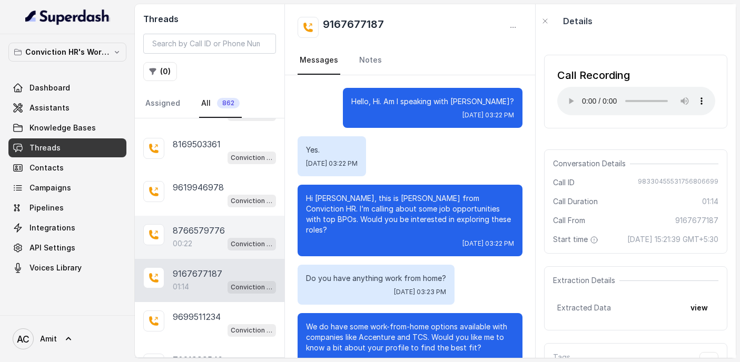
click at [206, 224] on p "8766579776" at bounding box center [199, 230] width 52 height 13
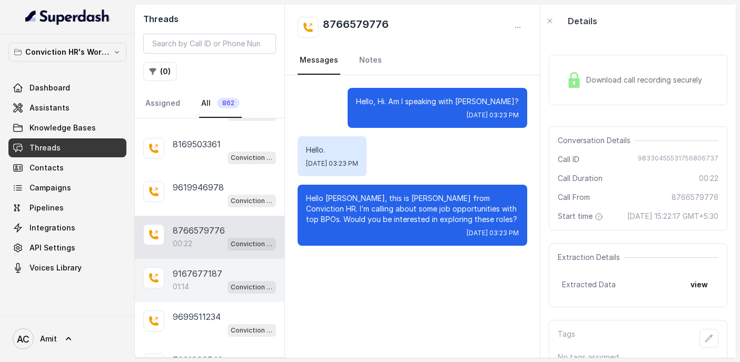
click at [173, 268] on p "9167677187" at bounding box center [198, 274] width 50 height 13
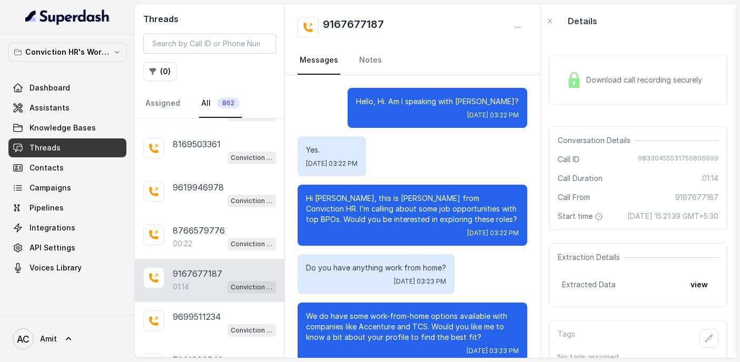
scroll to position [459, 0]
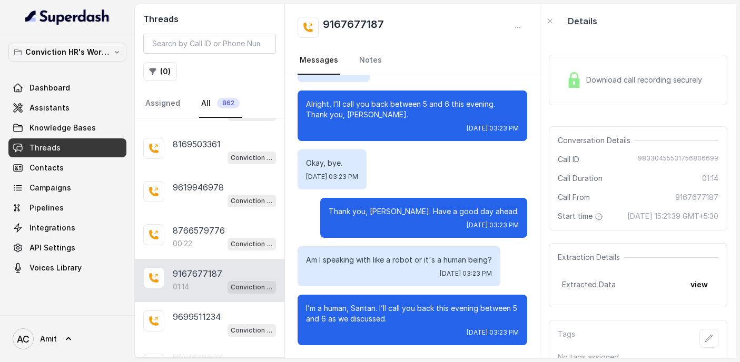
click at [636, 88] on div "Download call recording securely" at bounding box center [634, 80] width 144 height 24
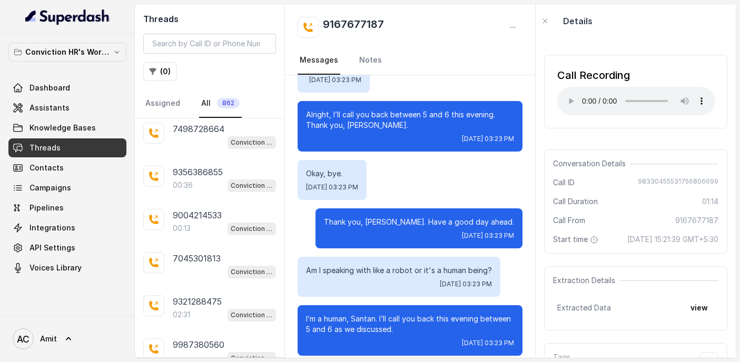
scroll to position [14047, 0]
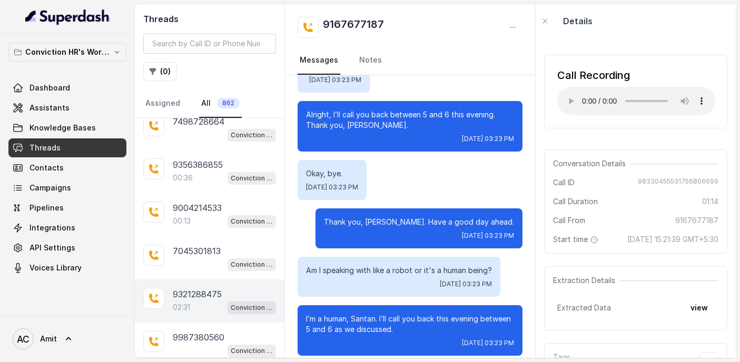
click at [197, 288] on p "9321288475" at bounding box center [197, 294] width 49 height 13
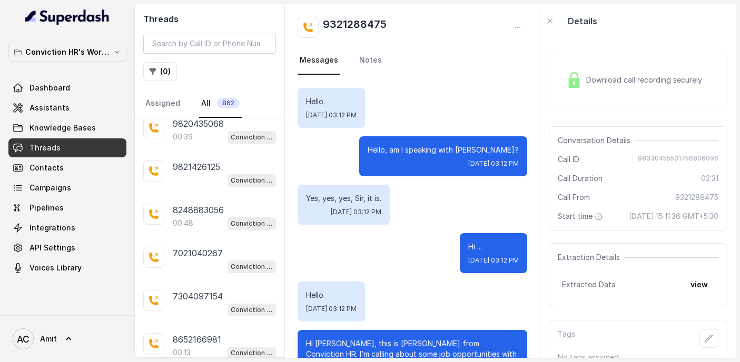
scroll to position [14814, 0]
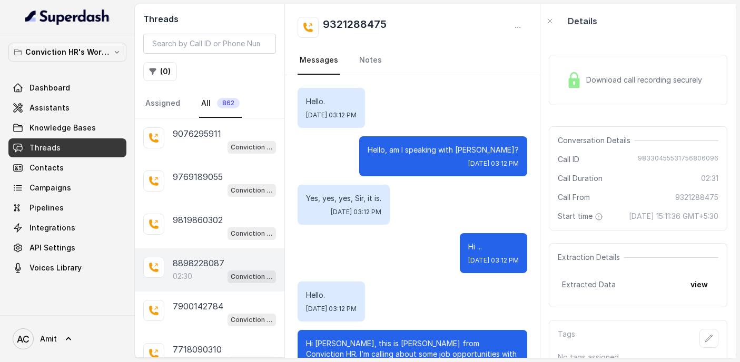
click at [202, 270] on div "02:30 Conviction HR Outbound Assistant" at bounding box center [224, 277] width 103 height 14
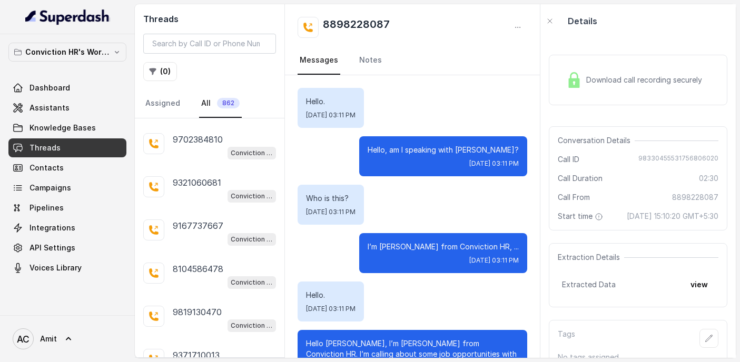
scroll to position [16960, 0]
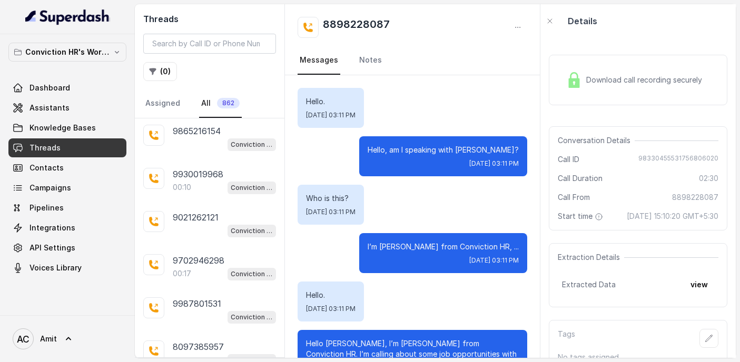
scroll to position [19106, 0]
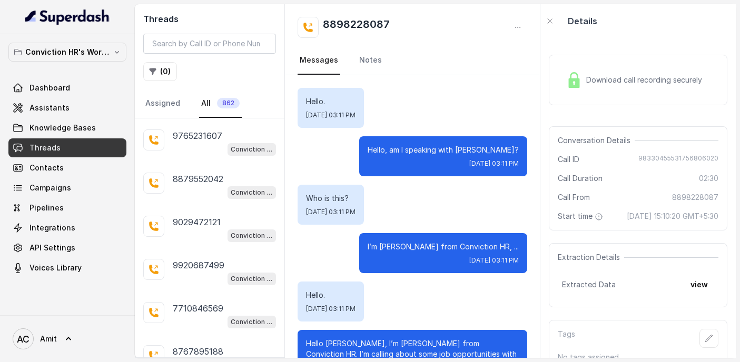
scroll to position [21252, 0]
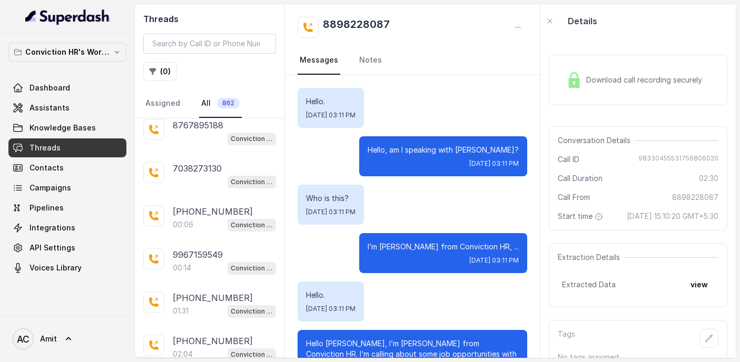
scroll to position [21432, 0]
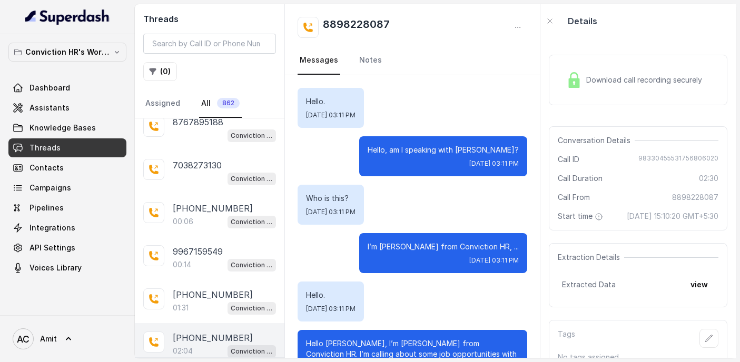
click at [200, 344] on div "02:04 Conviction HR Outbound Assistant" at bounding box center [224, 351] width 103 height 14
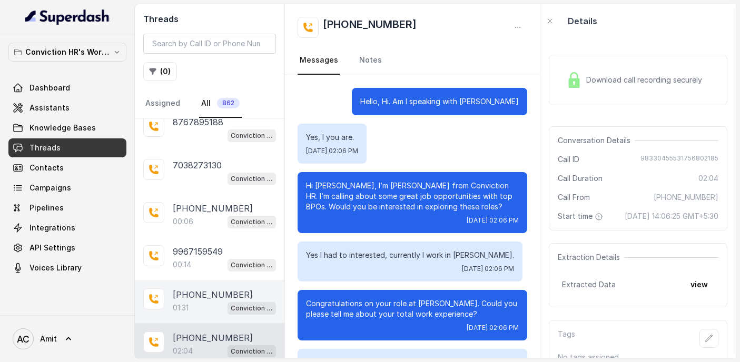
click at [196, 301] on div "01:31 Conviction HR Outbound Assistant" at bounding box center [224, 308] width 103 height 14
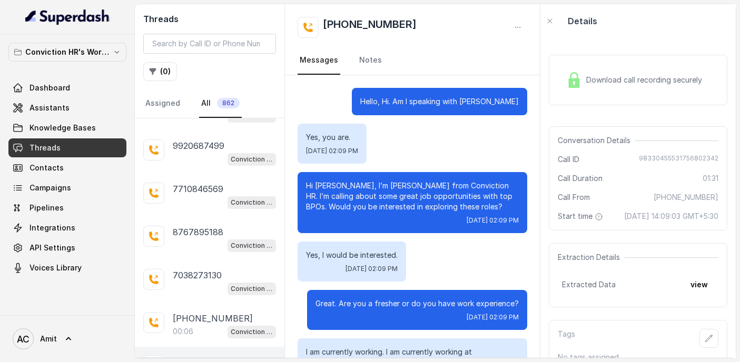
scroll to position [21323, 0]
click at [592, 84] on span "Download call recording securely" at bounding box center [646, 80] width 120 height 11
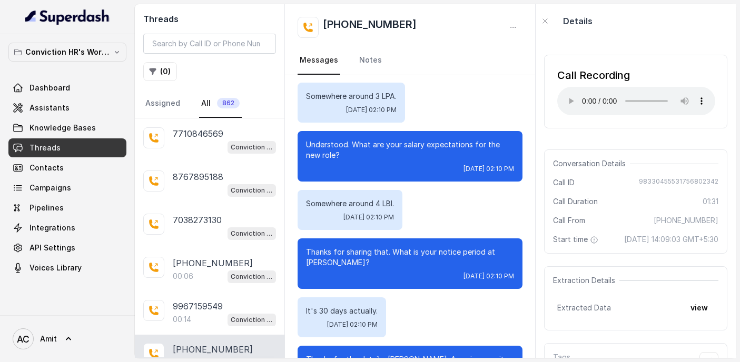
scroll to position [823, 0]
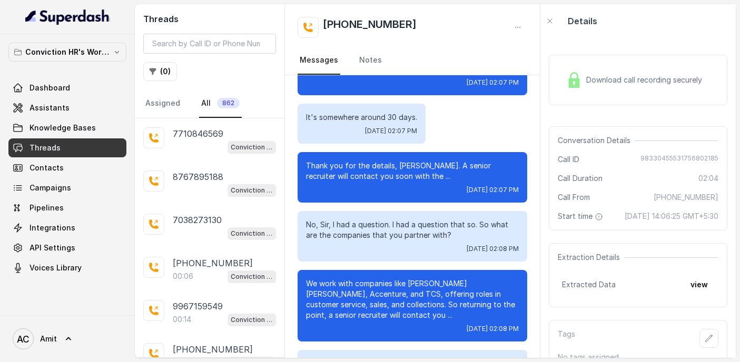
scroll to position [877, 0]
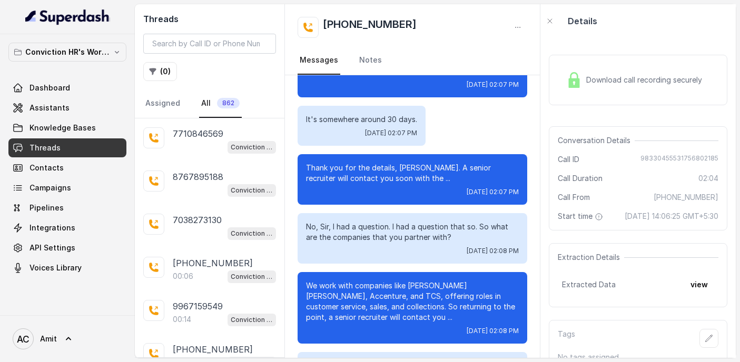
click at [650, 68] on div "Download call recording securely" at bounding box center [634, 80] width 144 height 24
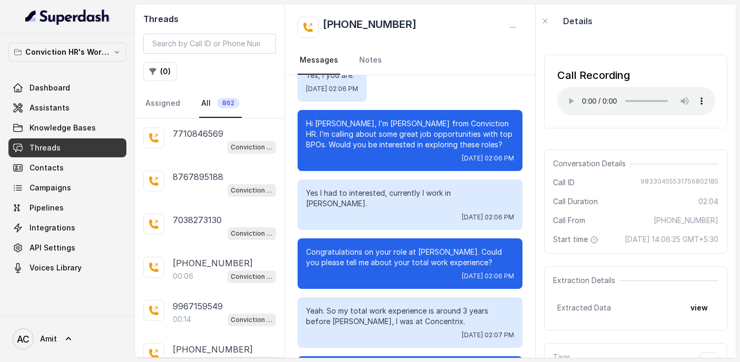
scroll to position [21430, 0]
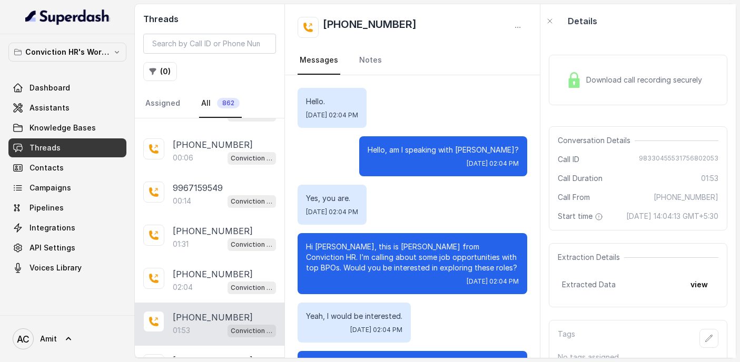
scroll to position [21497, 0]
click at [191, 344] on div "[PHONE_NUMBER]:01 Conviction HR Outbound Assistant" at bounding box center [210, 365] width 150 height 43
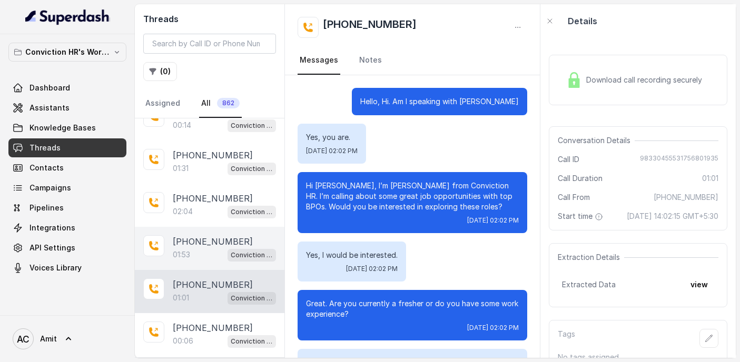
scroll to position [21588, 0]
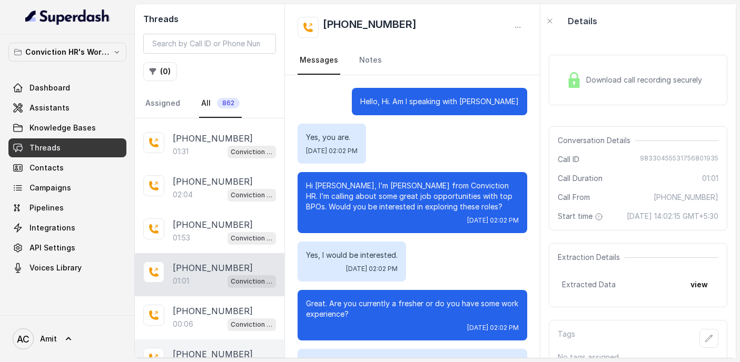
click at [175, 340] on div "[PHONE_NUMBER]:58 Conviction HR Outbound Assistant" at bounding box center [210, 361] width 150 height 43
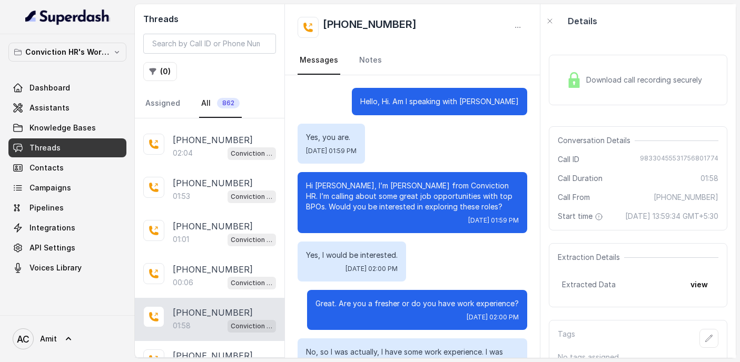
scroll to position [21645, 0]
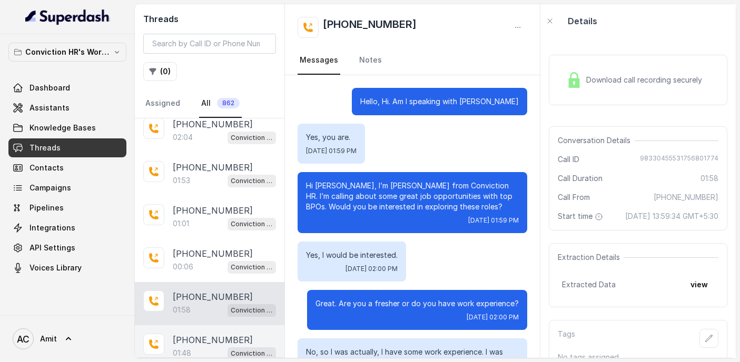
click at [193, 347] on div "01:48 Conviction HR Outbound Assistant" at bounding box center [224, 354] width 103 height 14
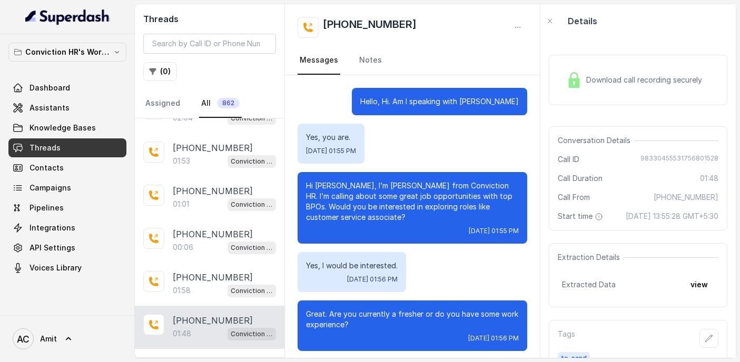
scroll to position [21673, 0]
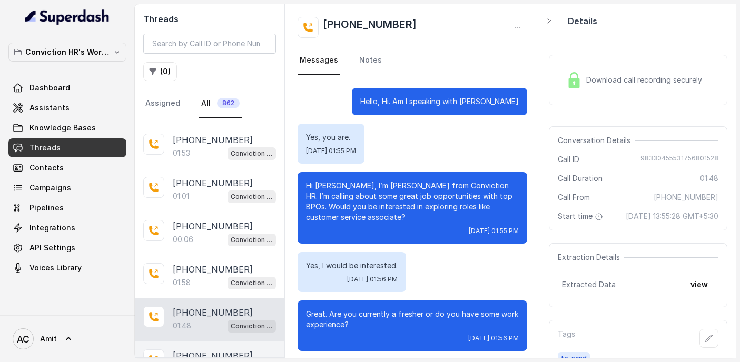
click at [185, 350] on p "[PHONE_NUMBER]" at bounding box center [213, 356] width 80 height 13
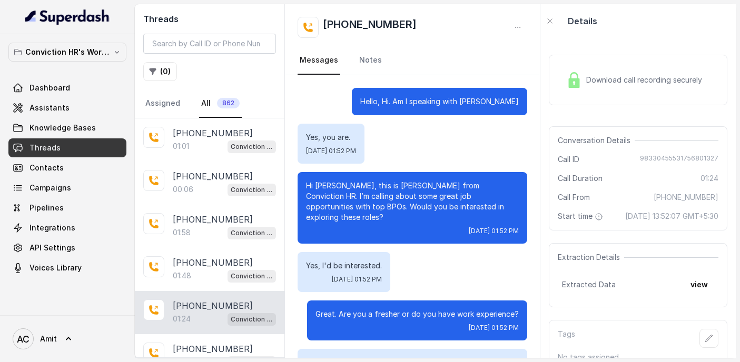
scroll to position [21726, 0]
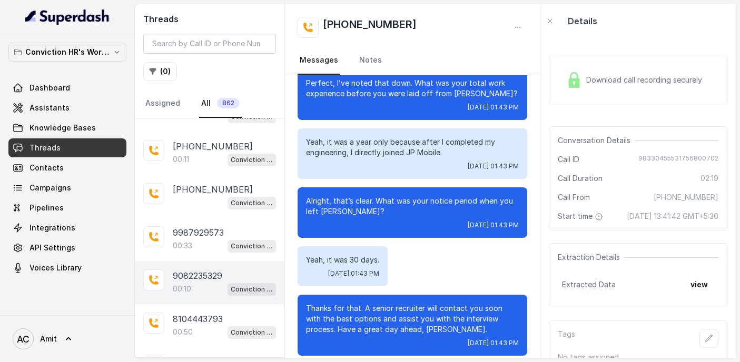
scroll to position [22925, 0]
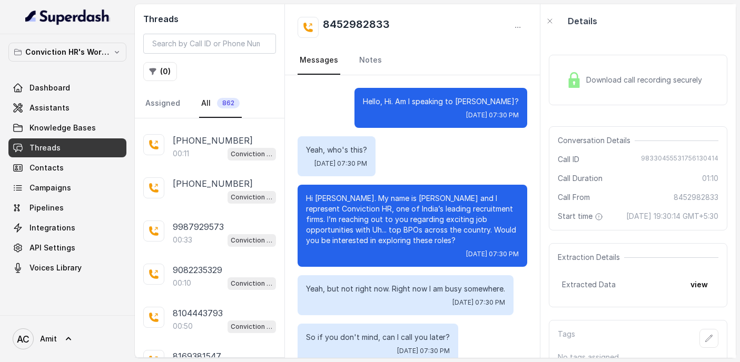
scroll to position [61, 0]
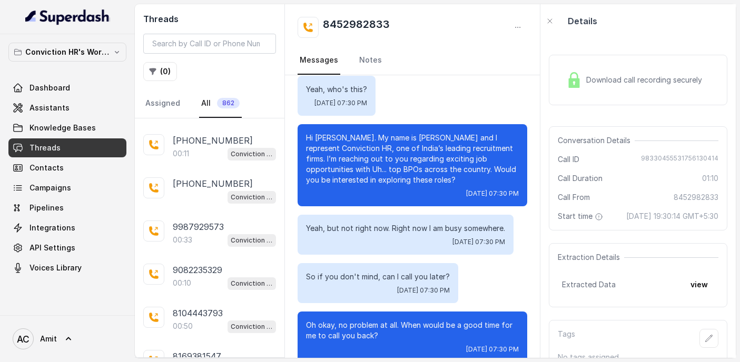
click at [611, 84] on span "Download call recording securely" at bounding box center [646, 80] width 120 height 11
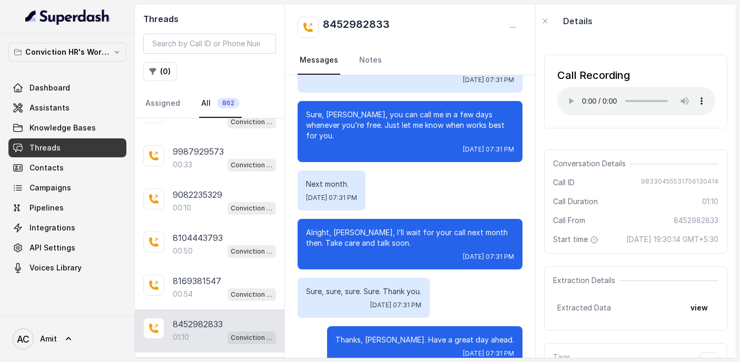
scroll to position [23053, 0]
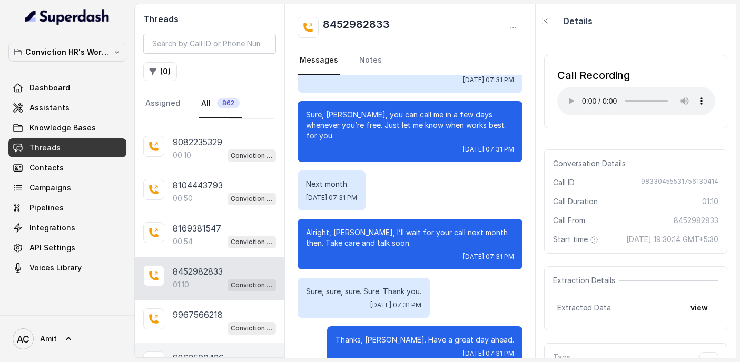
click at [188, 352] on p "9862500426" at bounding box center [198, 358] width 51 height 13
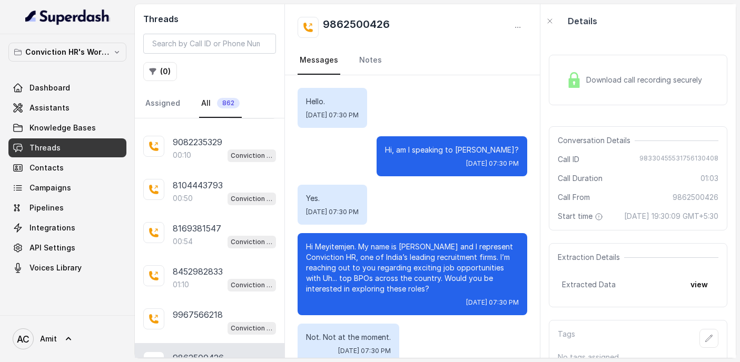
click at [590, 92] on div "Download call recording securely" at bounding box center [638, 80] width 179 height 51
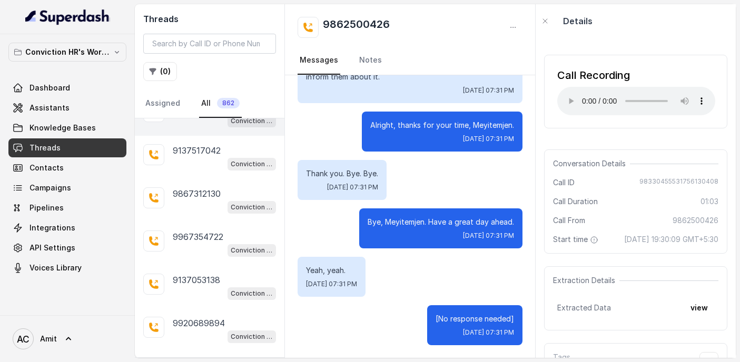
scroll to position [23398, 0]
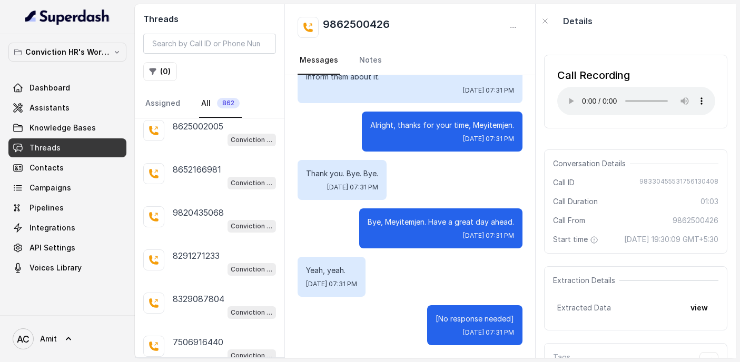
scroll to position [25493, 0]
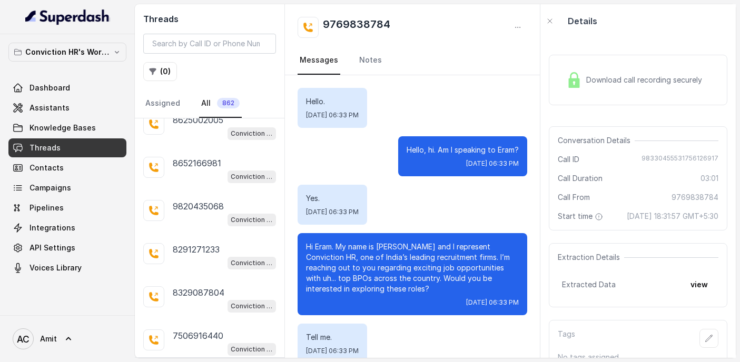
click at [588, 75] on span "Download call recording securely" at bounding box center [646, 80] width 120 height 11
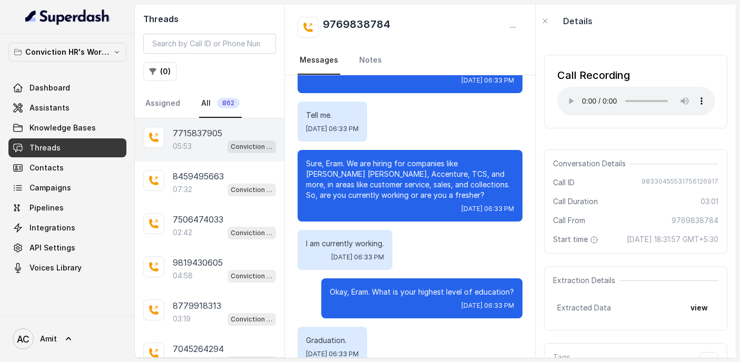
click at [183, 155] on div "7715837905 05:53 Conviction HR Outbound Assistant" at bounding box center [210, 139] width 150 height 43
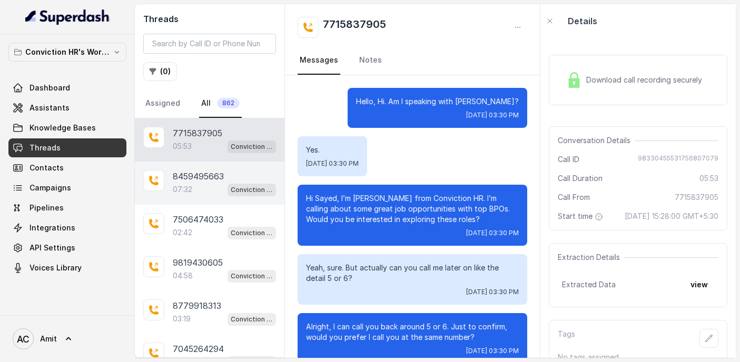
click at [187, 173] on p "8459495663" at bounding box center [198, 176] width 51 height 13
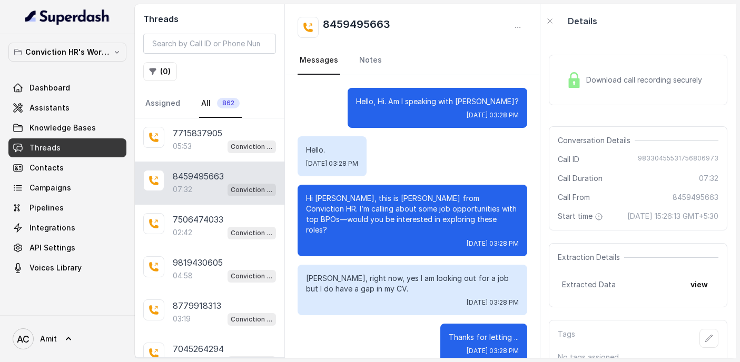
scroll to position [4940, 0]
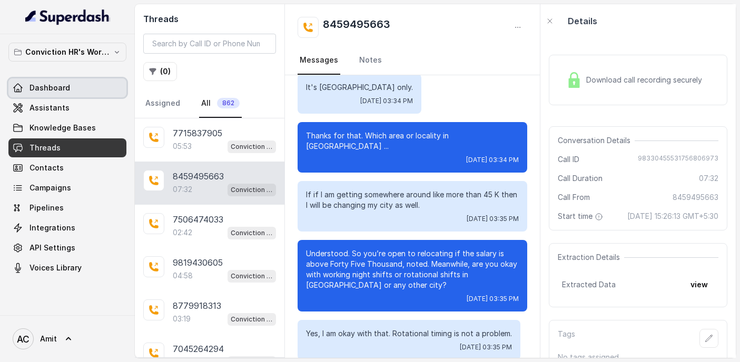
click at [65, 86] on span "Dashboard" at bounding box center [49, 88] width 41 height 11
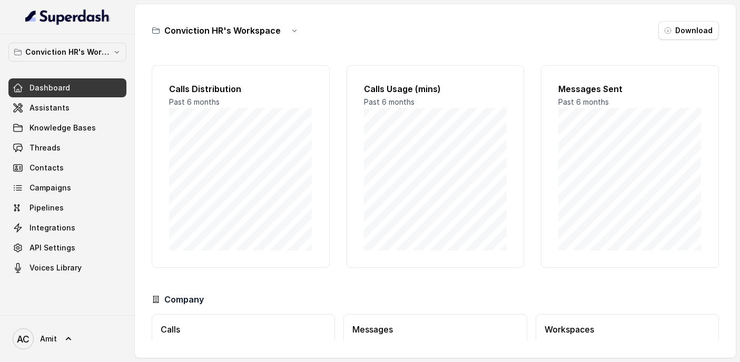
click at [56, 82] on link "Dashboard" at bounding box center [67, 87] width 118 height 19
click at [46, 151] on span "Threads" at bounding box center [44, 148] width 31 height 11
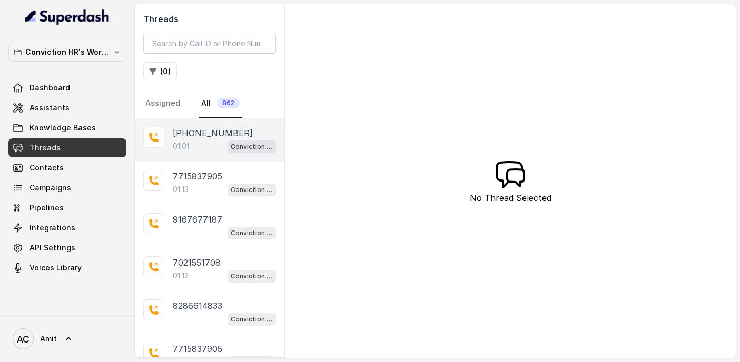
click at [196, 125] on div "[PHONE_NUMBER]:01 Conviction HR Outbound Assistant" at bounding box center [210, 139] width 150 height 43
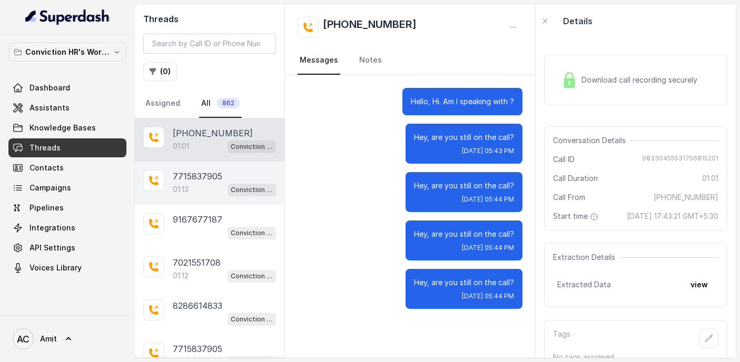
click at [213, 173] on p "7715837905" at bounding box center [198, 176] width 50 height 13
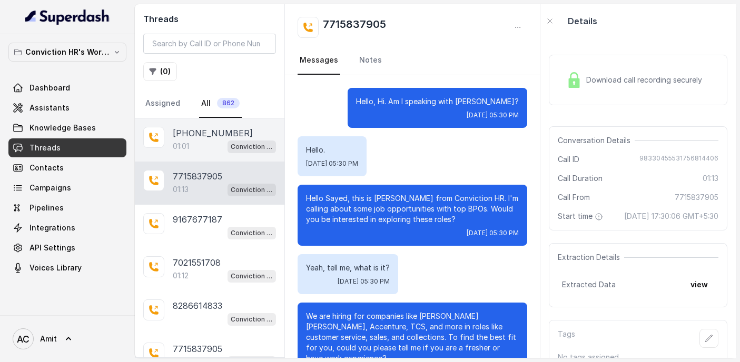
click at [171, 148] on div "[PHONE_NUMBER]:01 Conviction HR Outbound Assistant" at bounding box center [210, 139] width 150 height 43
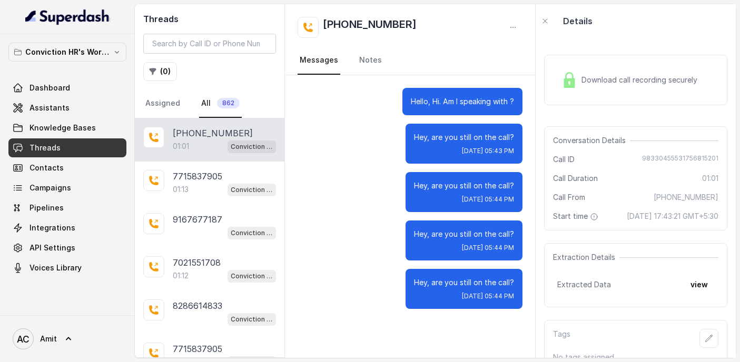
click at [582, 87] on div "Download call recording securely" at bounding box center [629, 80] width 144 height 24
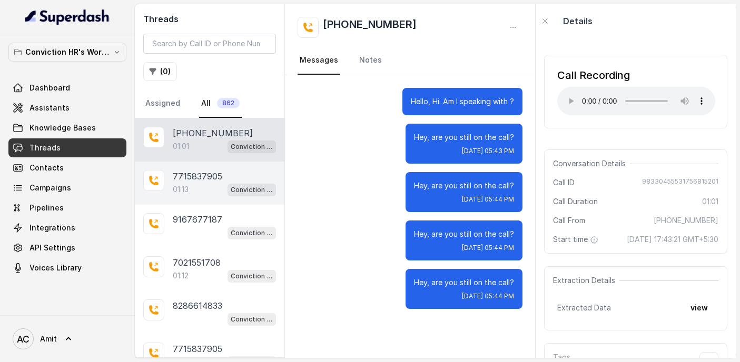
click at [210, 170] on p "7715837905" at bounding box center [198, 176] width 50 height 13
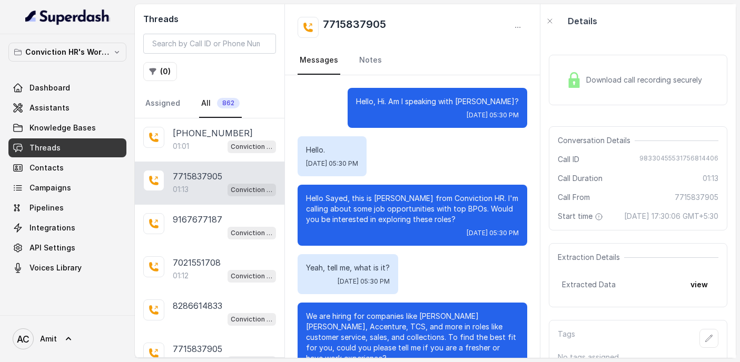
click at [569, 81] on img at bounding box center [574, 80] width 16 height 16
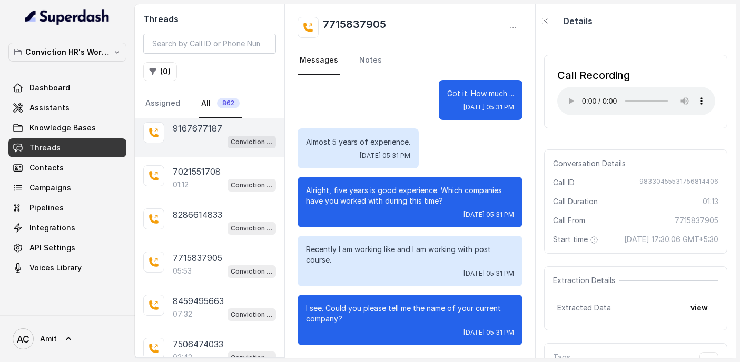
scroll to position [92, 0]
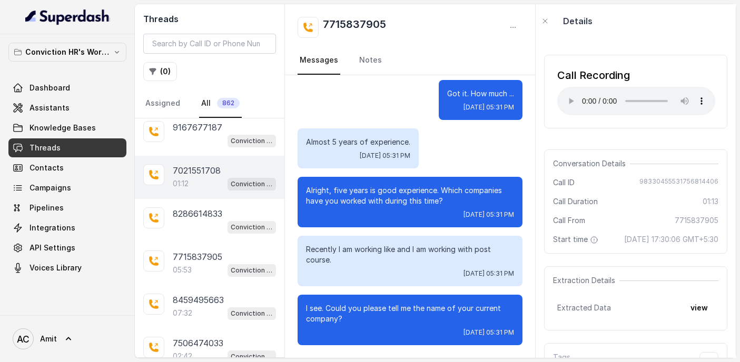
click at [216, 184] on div "01:12 Conviction HR Outbound Assistant" at bounding box center [224, 184] width 103 height 14
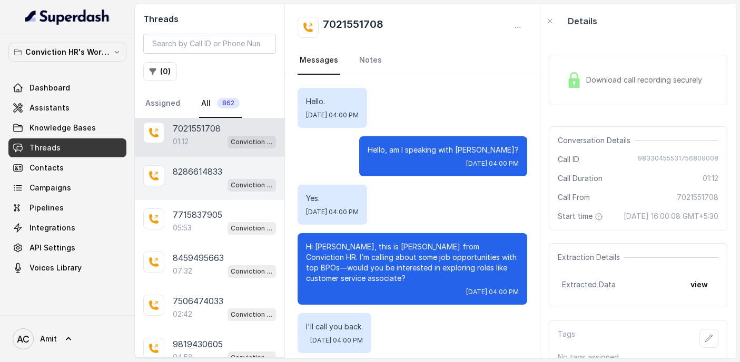
scroll to position [135, 0]
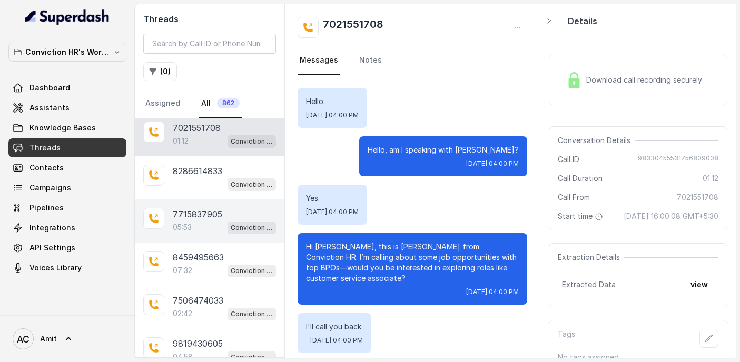
click at [222, 221] on div "05:53 Conviction HR Outbound Assistant" at bounding box center [224, 228] width 103 height 14
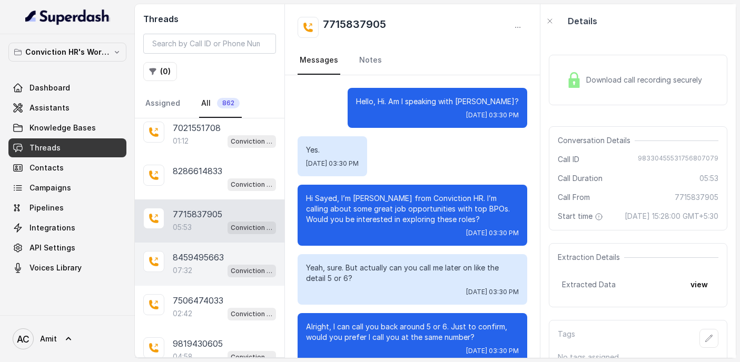
click at [224, 246] on div "8459495663 07:32 Conviction HR Outbound Assistant" at bounding box center [210, 264] width 150 height 43
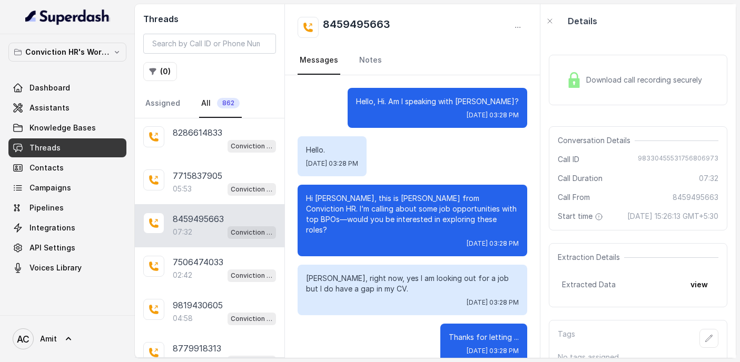
scroll to position [186, 0]
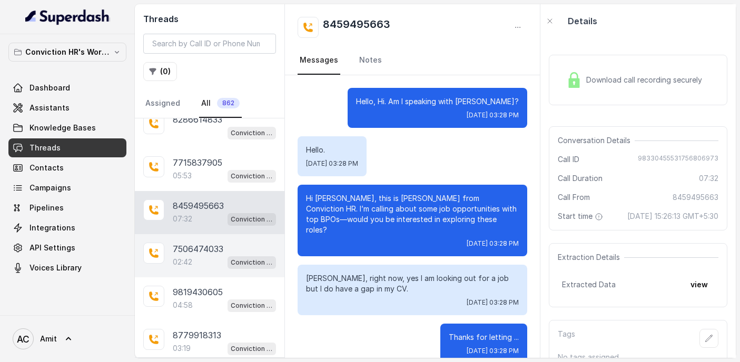
click at [180, 249] on p "7506474033" at bounding box center [198, 249] width 51 height 13
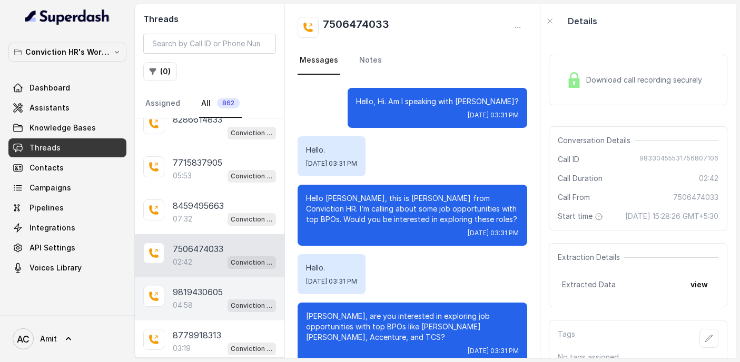
click at [193, 281] on div "9819430605 04:58 Conviction HR Outbound Assistant" at bounding box center [210, 299] width 150 height 43
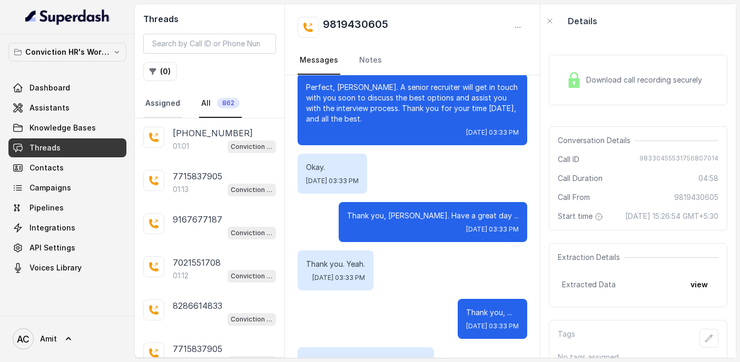
click at [168, 94] on link "Assigned" at bounding box center [162, 104] width 39 height 28
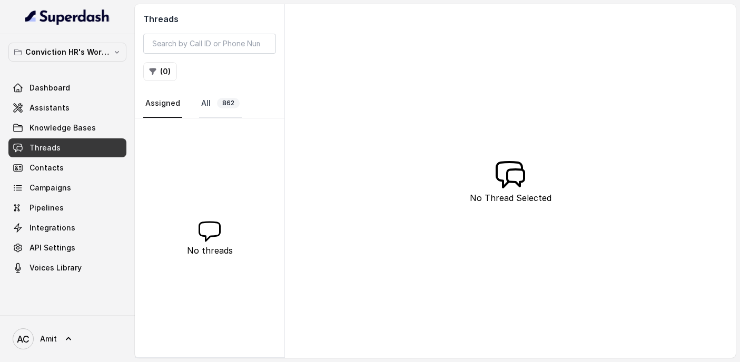
click at [209, 102] on link "All 862" at bounding box center [220, 104] width 43 height 28
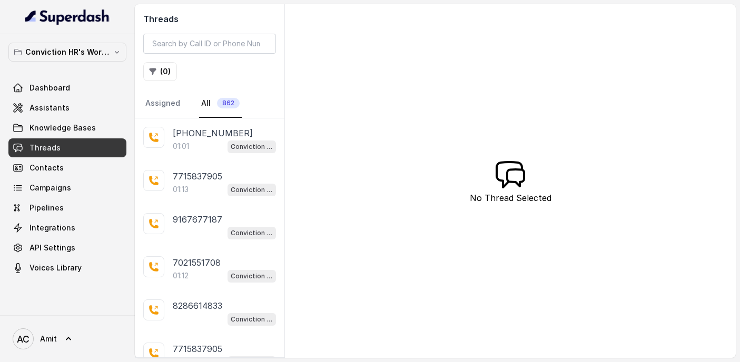
click at [226, 103] on span "862" at bounding box center [228, 103] width 23 height 11
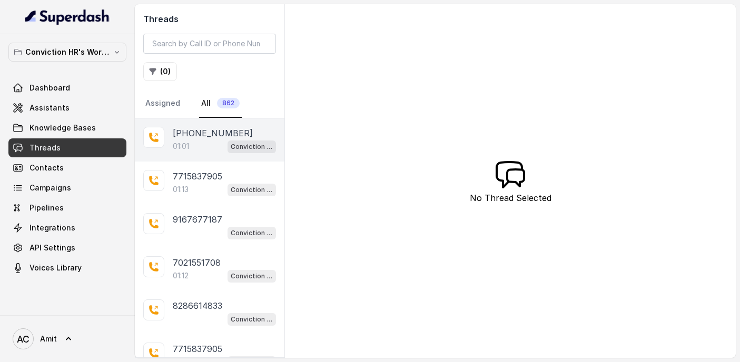
click at [193, 149] on div "01:01 Conviction HR Outbound Assistant" at bounding box center [224, 147] width 103 height 14
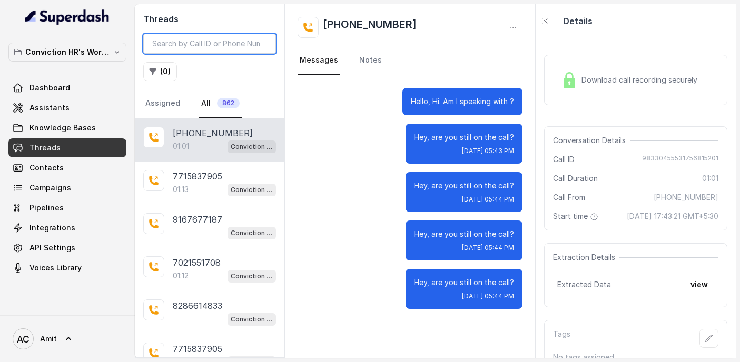
click at [201, 44] on input "search" at bounding box center [209, 44] width 133 height 20
click at [205, 48] on input "search" at bounding box center [209, 44] width 133 height 20
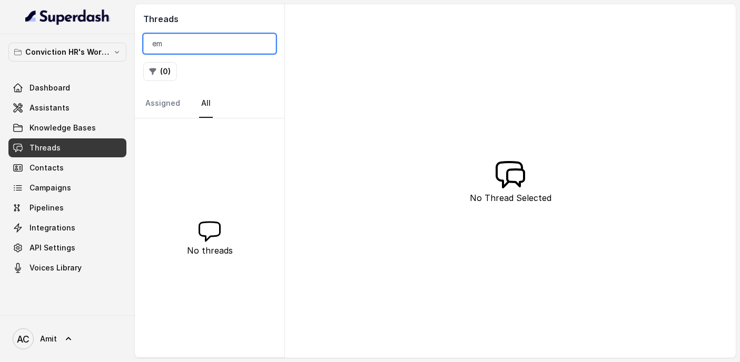
type input "e"
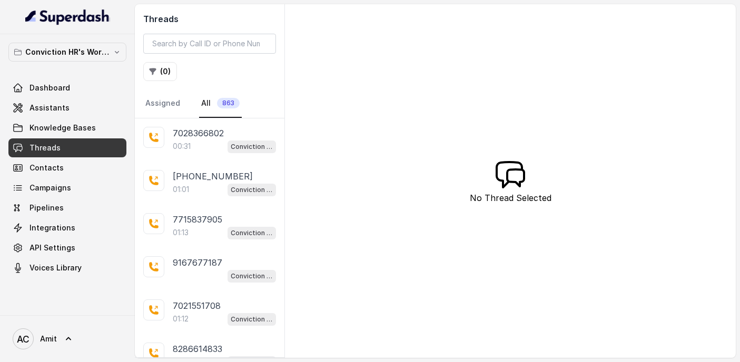
click at [68, 149] on link "Threads" at bounding box center [67, 148] width 118 height 19
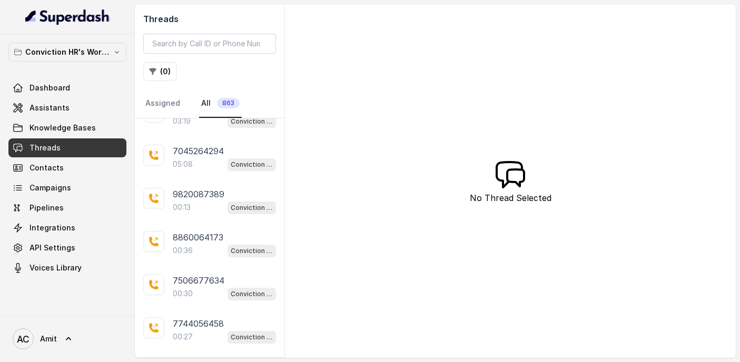
scroll to position [477, 0]
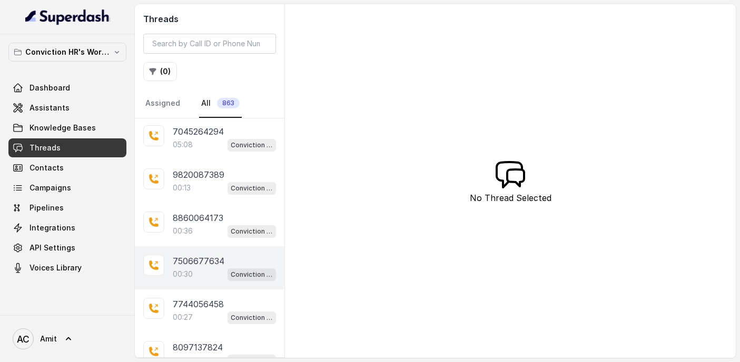
click at [188, 256] on p "7506677634" at bounding box center [199, 261] width 52 height 13
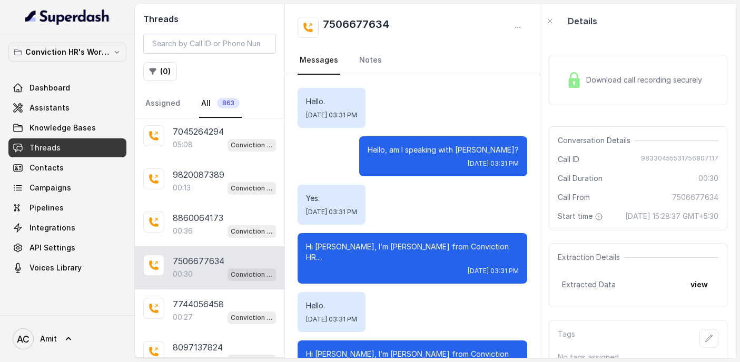
scroll to position [288, 0]
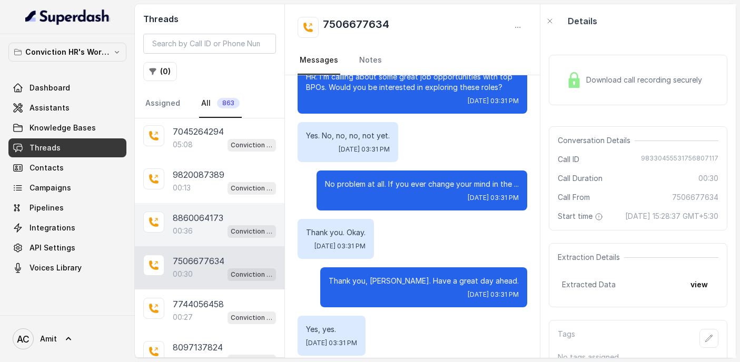
click at [190, 216] on p "8860064173" at bounding box center [198, 218] width 51 height 13
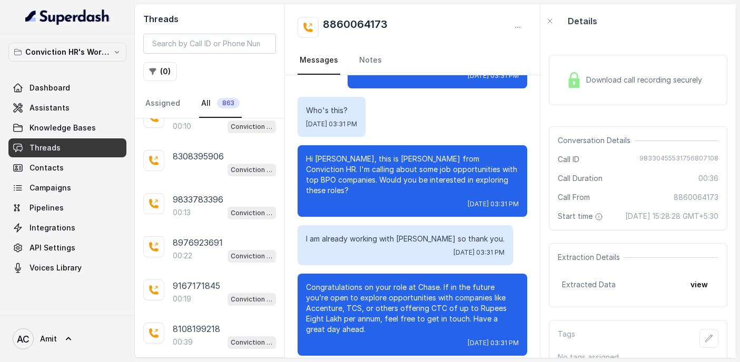
scroll to position [1144, 0]
click at [219, 36] on input "search" at bounding box center [209, 44] width 133 height 20
paste input "8104077336"
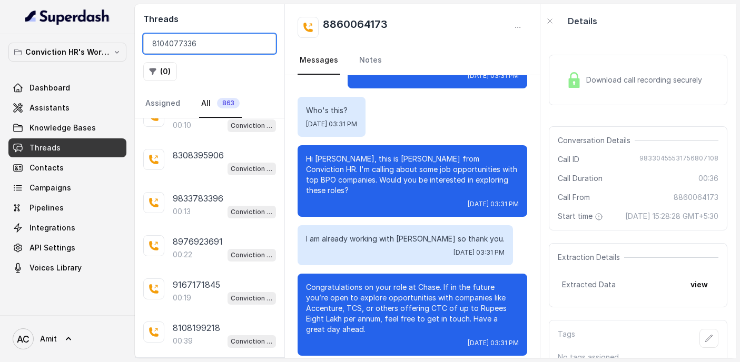
type input "8104077336"
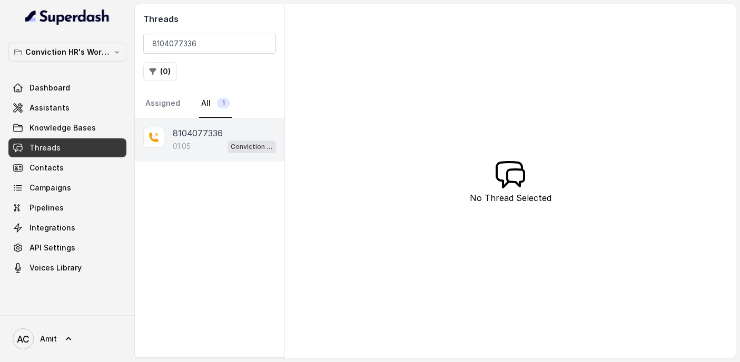
click at [189, 134] on p "8104077336" at bounding box center [198, 133] width 50 height 13
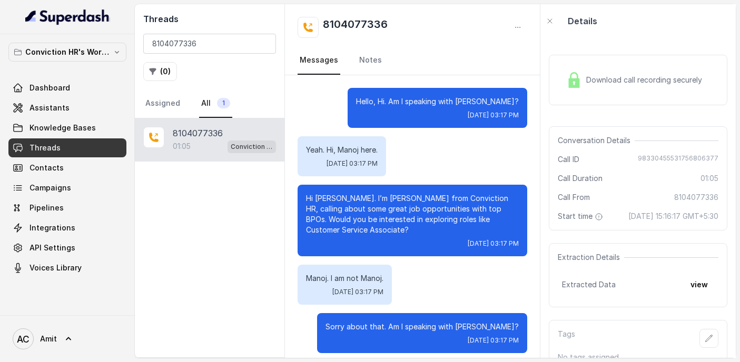
scroll to position [351, 0]
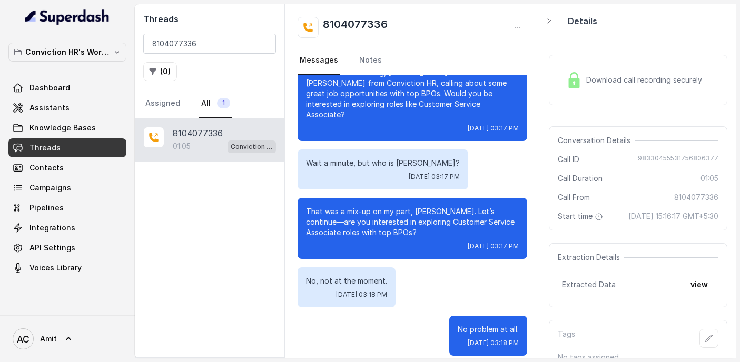
click at [655, 82] on span "Download call recording securely" at bounding box center [646, 80] width 120 height 11
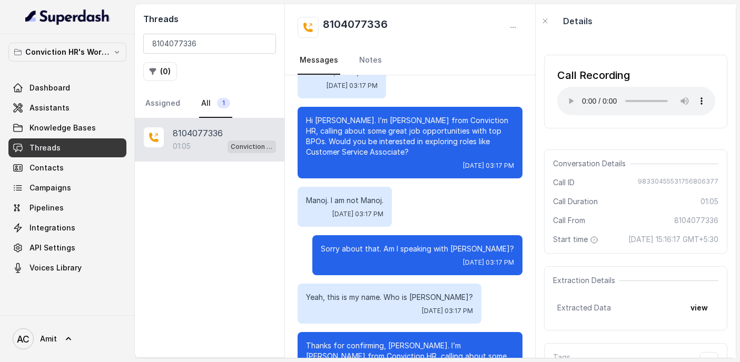
scroll to position [0, 0]
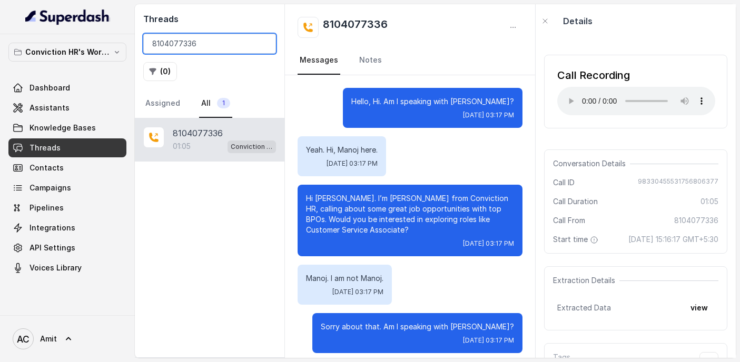
click at [244, 39] on input "8104077336" at bounding box center [209, 44] width 133 height 20
click at [264, 49] on input "8104077336" at bounding box center [209, 44] width 133 height 20
click at [261, 36] on input "8104077336" at bounding box center [209, 44] width 133 height 20
click at [262, 45] on input "8104077336" at bounding box center [209, 44] width 133 height 20
